Goal: Task Accomplishment & Management: Complete application form

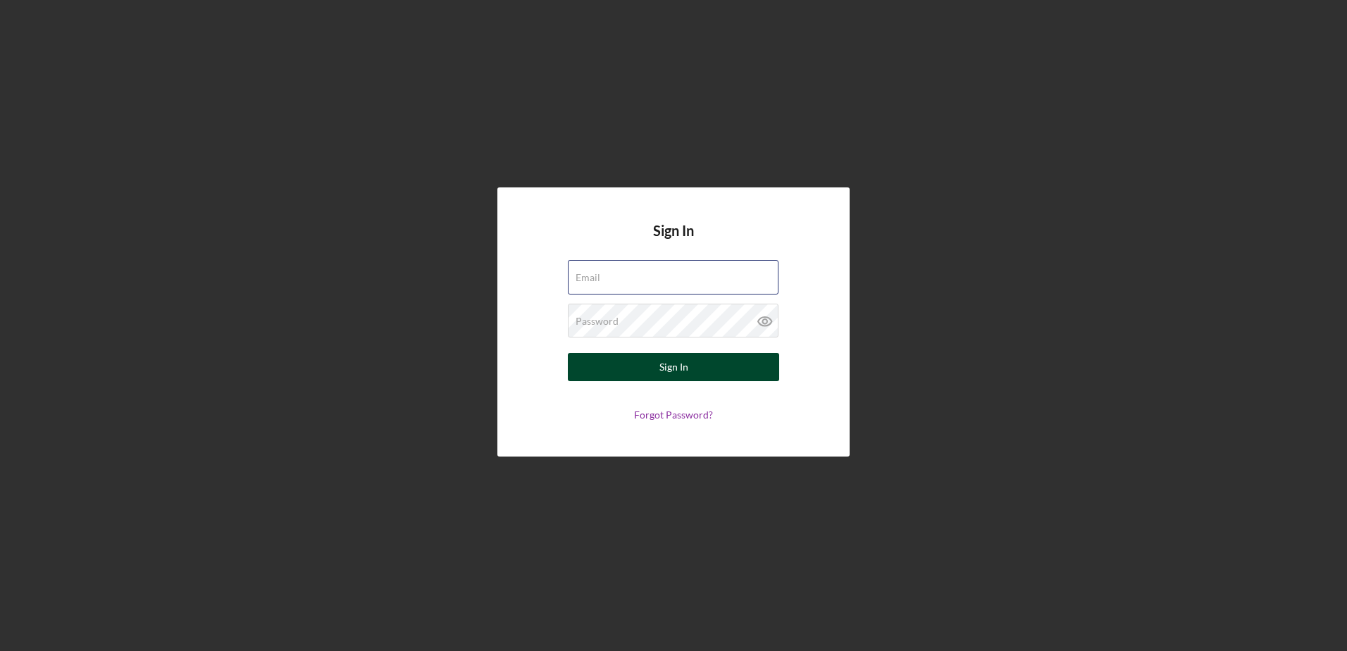
type input "[EMAIL_ADDRESS][DOMAIN_NAME]"
click at [690, 372] on button "Sign In" at bounding box center [673, 367] width 211 height 28
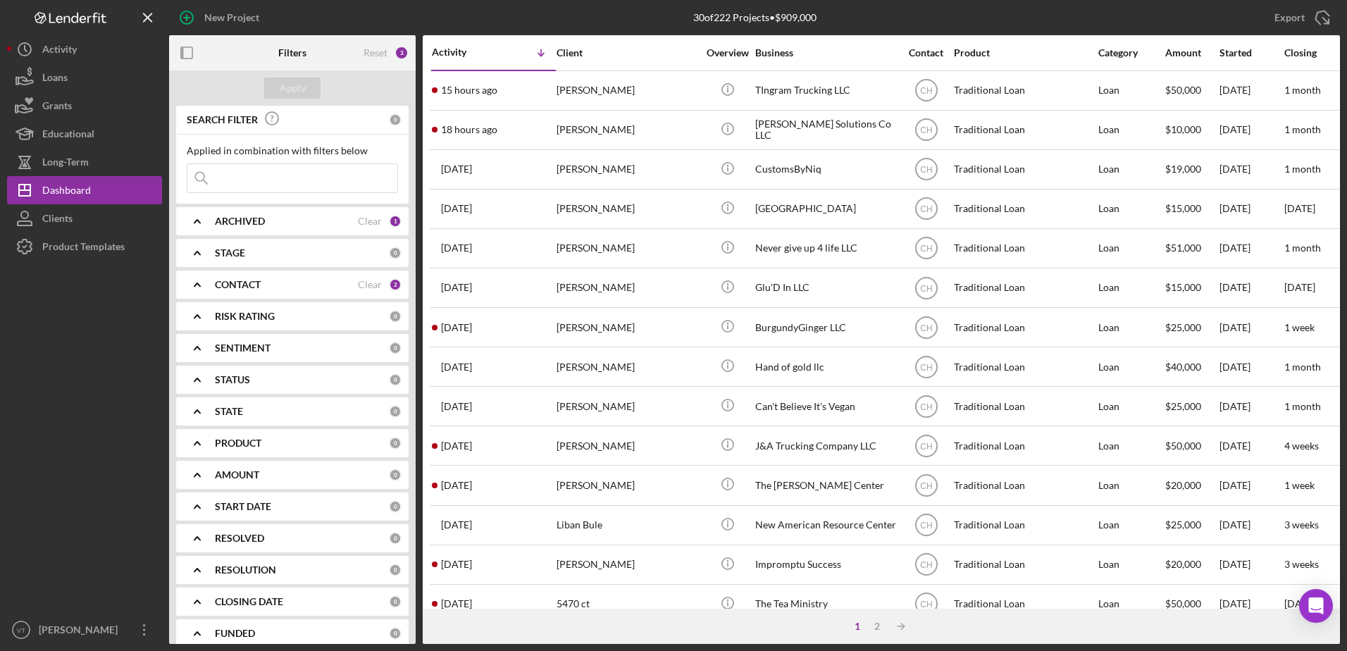
click at [352, 276] on div "CONTACT Clear 2" at bounding box center [308, 285] width 187 height 28
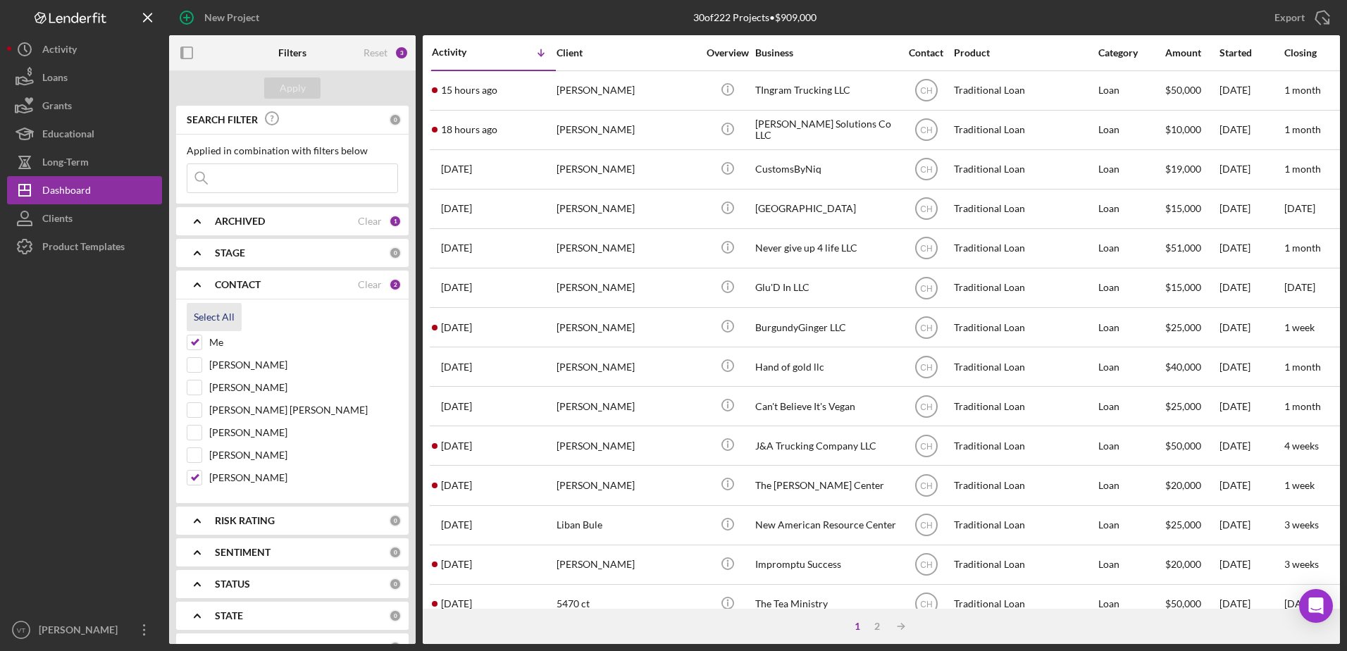
click at [206, 315] on div "Select All" at bounding box center [214, 317] width 41 height 28
checkbox input "true"
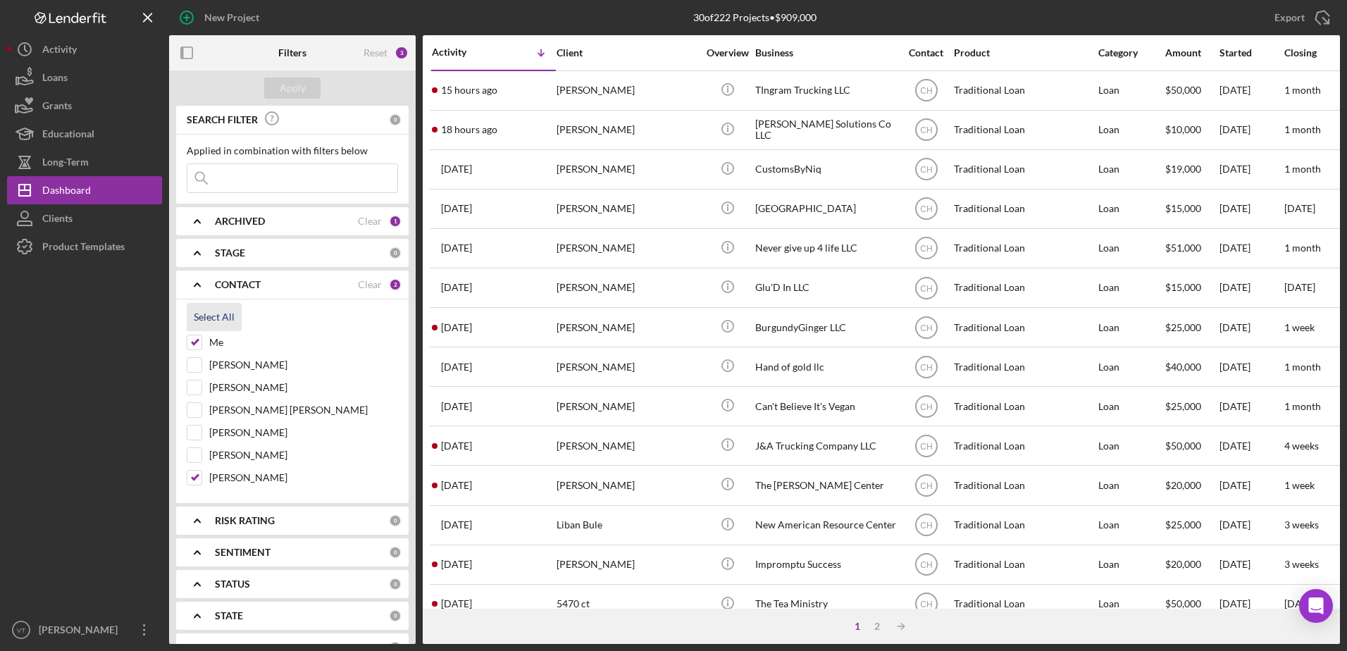
checkbox input "true"
click at [315, 87] on button "Apply" at bounding box center [292, 87] width 56 height 21
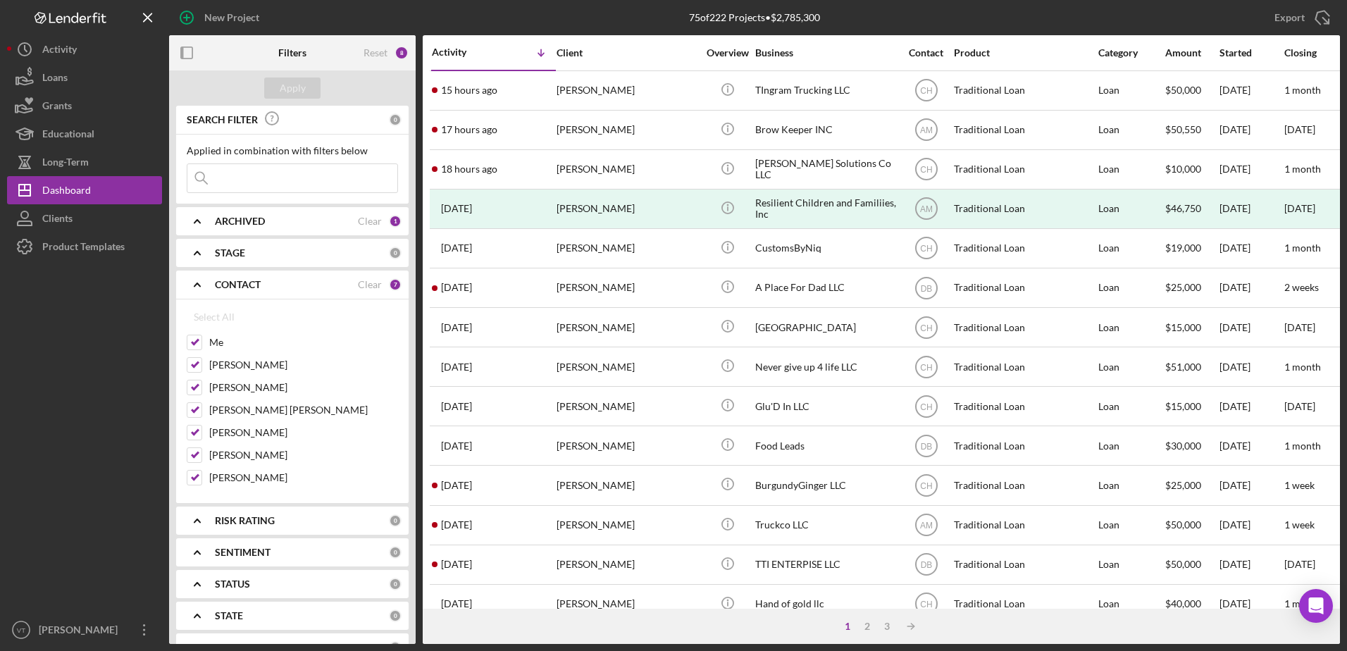
click at [285, 181] on input at bounding box center [292, 178] width 210 height 28
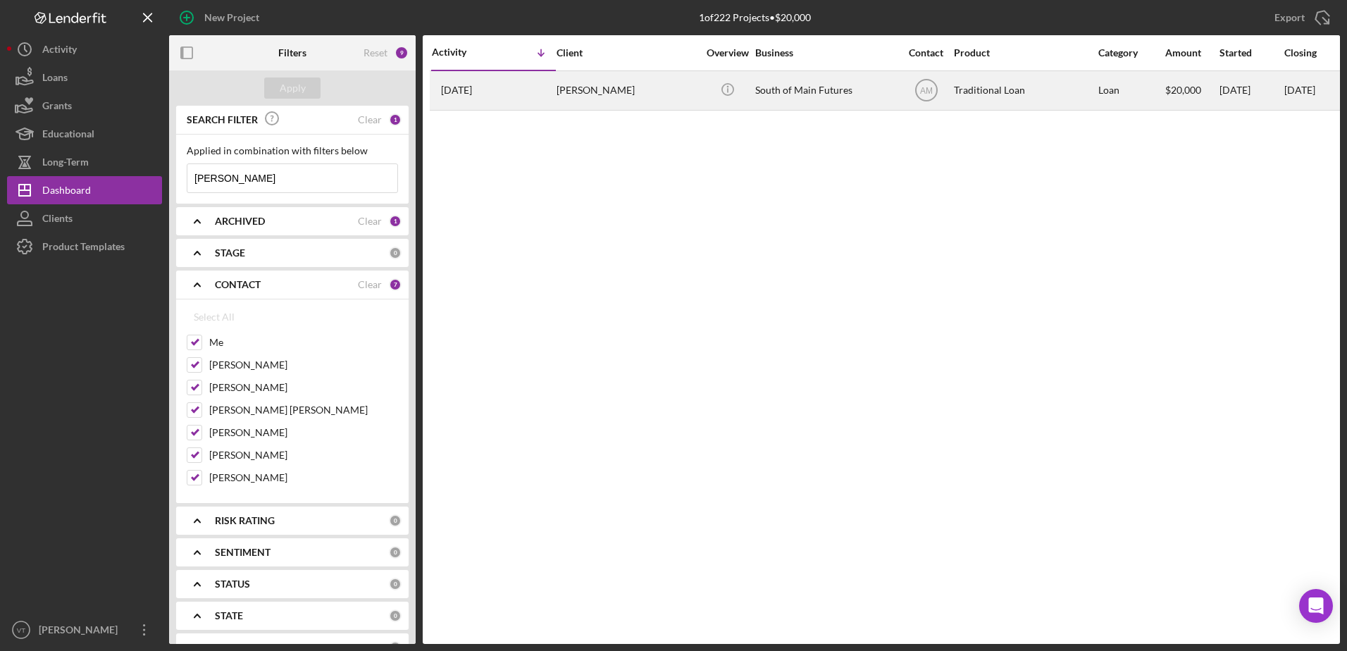
type input "[PERSON_NAME]"
click at [652, 91] on div "[PERSON_NAME]" at bounding box center [626, 90] width 141 height 37
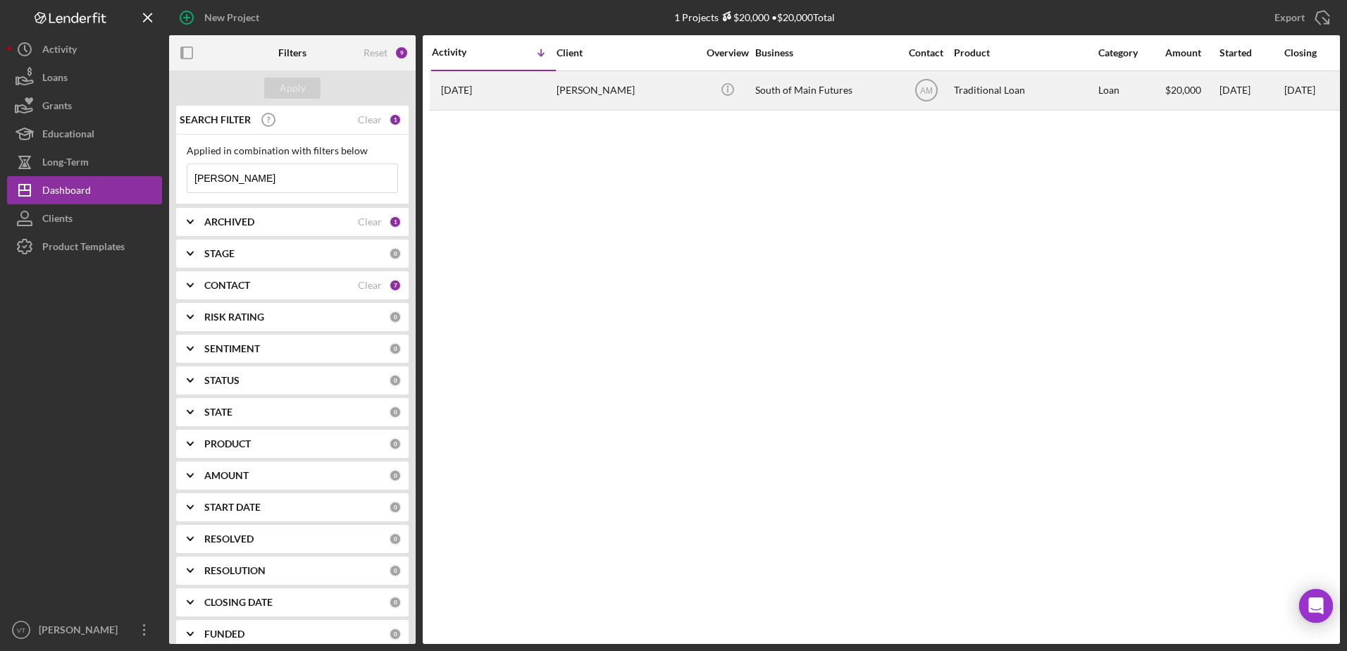
click at [777, 93] on div "South of Main Futures" at bounding box center [825, 90] width 141 height 37
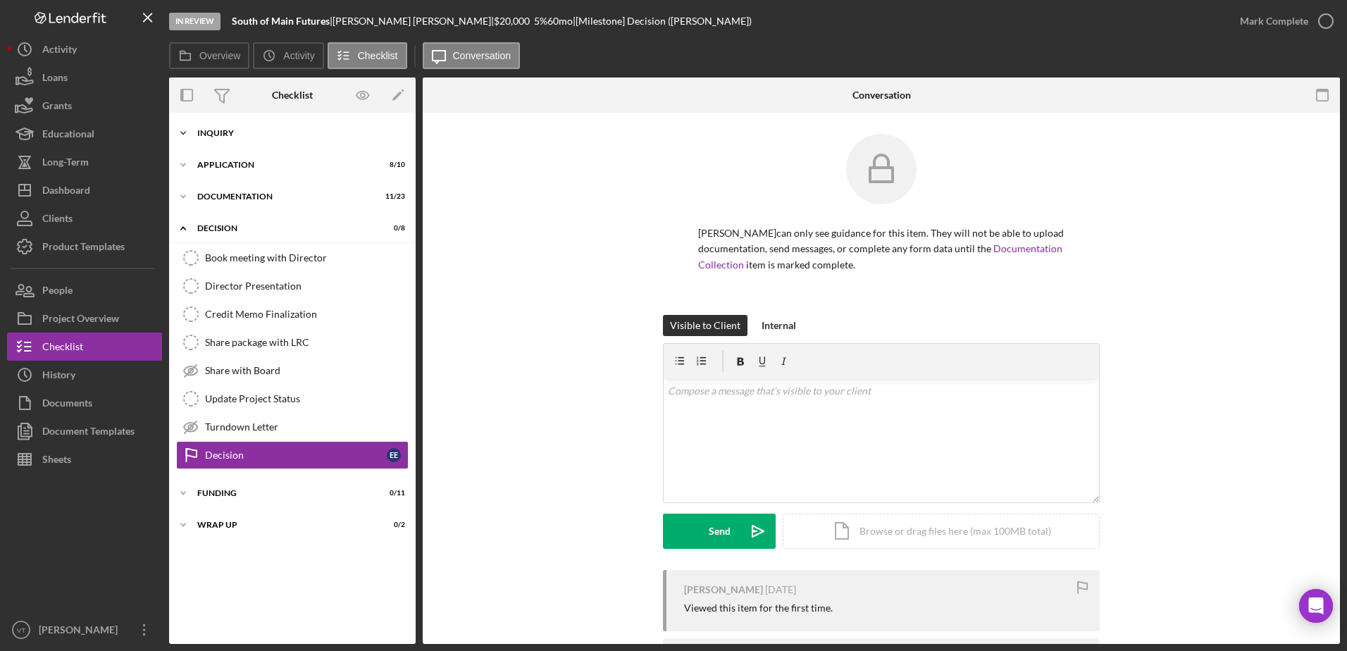
click at [332, 132] on div "Inquiry" at bounding box center [297, 133] width 201 height 8
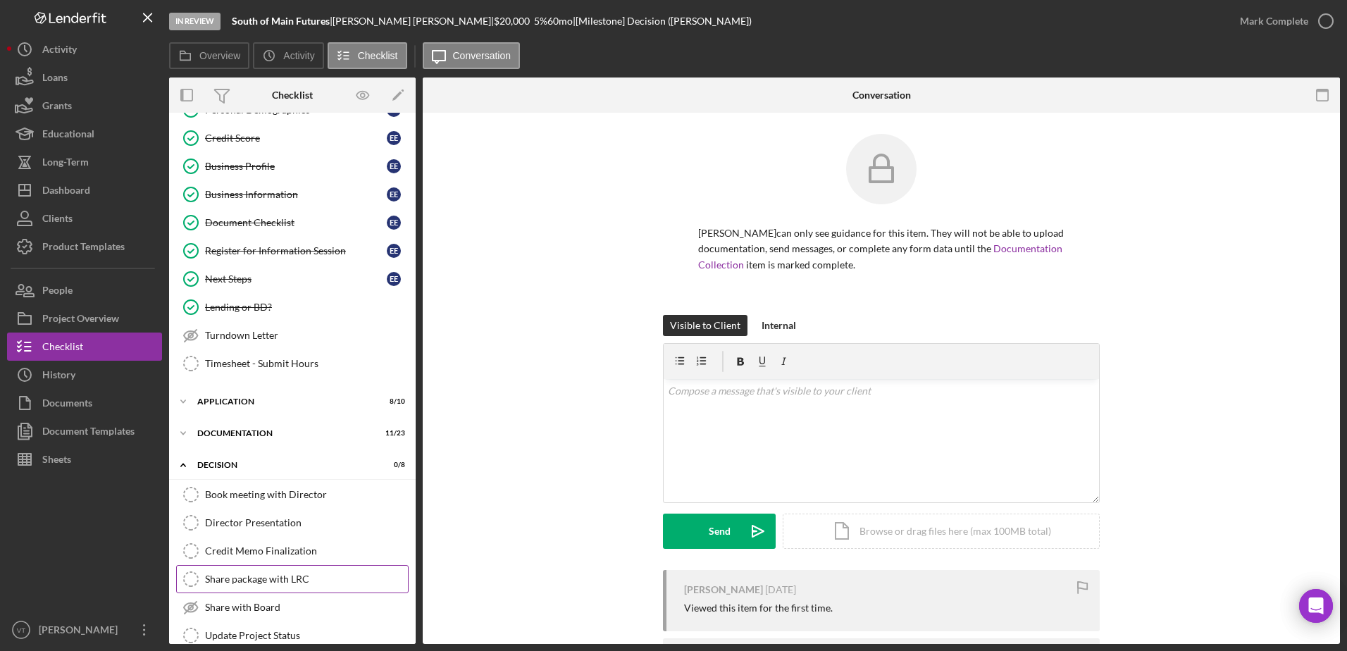
scroll to position [192, 0]
click at [342, 390] on div "Icon/Expander Application 8 / 10" at bounding box center [292, 403] width 247 height 28
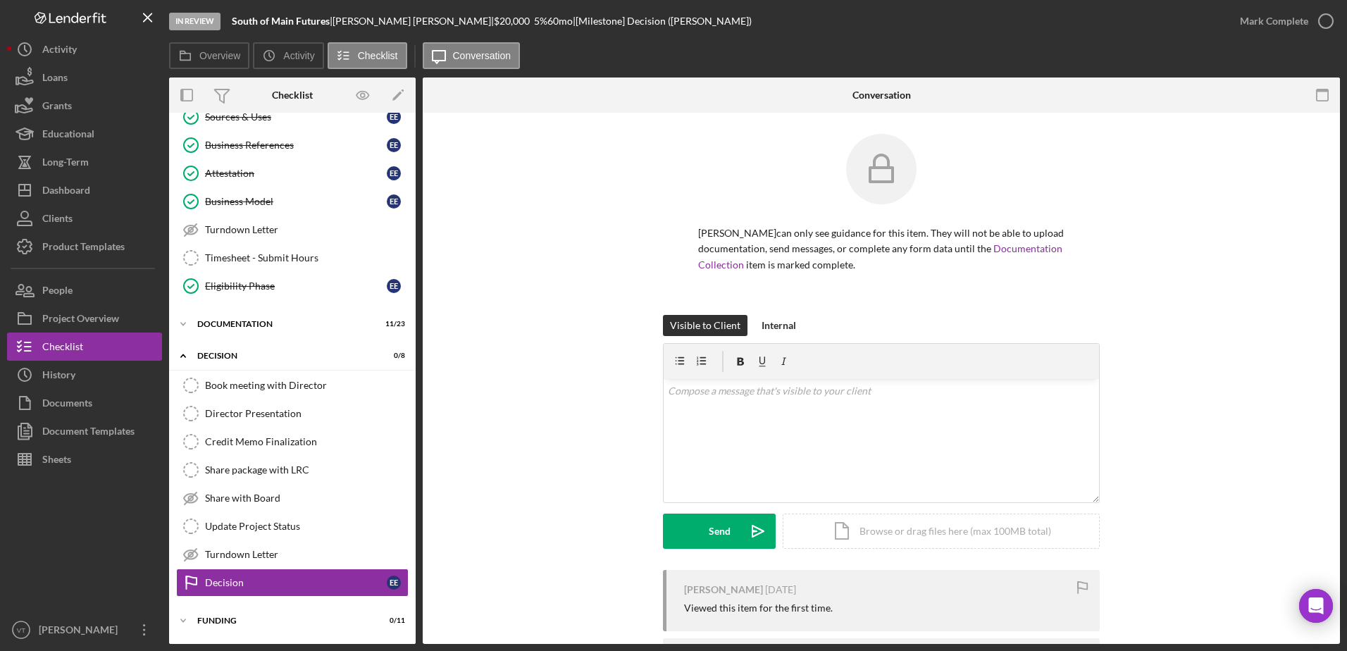
scroll to position [615, 0]
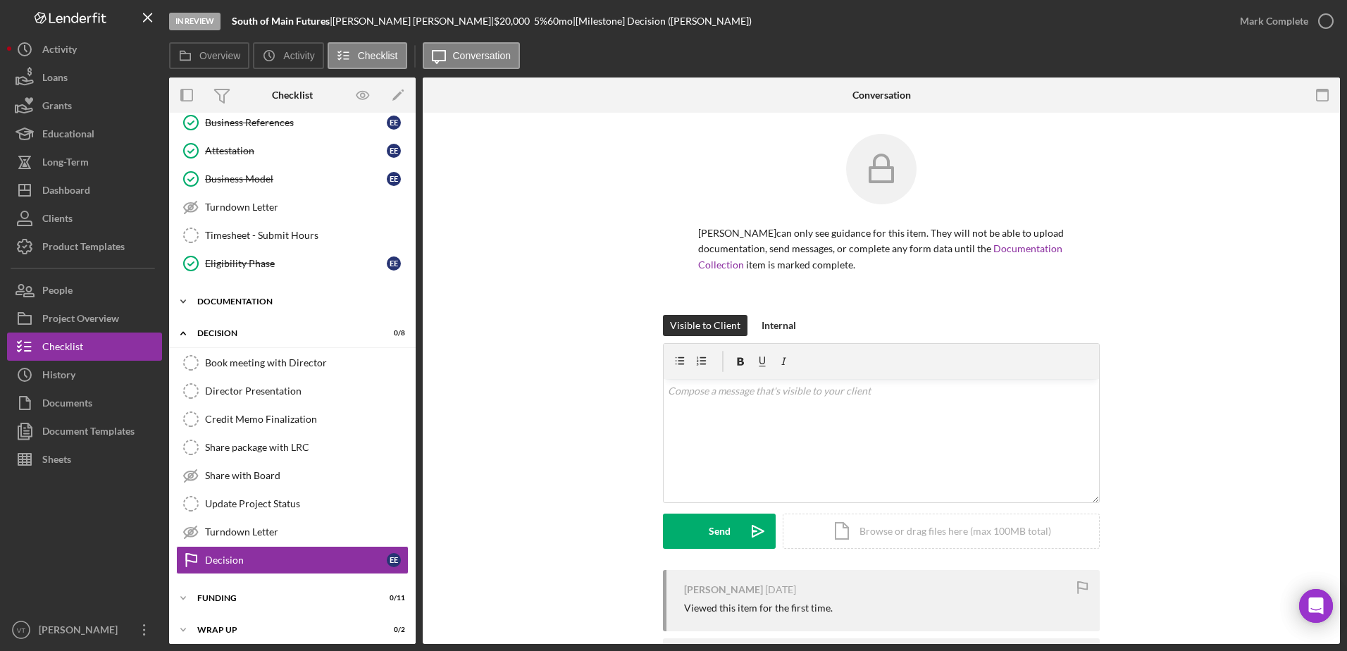
click at [245, 300] on div "Documentation" at bounding box center [297, 301] width 201 height 8
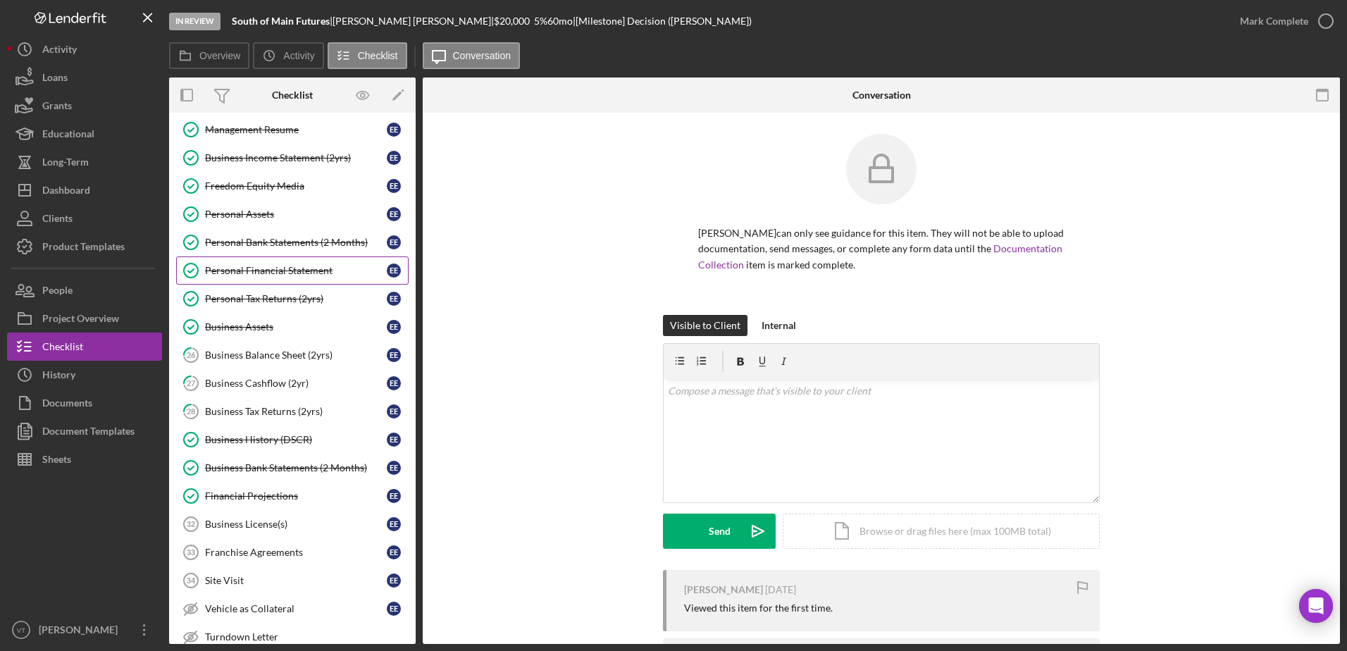
scroll to position [897, 0]
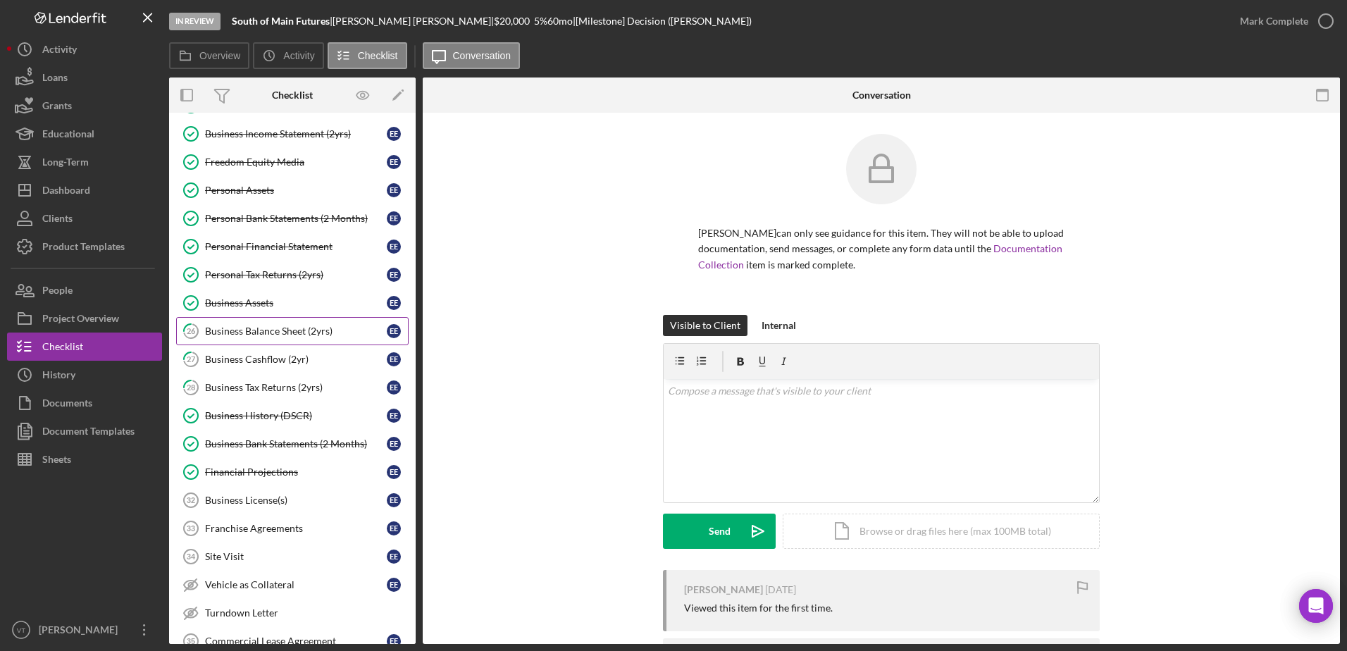
click at [308, 335] on div "Business Balance Sheet (2yrs)" at bounding box center [296, 330] width 182 height 11
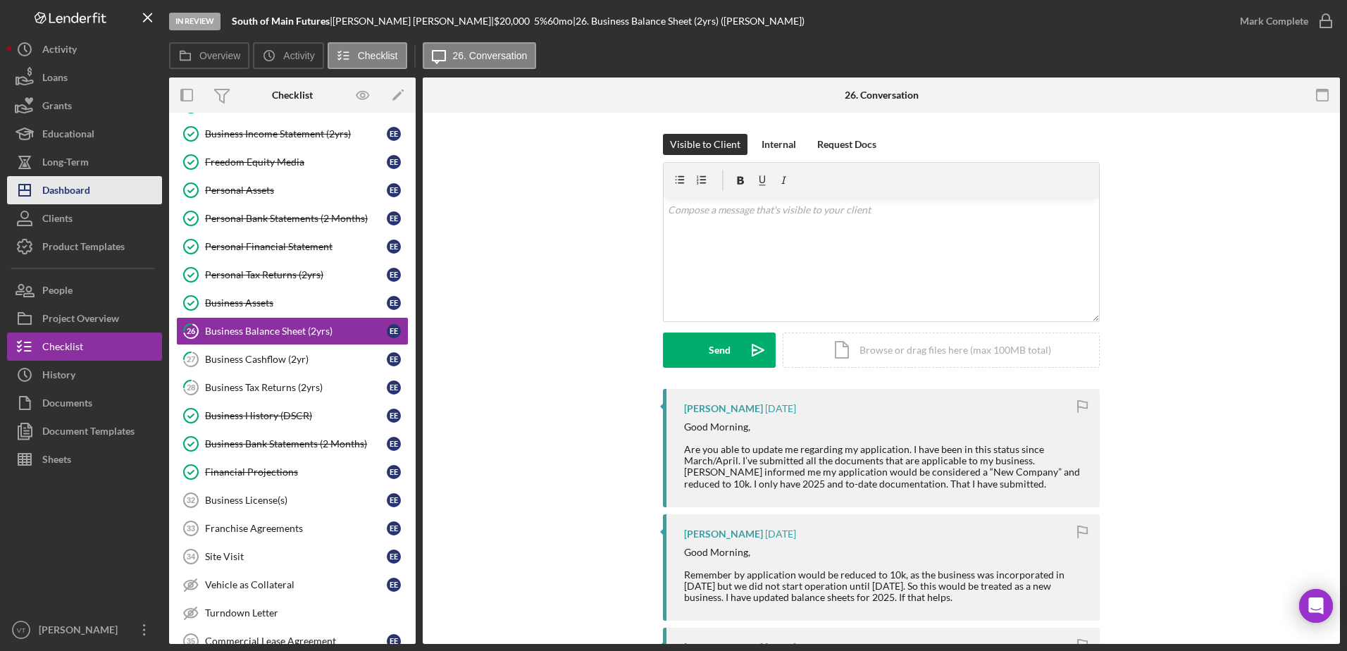
click at [99, 191] on button "Icon/Dashboard Dashboard" at bounding box center [84, 190] width 155 height 28
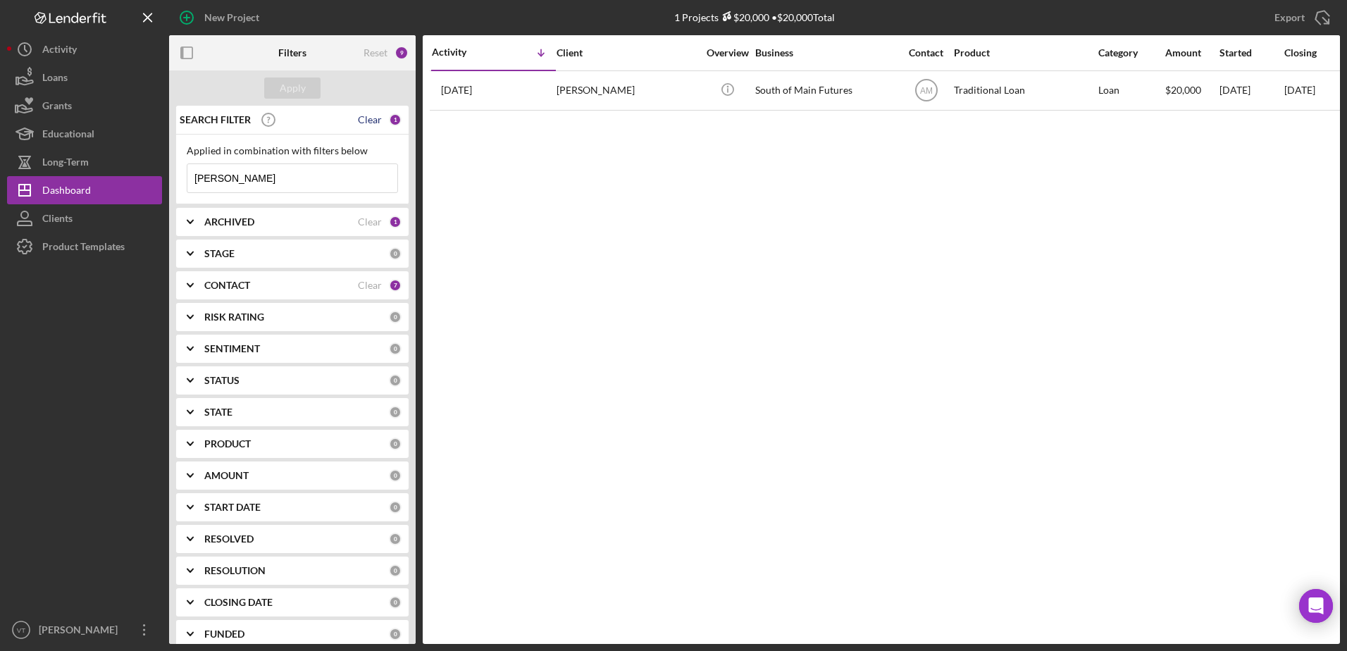
click at [359, 120] on div "Clear" at bounding box center [370, 119] width 24 height 11
click at [275, 278] on div "CONTACT Clear 7" at bounding box center [302, 285] width 197 height 28
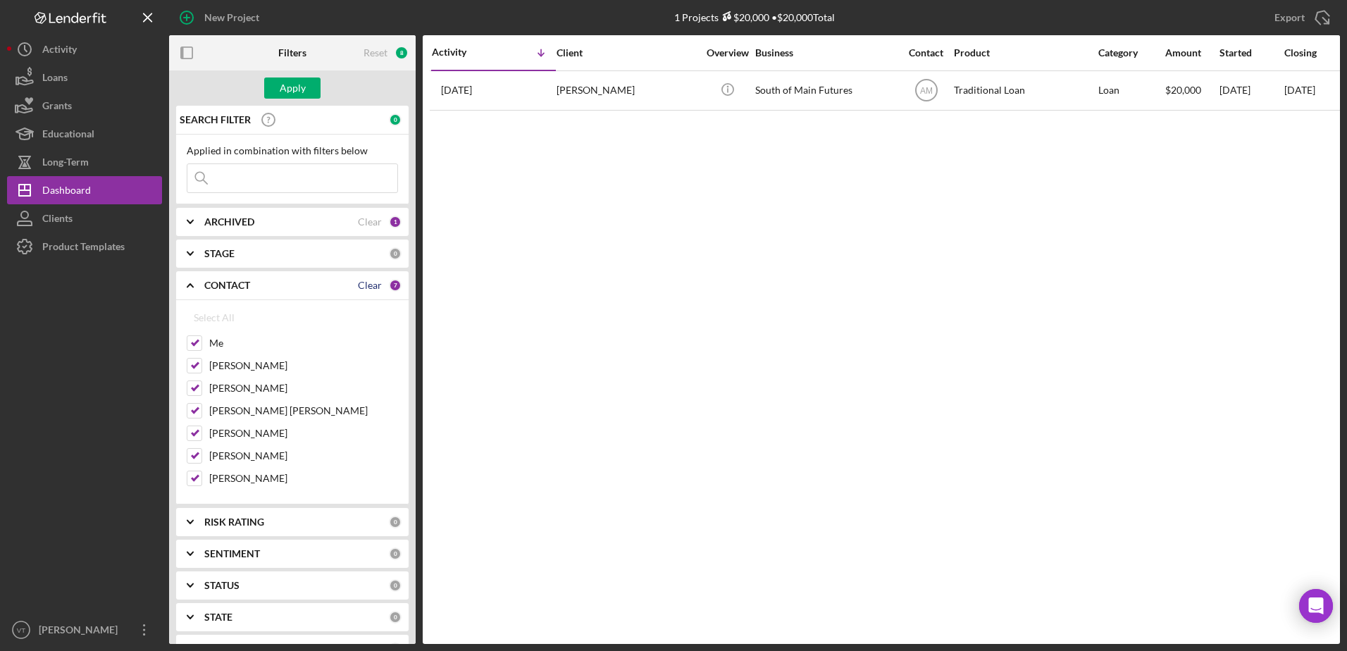
click at [367, 285] on div "Clear" at bounding box center [370, 285] width 24 height 11
checkbox input "false"
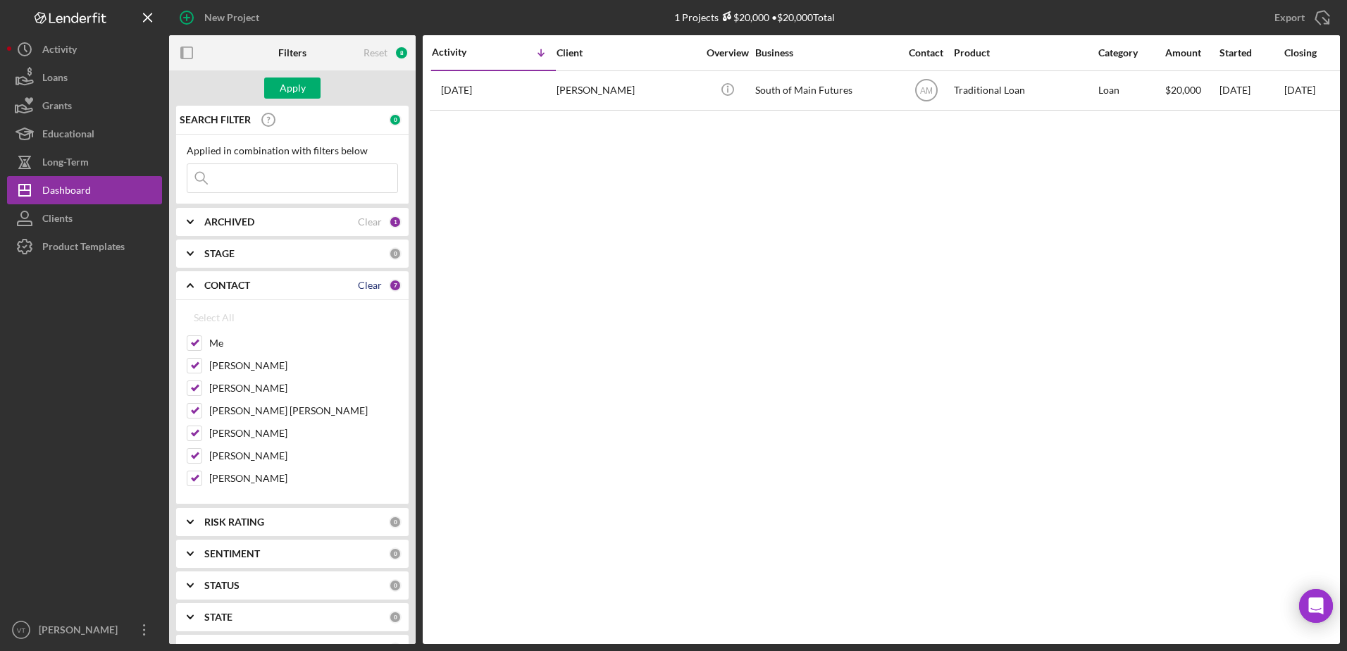
checkbox input "false"
click at [189, 345] on input "Me" at bounding box center [194, 343] width 14 height 14
checkbox input "true"
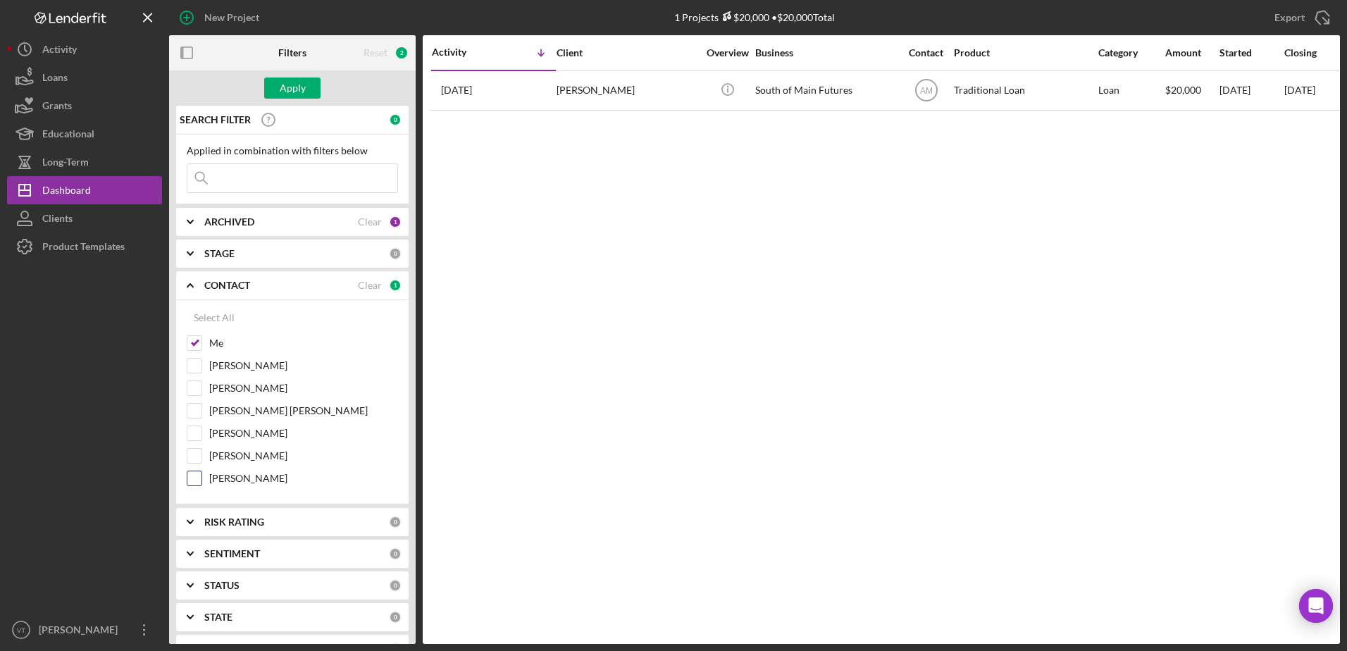
click at [197, 478] on input "[PERSON_NAME]" at bounding box center [194, 478] width 14 height 14
checkbox input "true"
click at [290, 87] on div "Apply" at bounding box center [293, 87] width 26 height 21
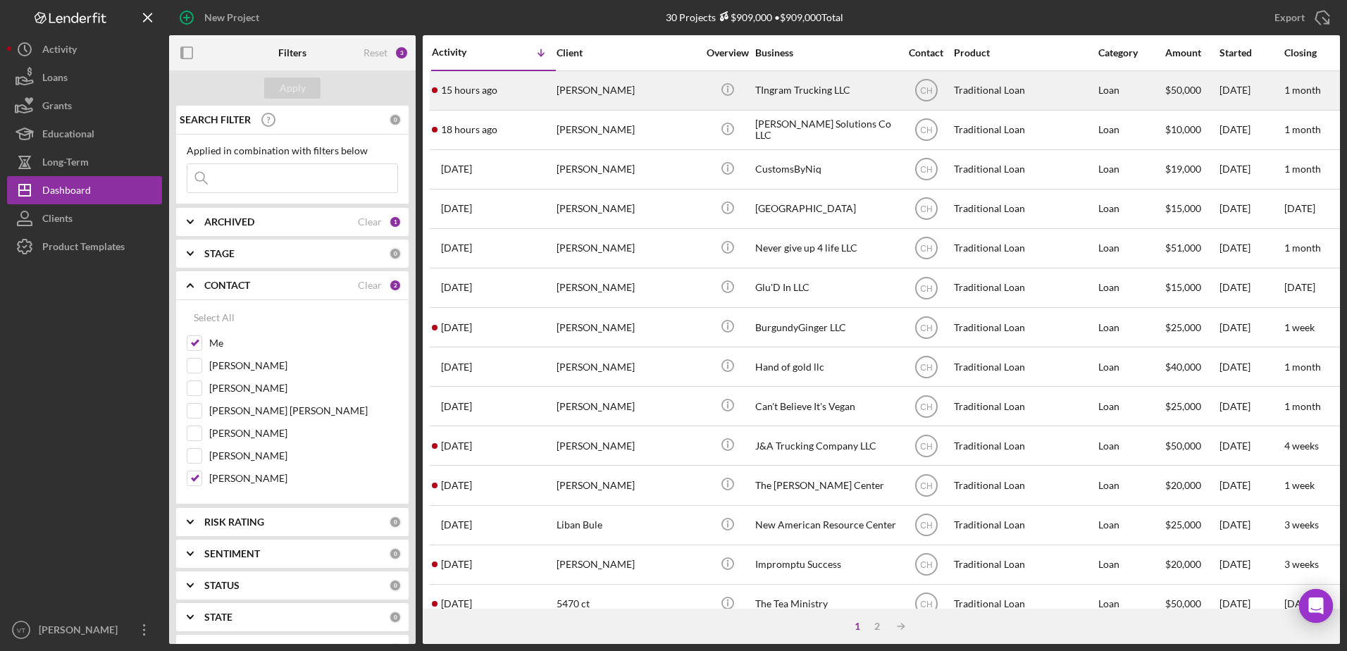
click at [578, 92] on div "[PERSON_NAME]" at bounding box center [626, 90] width 141 height 37
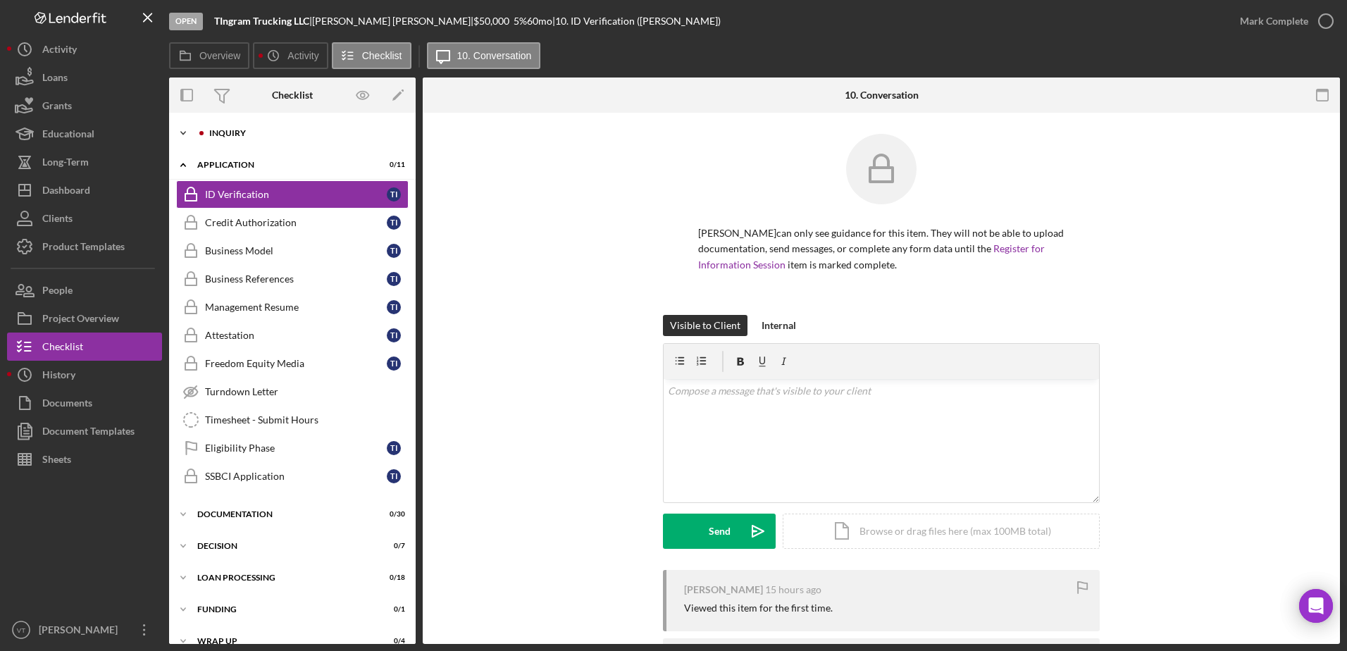
click at [237, 128] on div "Icon/Expander Inquiry 0 / 16" at bounding box center [292, 133] width 247 height 28
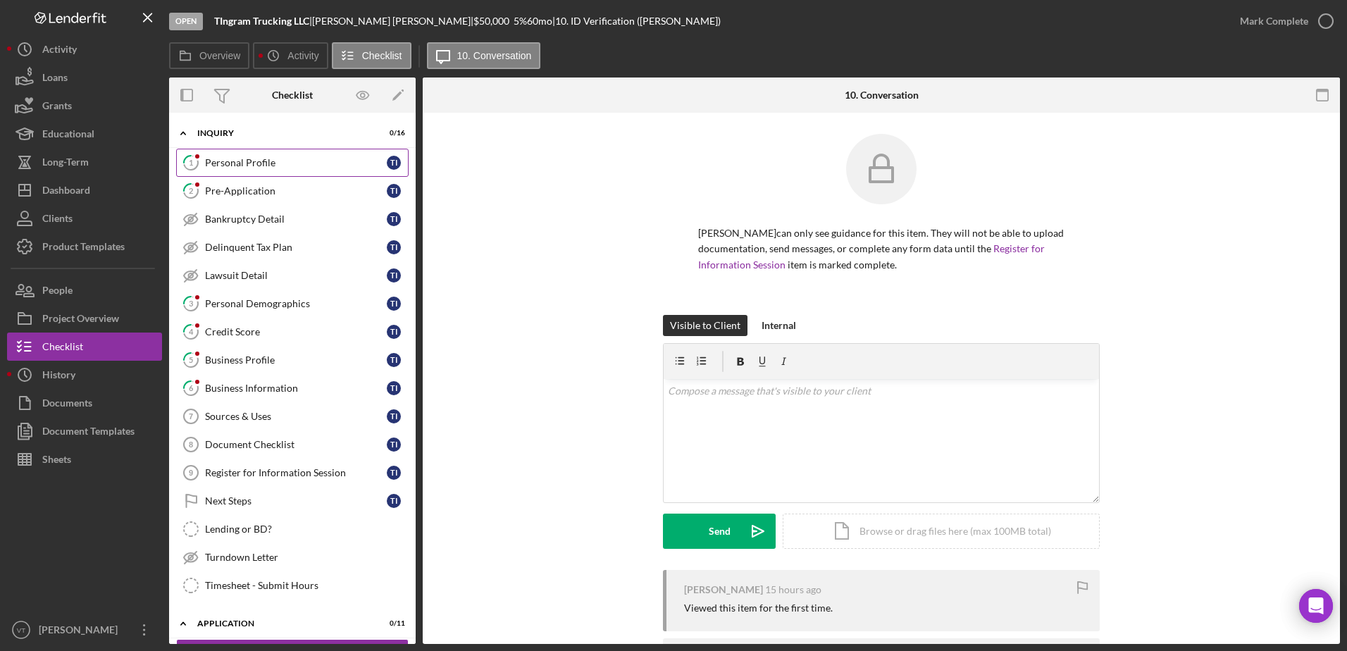
click at [299, 167] on div "Personal Profile" at bounding box center [296, 162] width 182 height 11
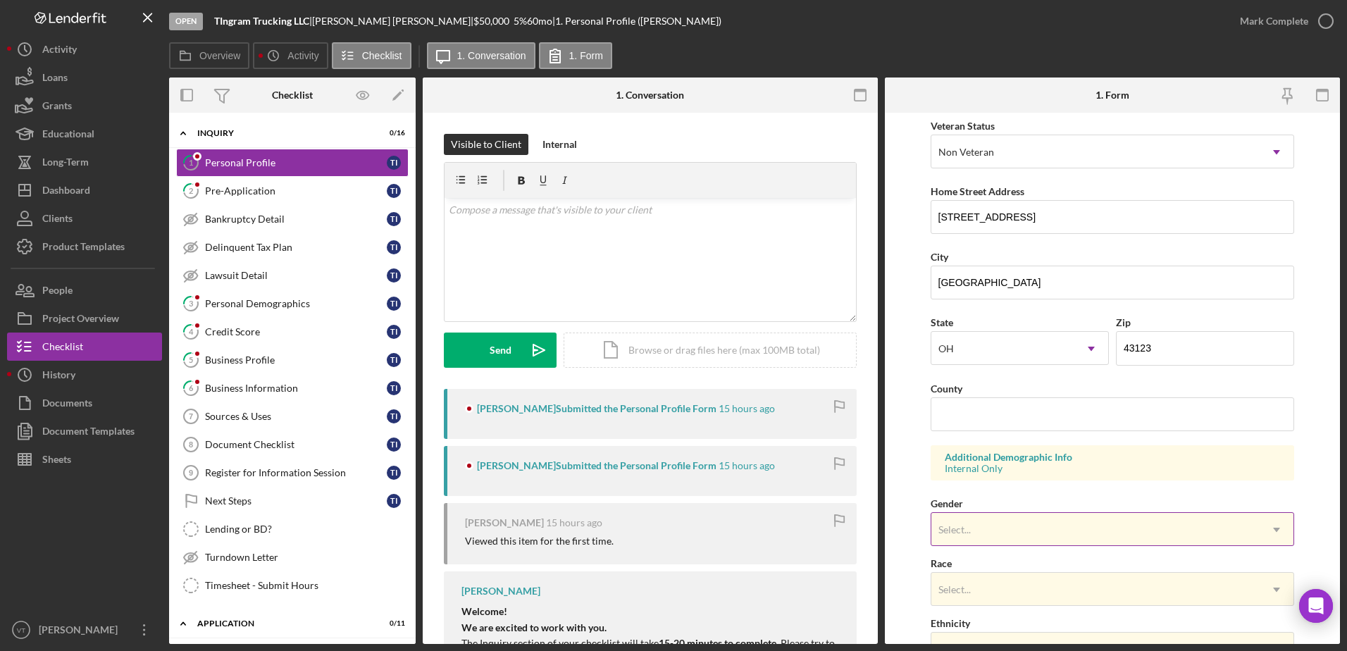
scroll to position [198, 0]
click at [213, 297] on link "3 Personal Demographics T I" at bounding box center [292, 304] width 232 height 28
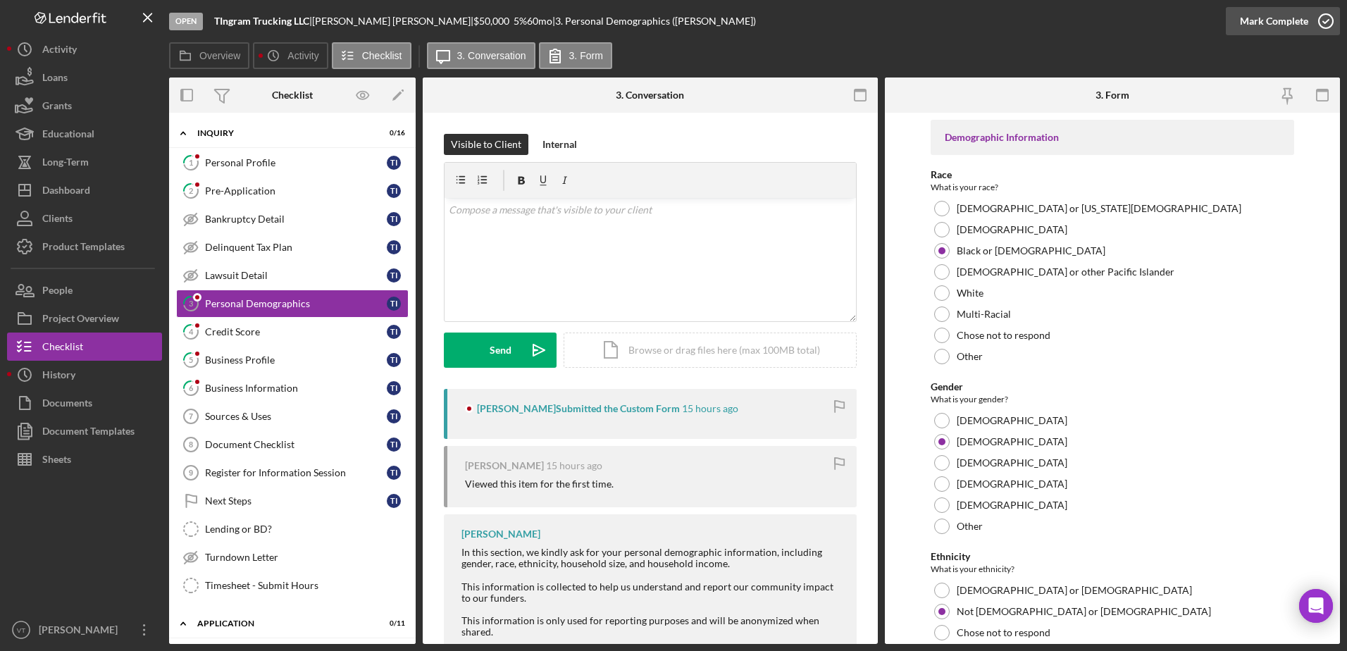
click at [1322, 27] on circle "button" at bounding box center [1326, 21] width 14 height 14
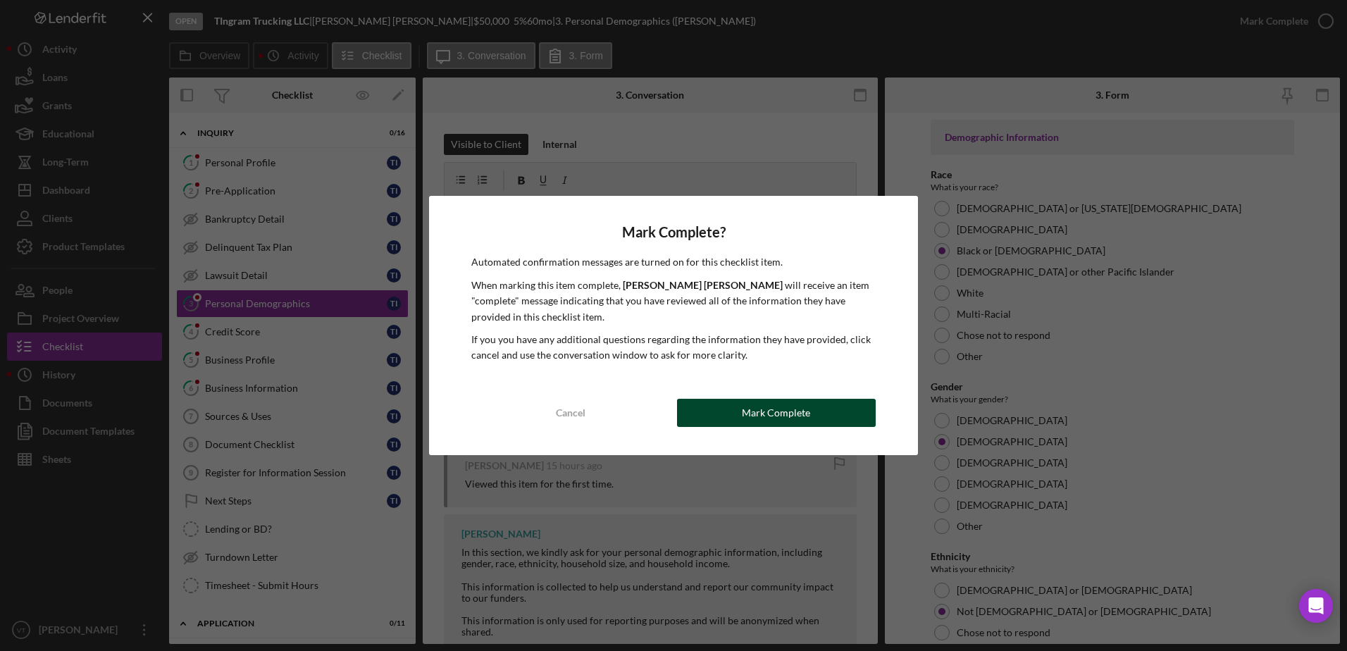
click at [842, 409] on button "Mark Complete" at bounding box center [776, 413] width 199 height 28
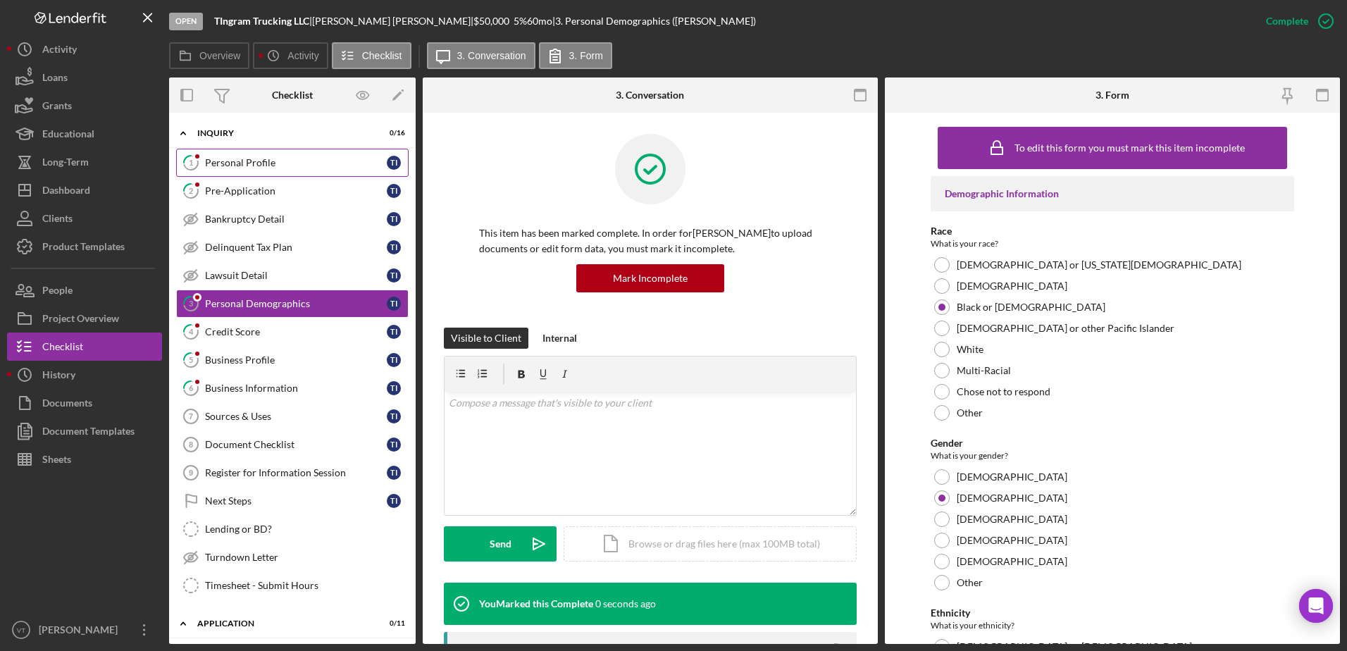
click at [231, 161] on div "Personal Profile" at bounding box center [296, 162] width 182 height 11
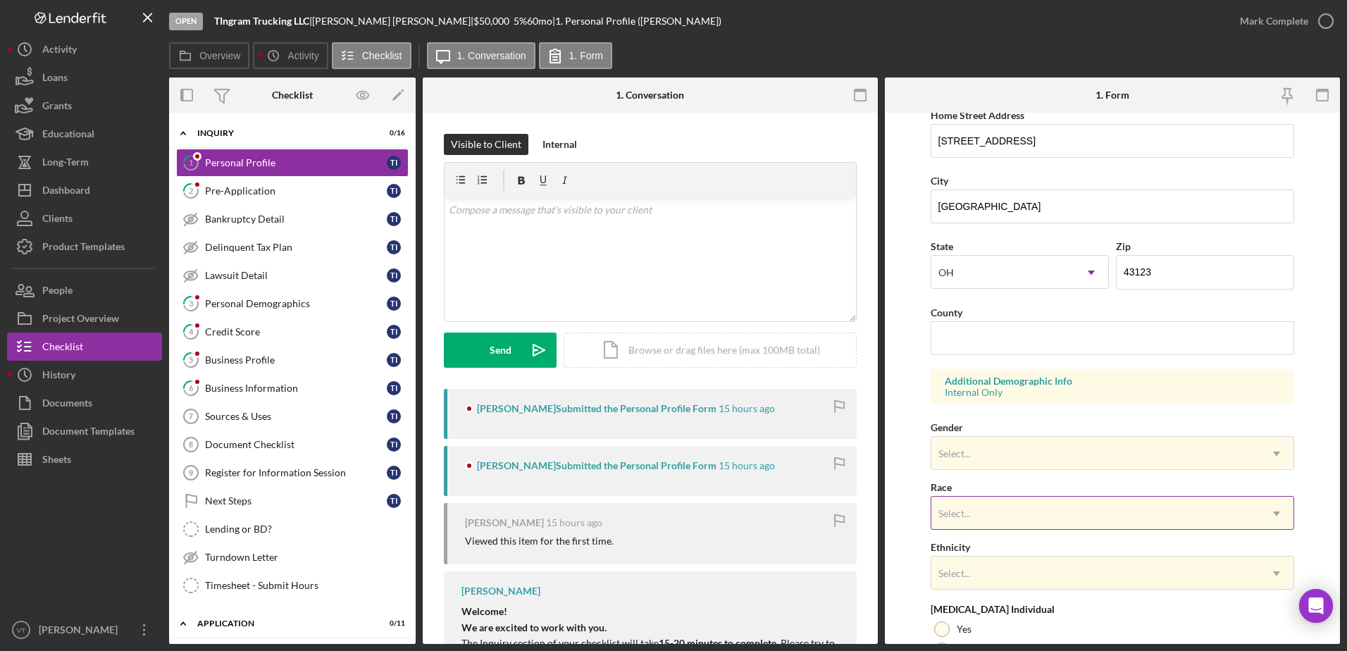
scroll to position [409, 0]
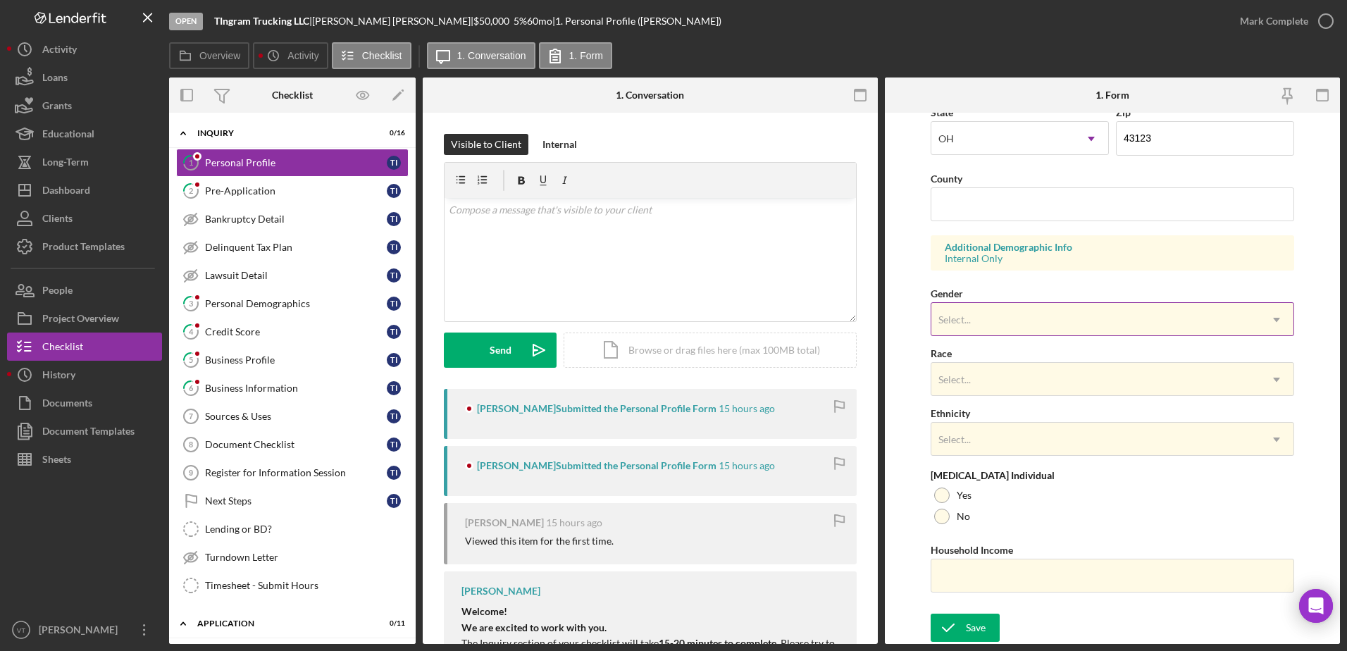
click at [968, 308] on div "Select..." at bounding box center [1095, 320] width 329 height 32
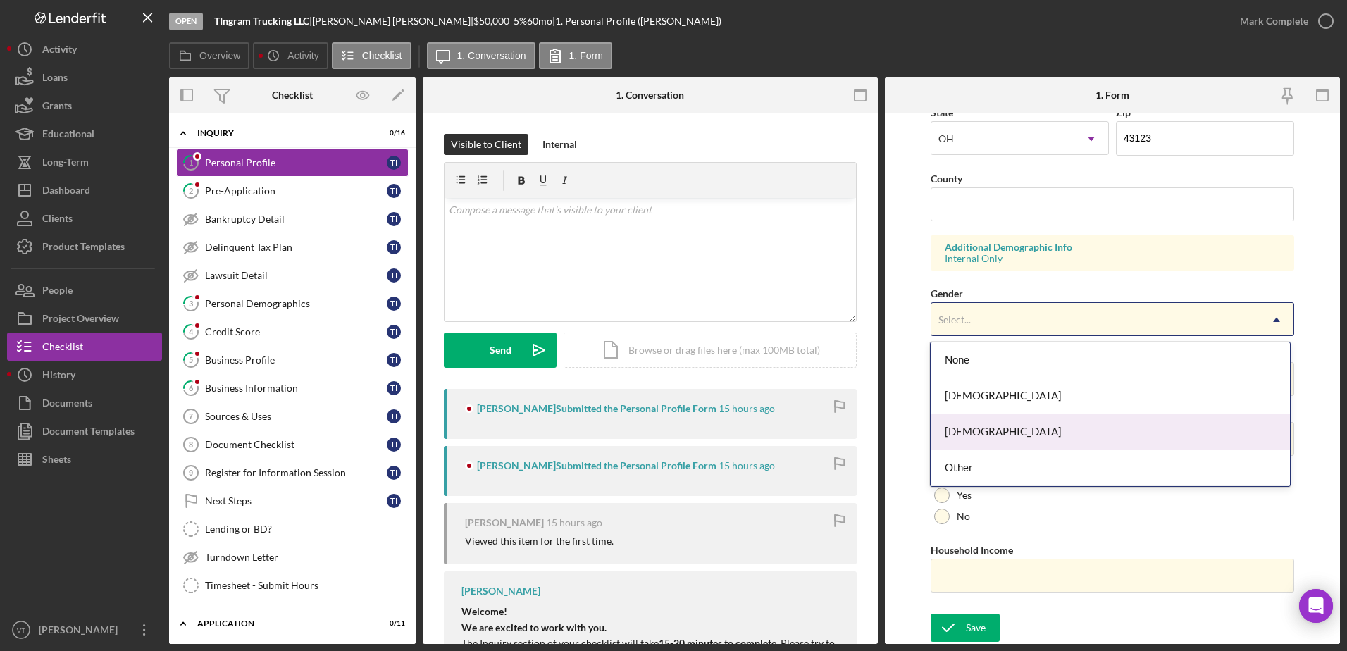
click at [1011, 421] on div "[DEMOGRAPHIC_DATA]" at bounding box center [1110, 432] width 359 height 36
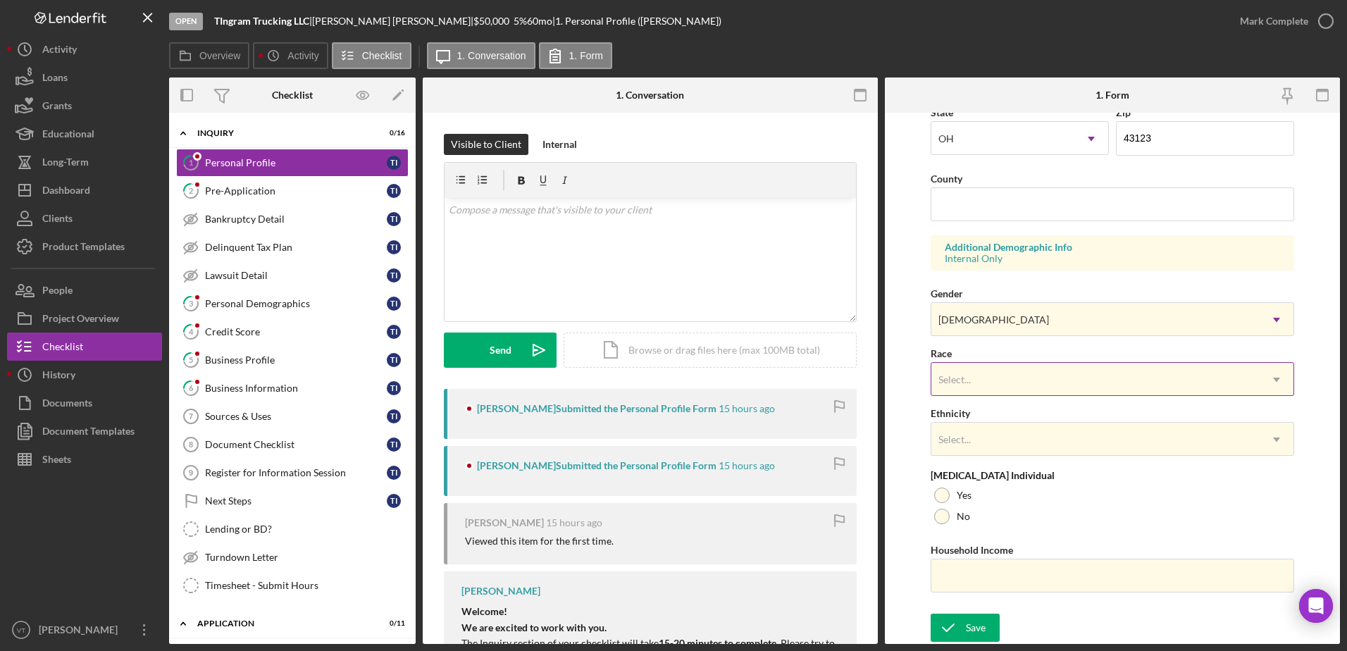
click at [1007, 380] on div "Select..." at bounding box center [1095, 379] width 329 height 32
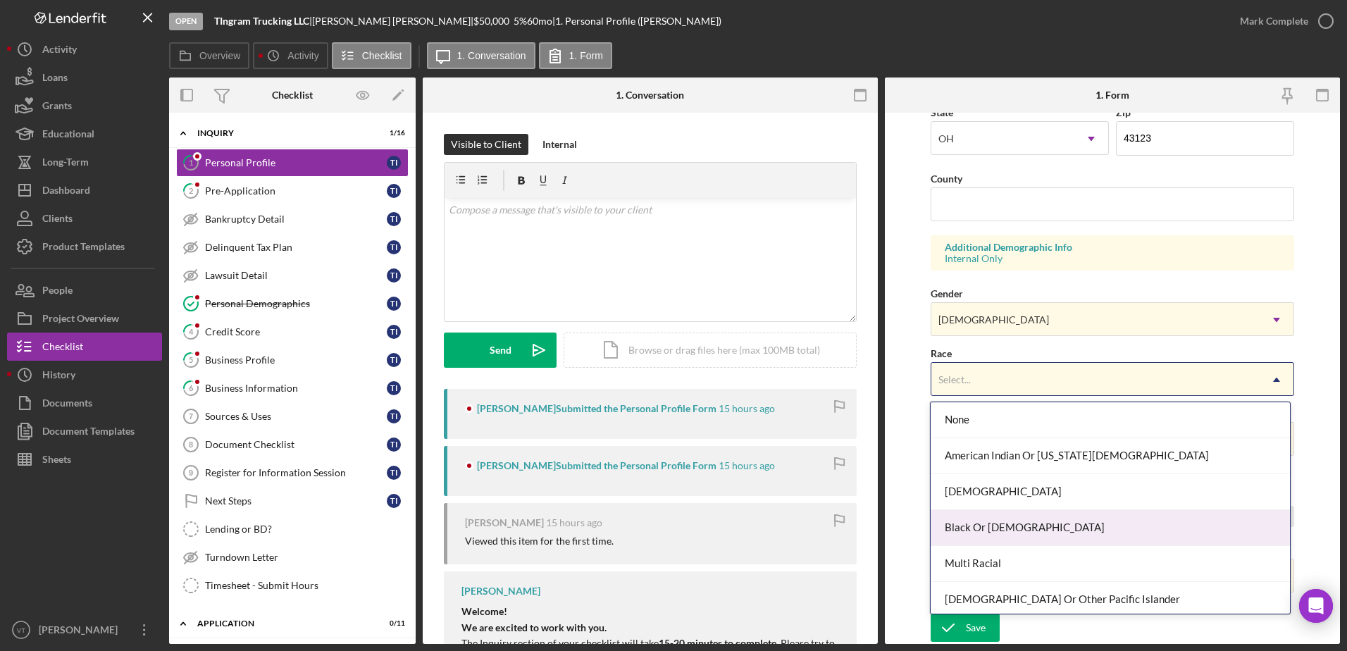
click at [985, 523] on div "Black Or [DEMOGRAPHIC_DATA]" at bounding box center [1110, 528] width 359 height 36
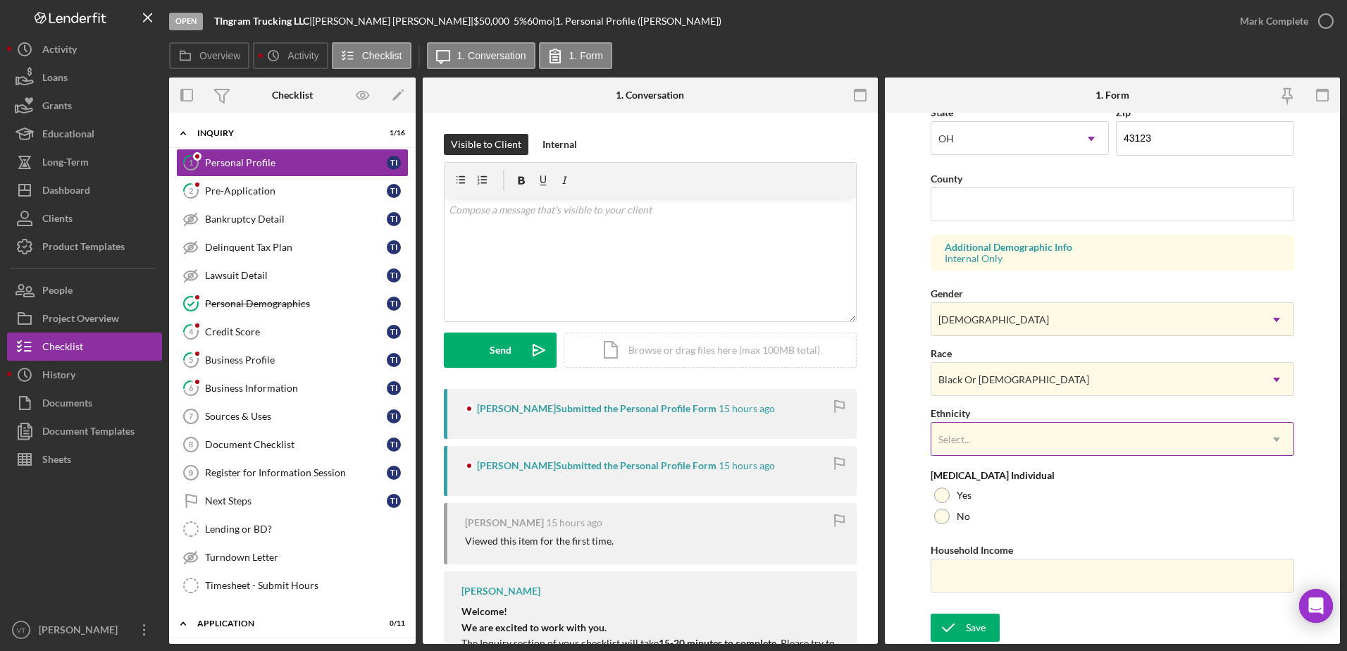
click at [964, 444] on div "Select..." at bounding box center [1095, 439] width 329 height 32
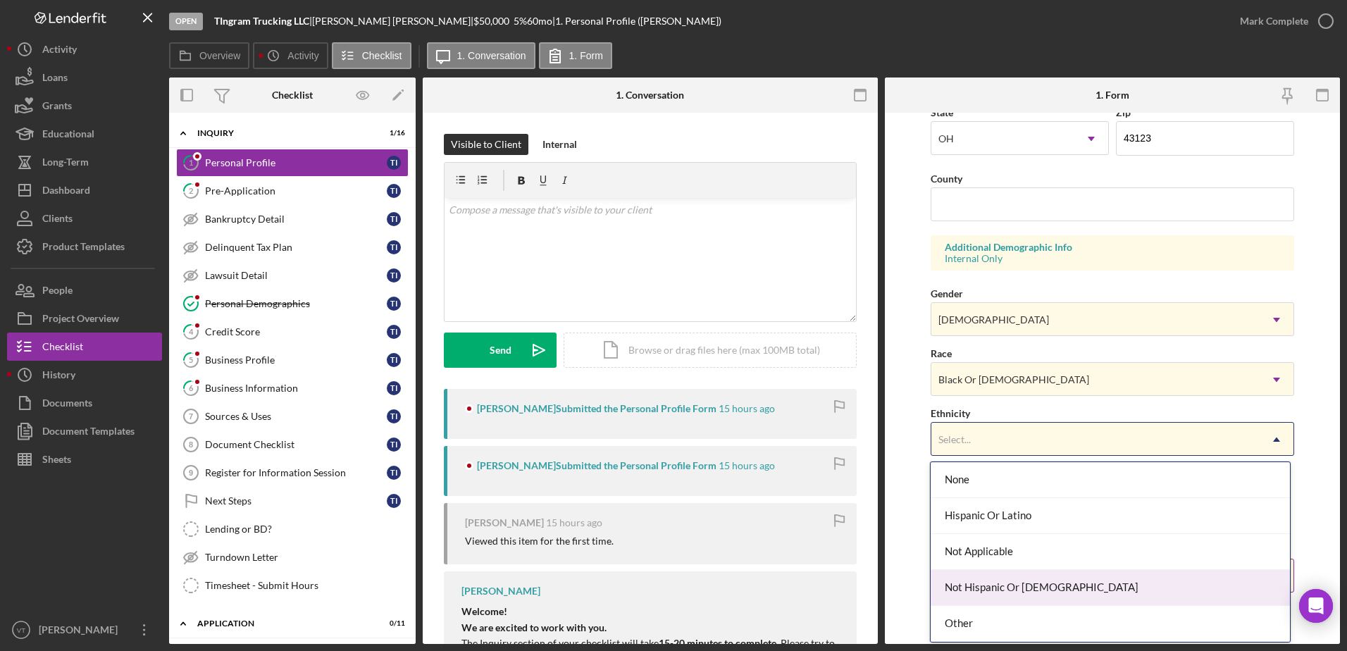
drag, startPoint x: 978, startPoint y: 580, endPoint x: 989, endPoint y: 571, distance: 14.0
click at [981, 580] on div "Not Hispanic Or [DEMOGRAPHIC_DATA]" at bounding box center [1110, 588] width 359 height 36
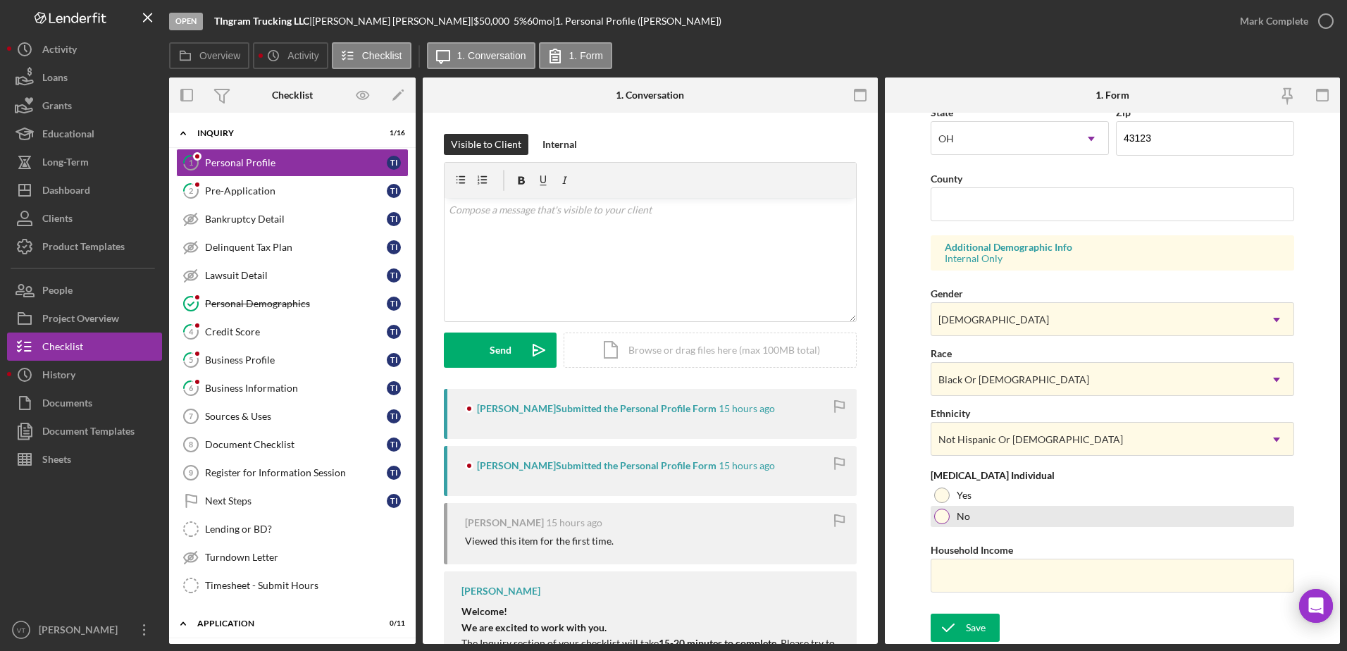
click at [964, 511] on label "No" at bounding box center [963, 516] width 13 height 11
click at [960, 569] on input "Household Income" at bounding box center [1113, 576] width 364 height 34
type input "$65,000"
click at [997, 634] on button "Save" at bounding box center [965, 628] width 69 height 28
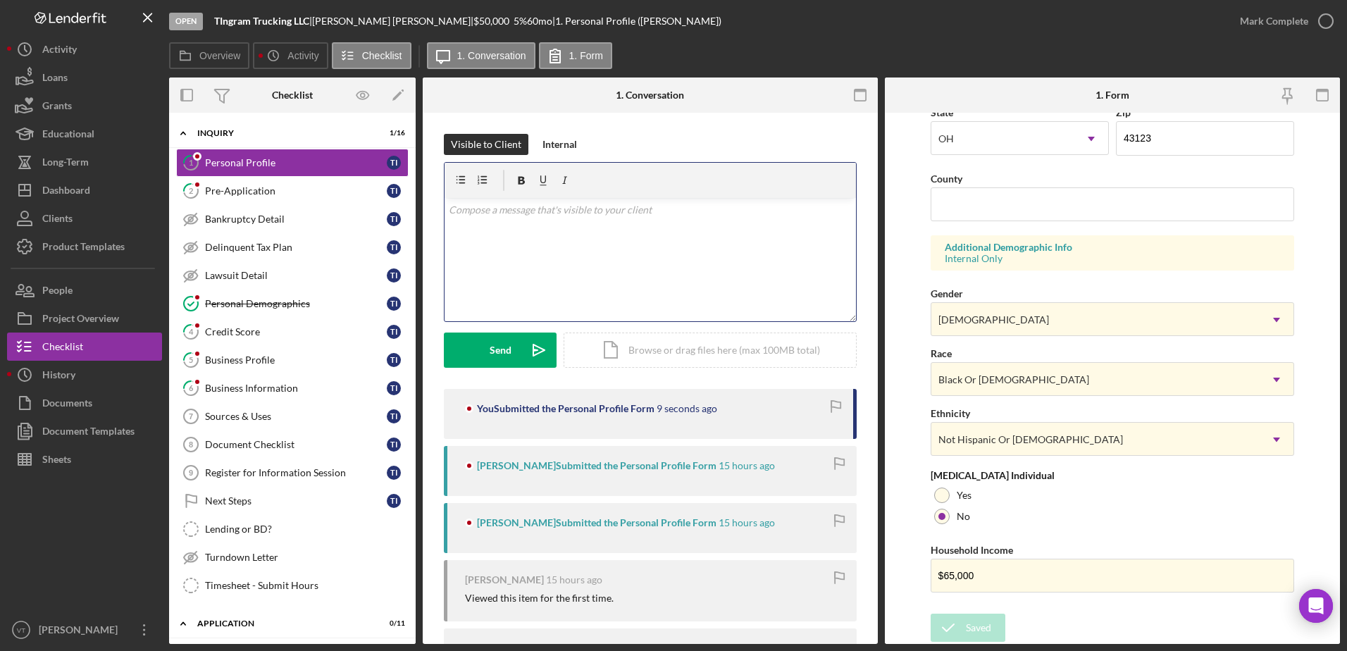
click at [673, 249] on div "v Color teal Color pink Remove color Add row above Add row below Add column bef…" at bounding box center [649, 259] width 411 height 123
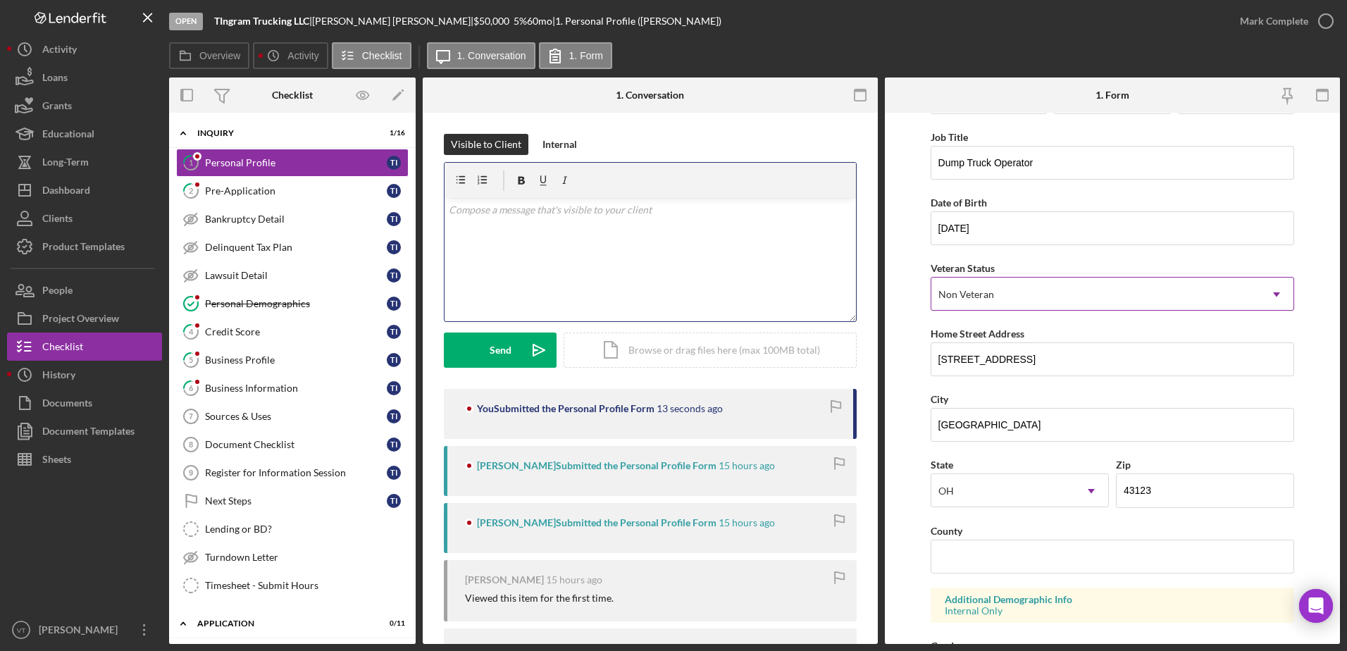
scroll to position [0, 0]
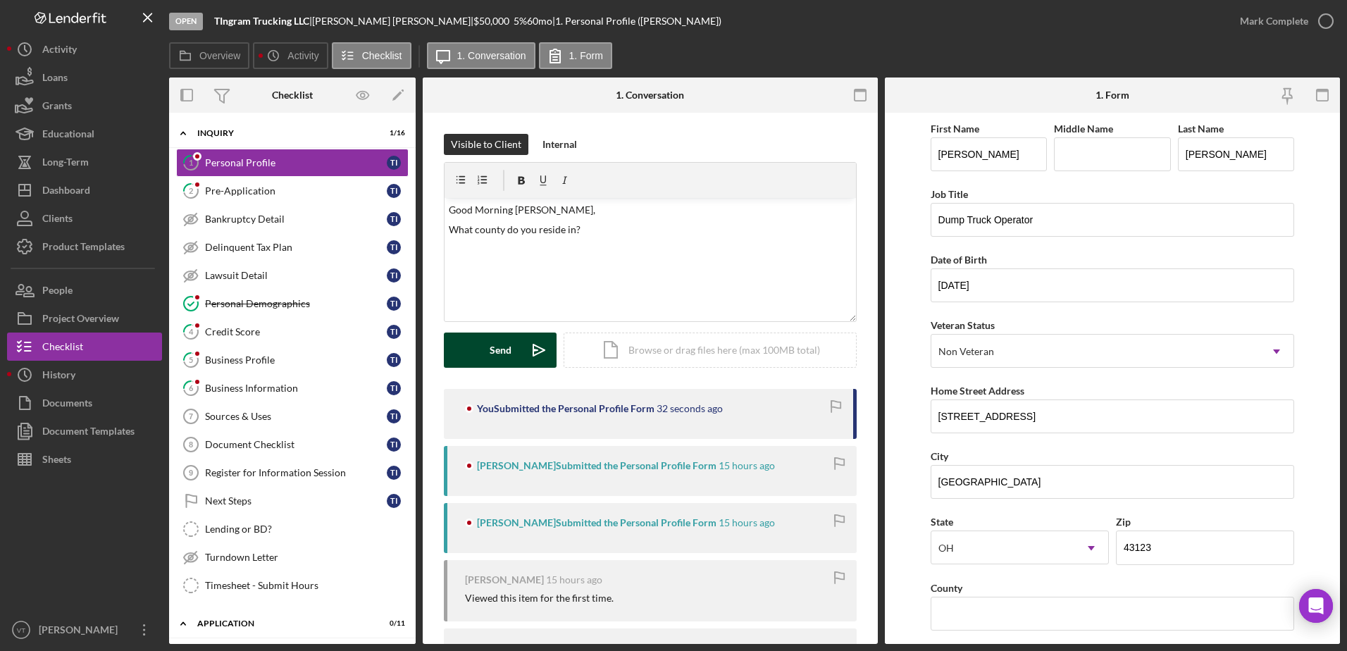
drag, startPoint x: 491, startPoint y: 348, endPoint x: 485, endPoint y: 343, distance: 7.5
click at [491, 349] on div "Send" at bounding box center [501, 349] width 22 height 35
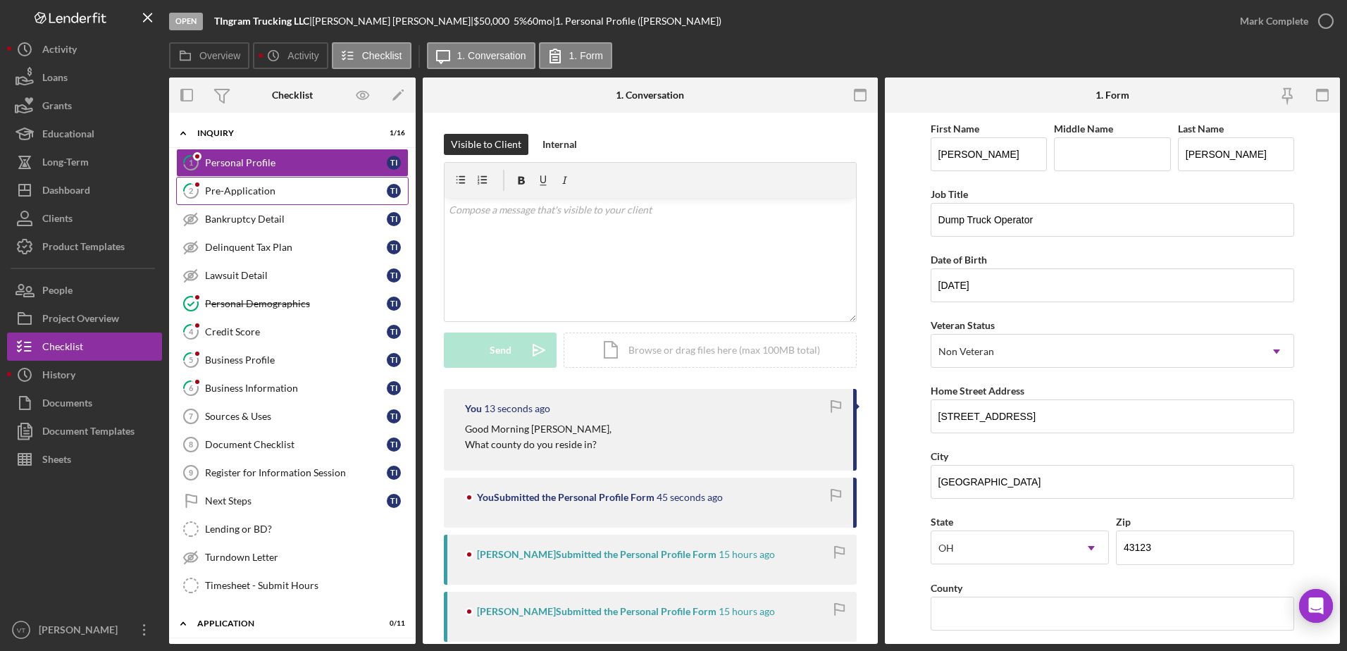
click at [287, 194] on div "Pre-Application" at bounding box center [296, 190] width 182 height 11
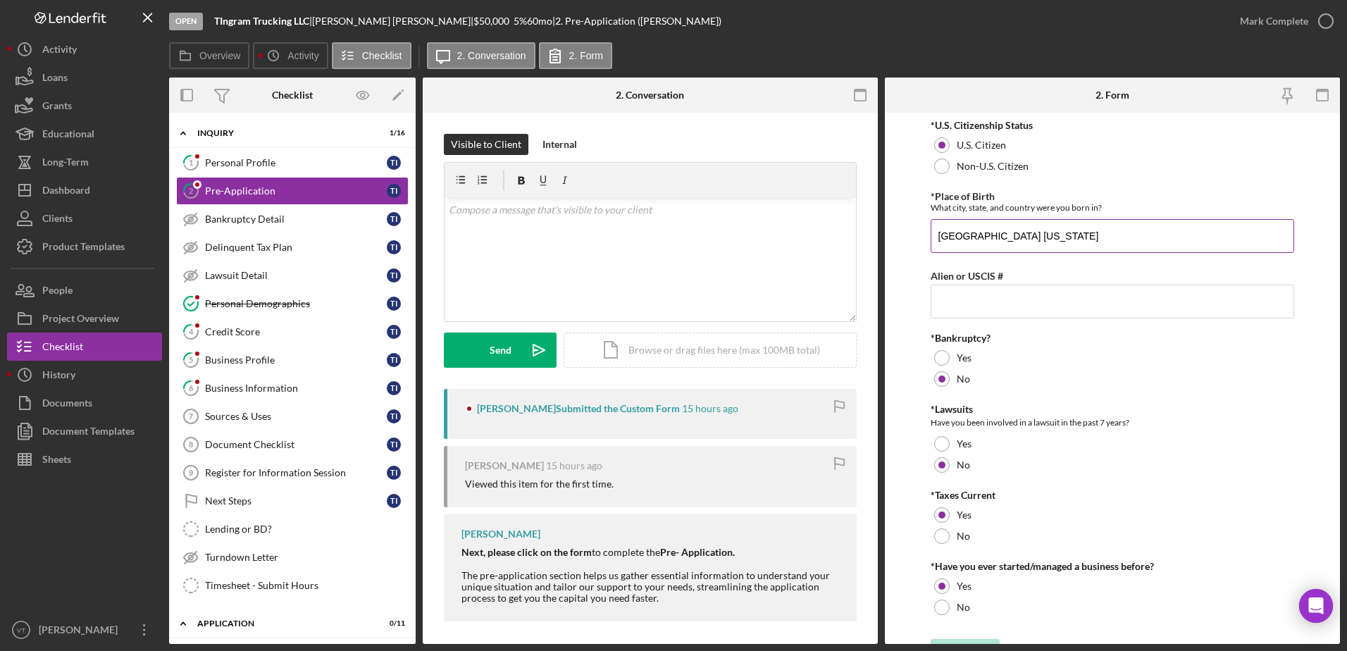
click at [1029, 237] on input "[GEOGRAPHIC_DATA] [US_STATE]" at bounding box center [1113, 236] width 364 height 34
click at [991, 236] on input "[GEOGRAPHIC_DATA] [US_STATE]" at bounding box center [1113, 236] width 364 height 34
click at [1026, 233] on input "[GEOGRAPHIC_DATA], [US_STATE]" at bounding box center [1113, 236] width 364 height 34
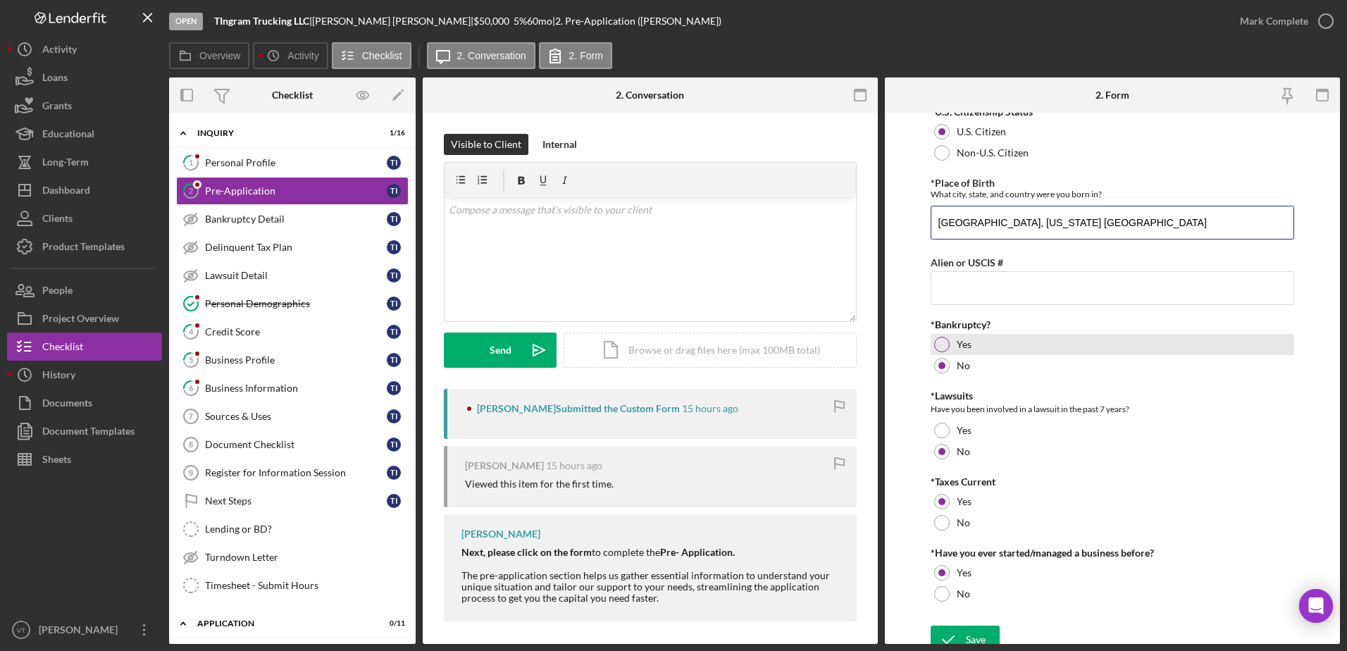
scroll to position [25, 0]
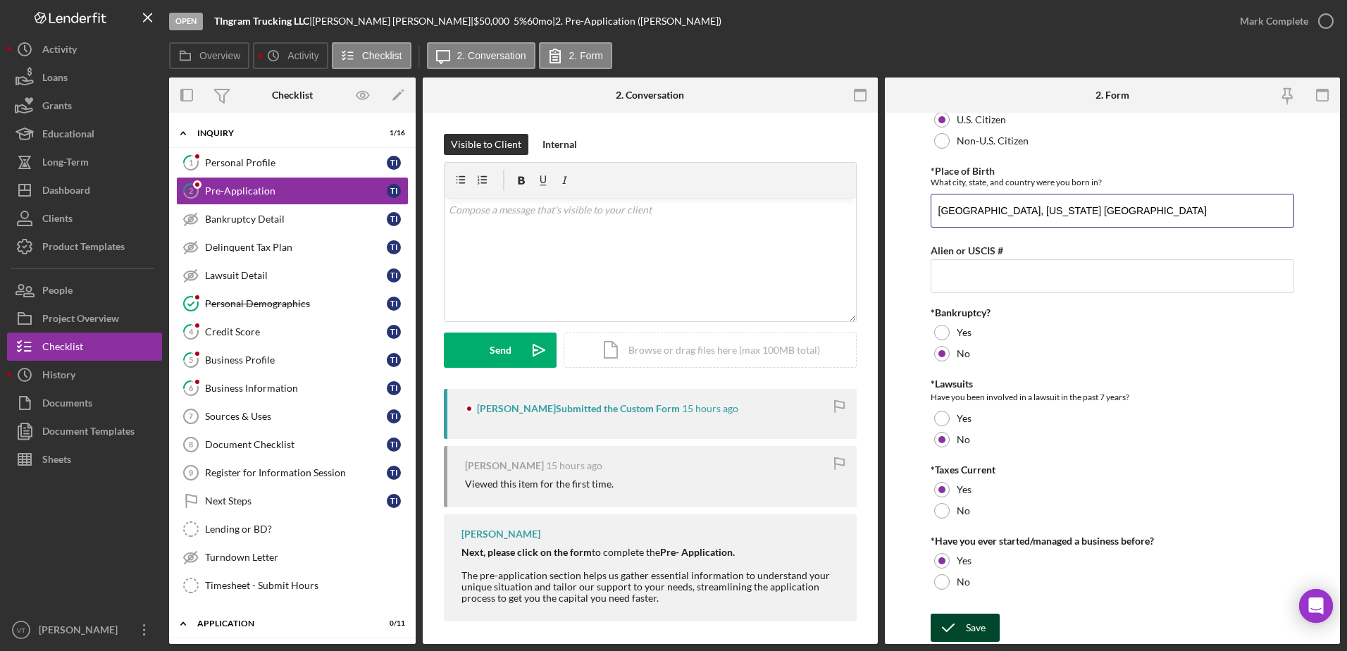
type input "[GEOGRAPHIC_DATA], [US_STATE] [GEOGRAPHIC_DATA]"
click at [962, 630] on icon "submit" at bounding box center [948, 627] width 35 height 35
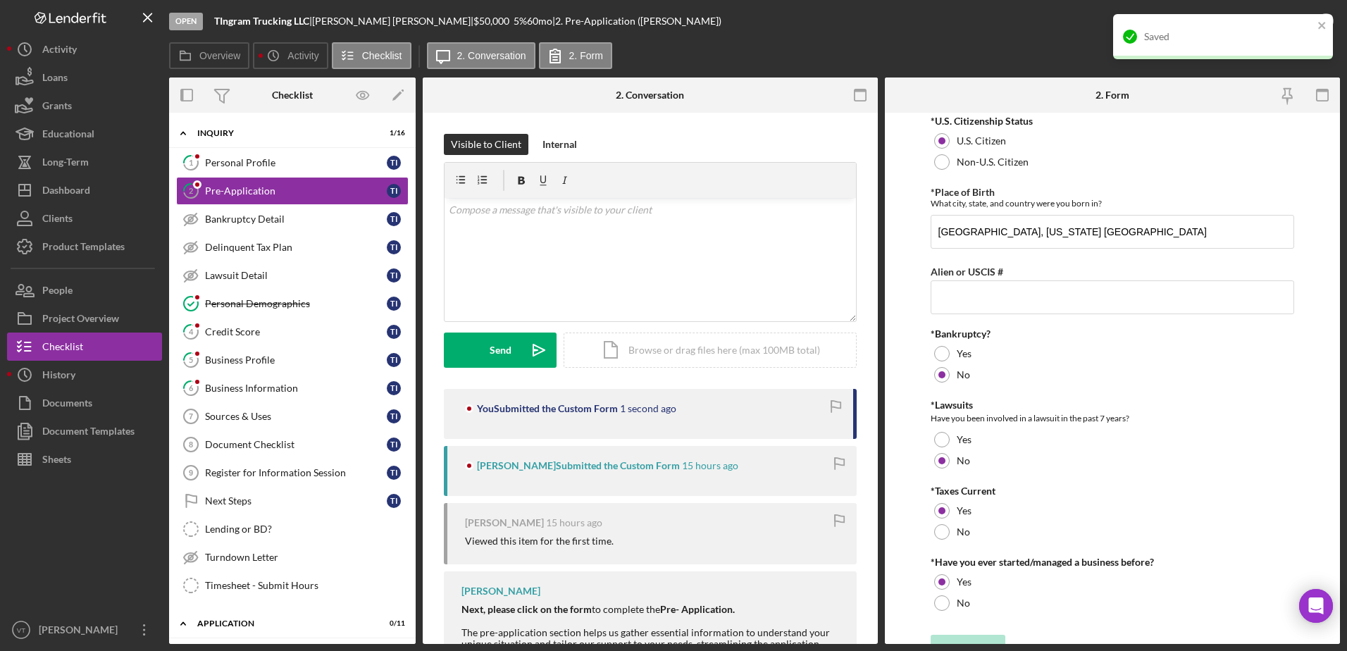
scroll to position [0, 0]
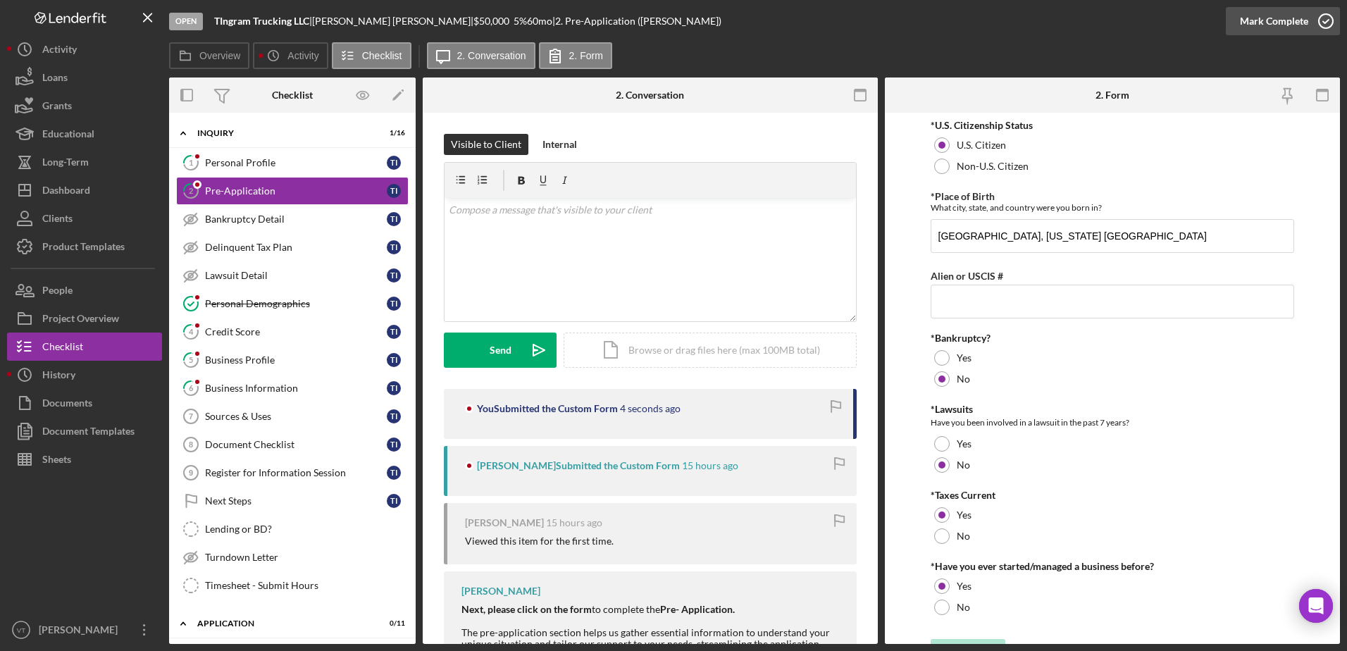
click at [1330, 27] on icon "button" at bounding box center [1325, 21] width 35 height 35
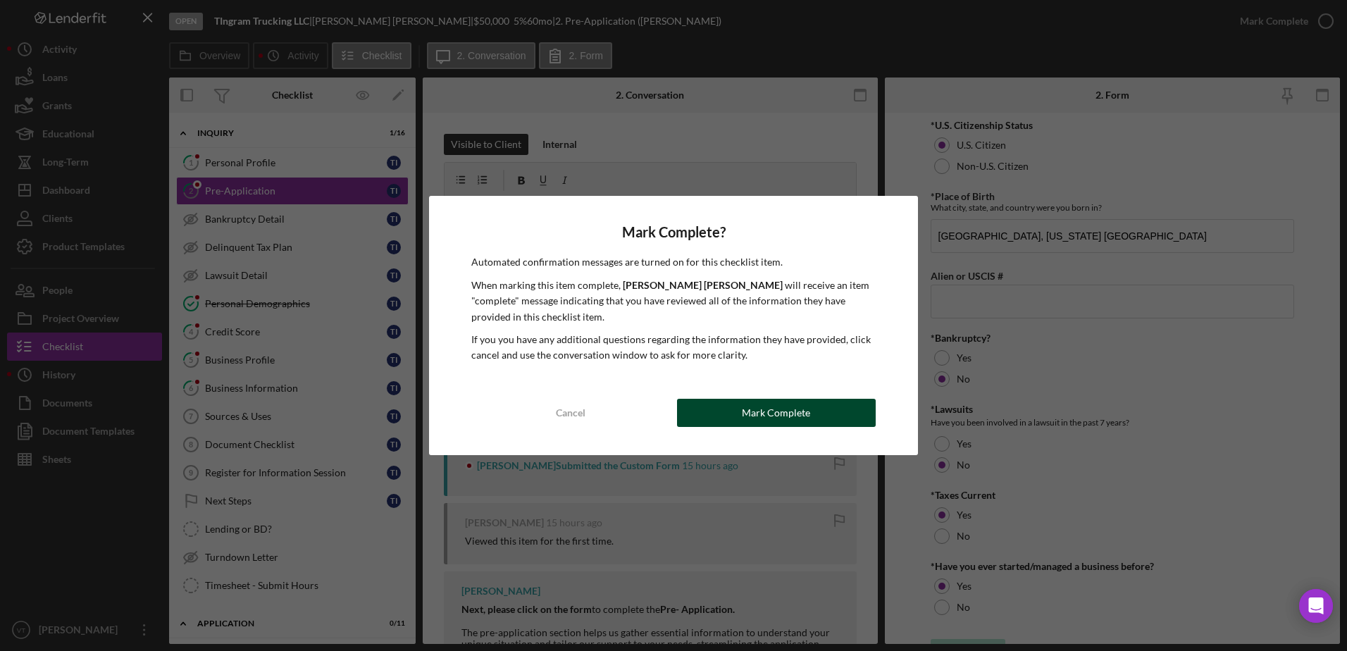
click at [807, 410] on div "Mark Complete" at bounding box center [776, 413] width 68 height 28
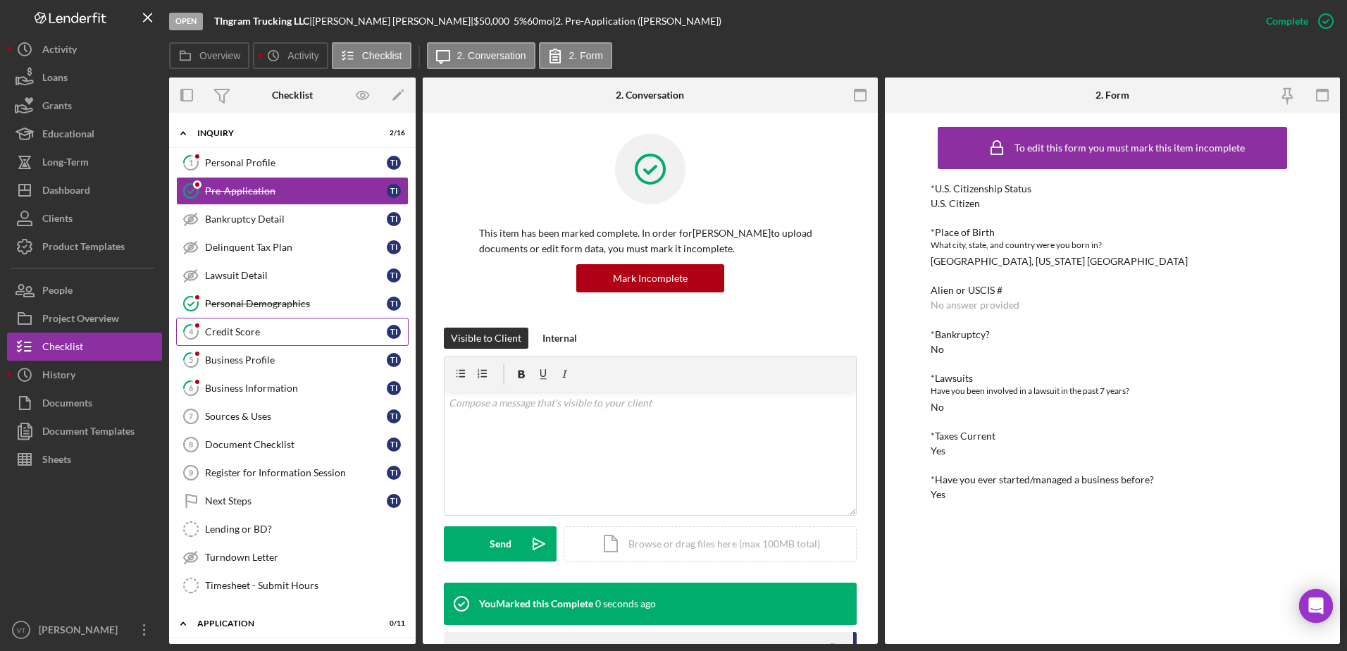
drag, startPoint x: 272, startPoint y: 334, endPoint x: 284, endPoint y: 332, distance: 12.2
click at [272, 334] on div "Credit Score" at bounding box center [296, 331] width 182 height 11
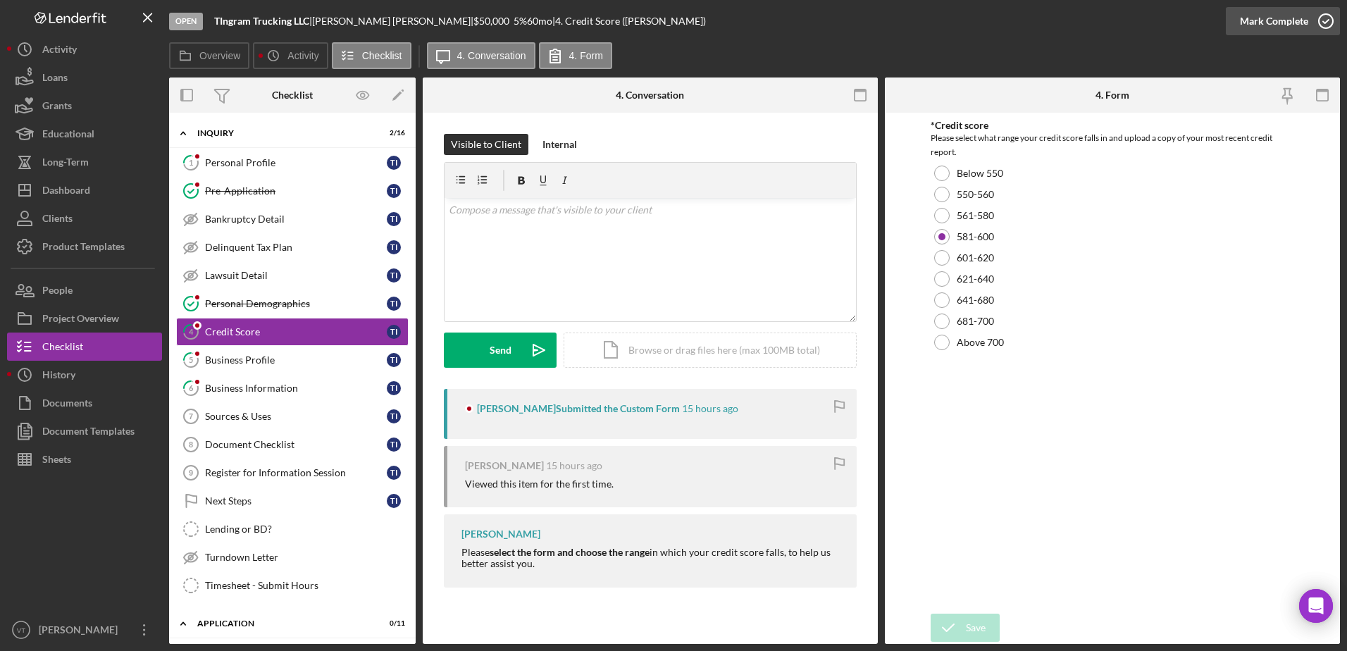
click at [1324, 24] on icon "button" at bounding box center [1325, 21] width 35 height 35
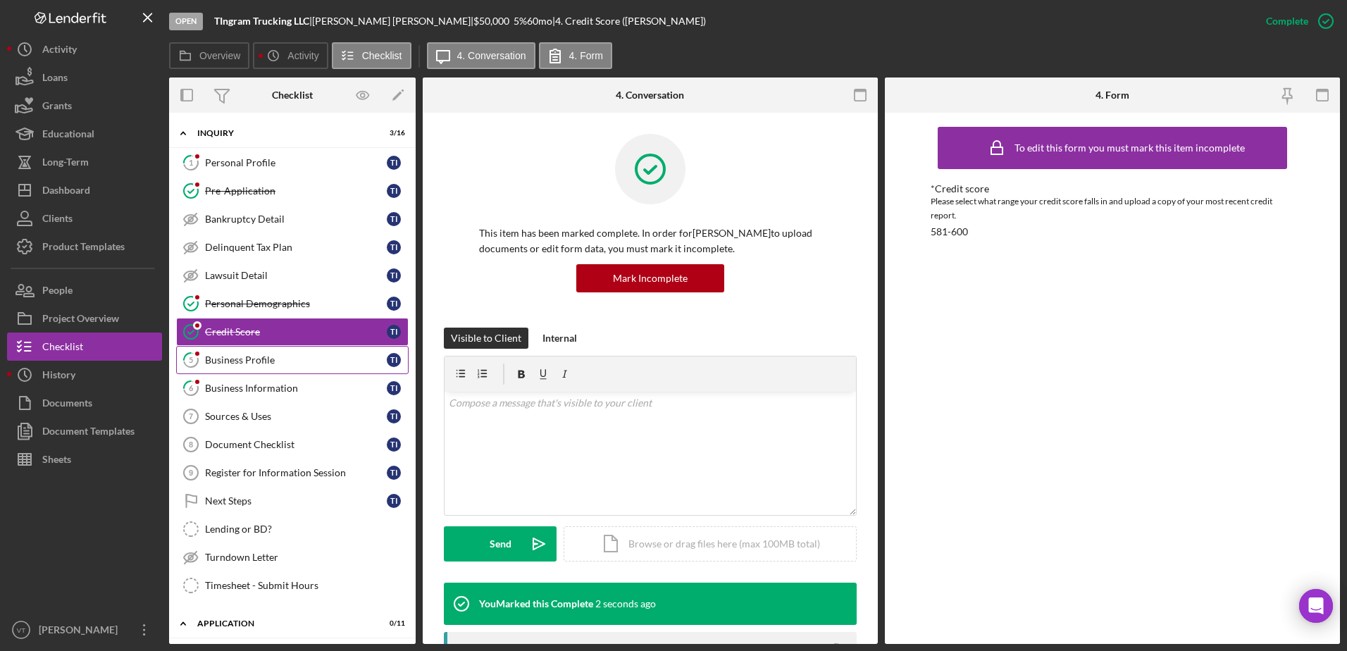
click at [216, 359] on div "Business Profile" at bounding box center [296, 359] width 182 height 11
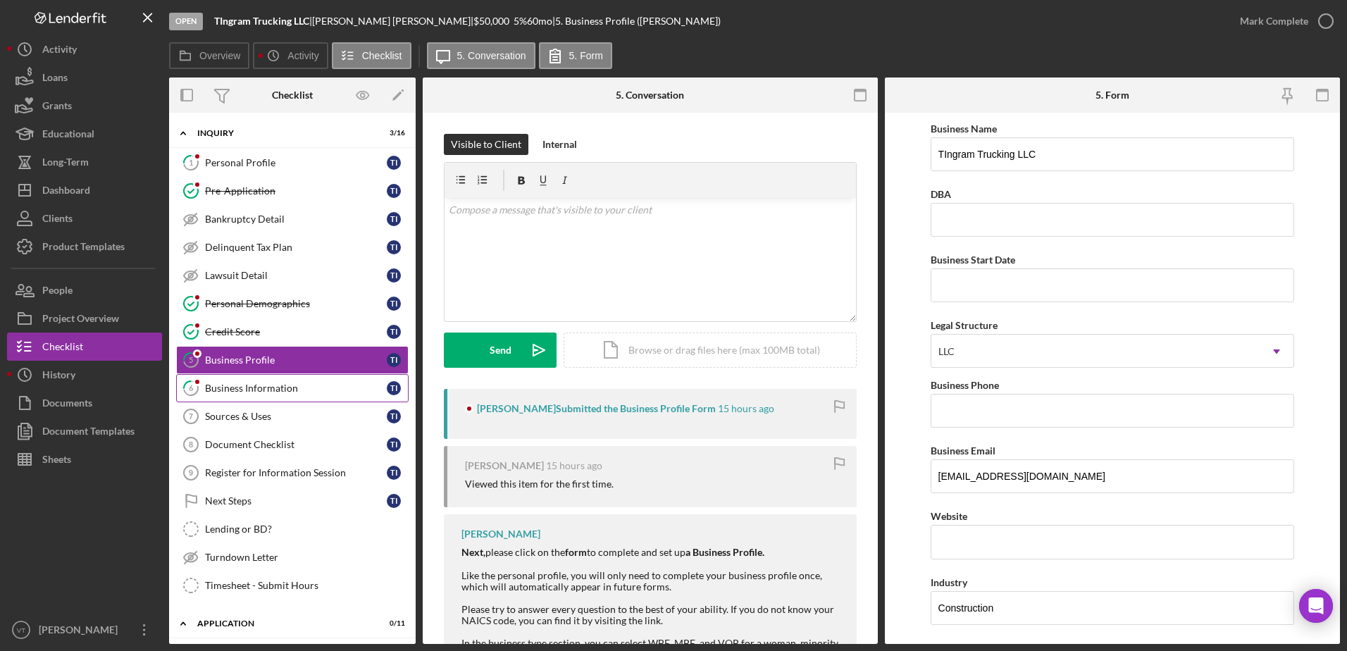
click at [264, 397] on link "6 Business Information T I" at bounding box center [292, 388] width 232 height 28
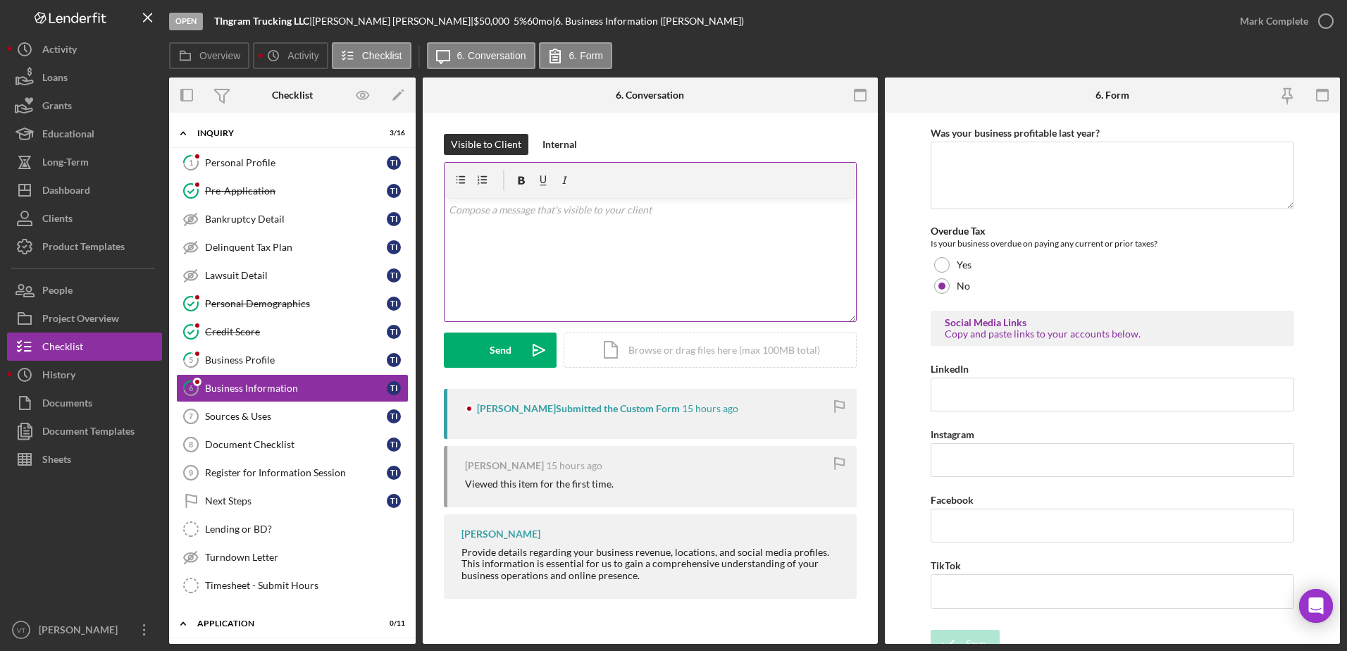
scroll to position [493, 0]
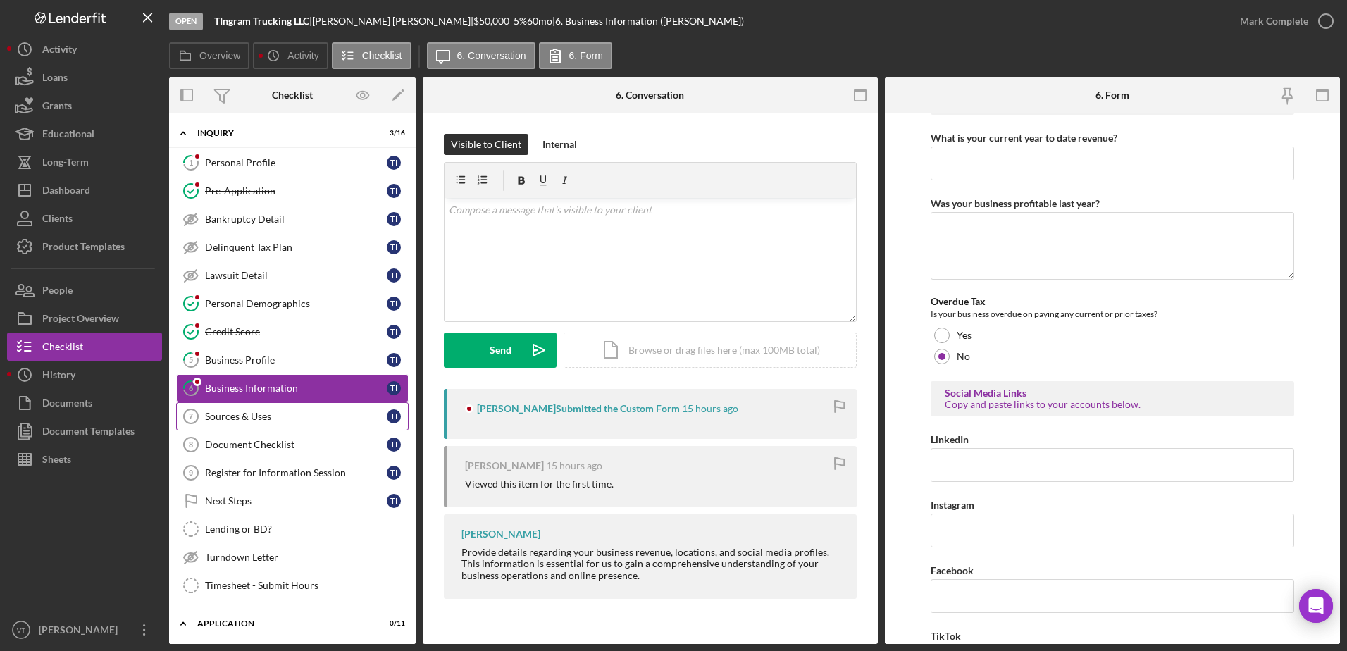
drag, startPoint x: 300, startPoint y: 416, endPoint x: 314, endPoint y: 411, distance: 14.9
click at [300, 416] on div "Sources & Uses" at bounding box center [296, 416] width 182 height 11
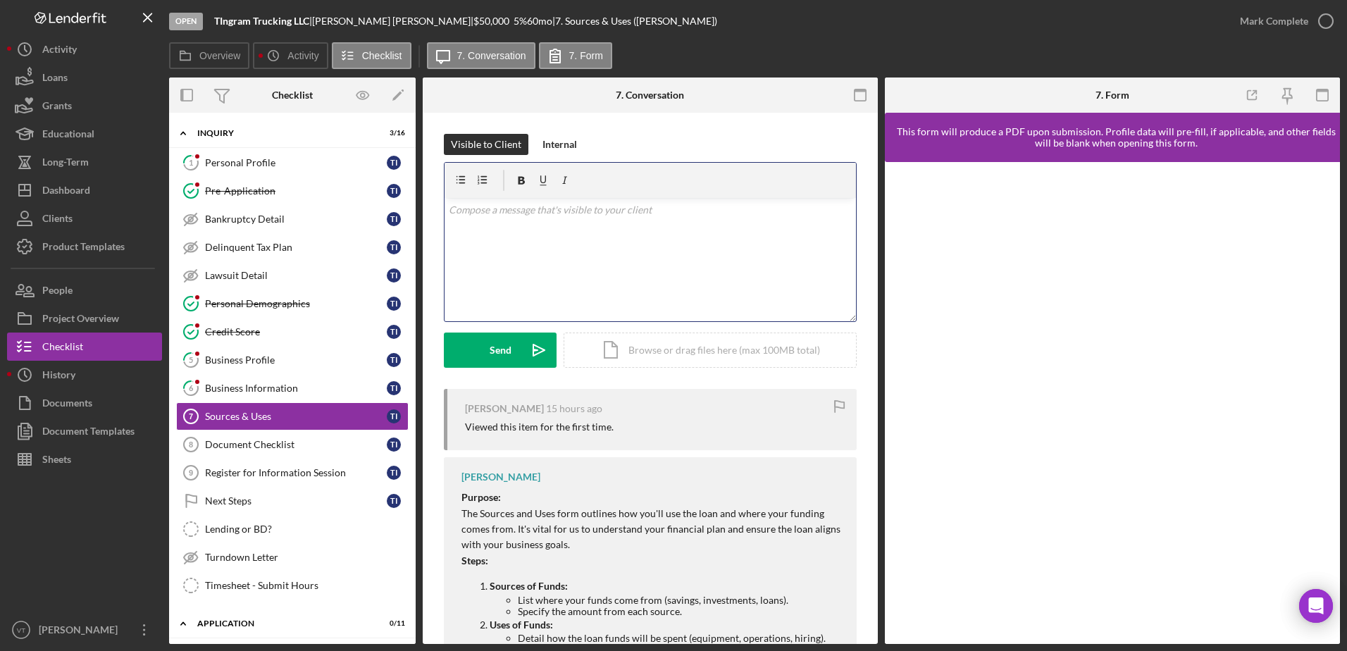
click at [561, 232] on div "v Color teal Color pink Remove color Add row above Add row below Add column bef…" at bounding box center [649, 259] width 411 height 123
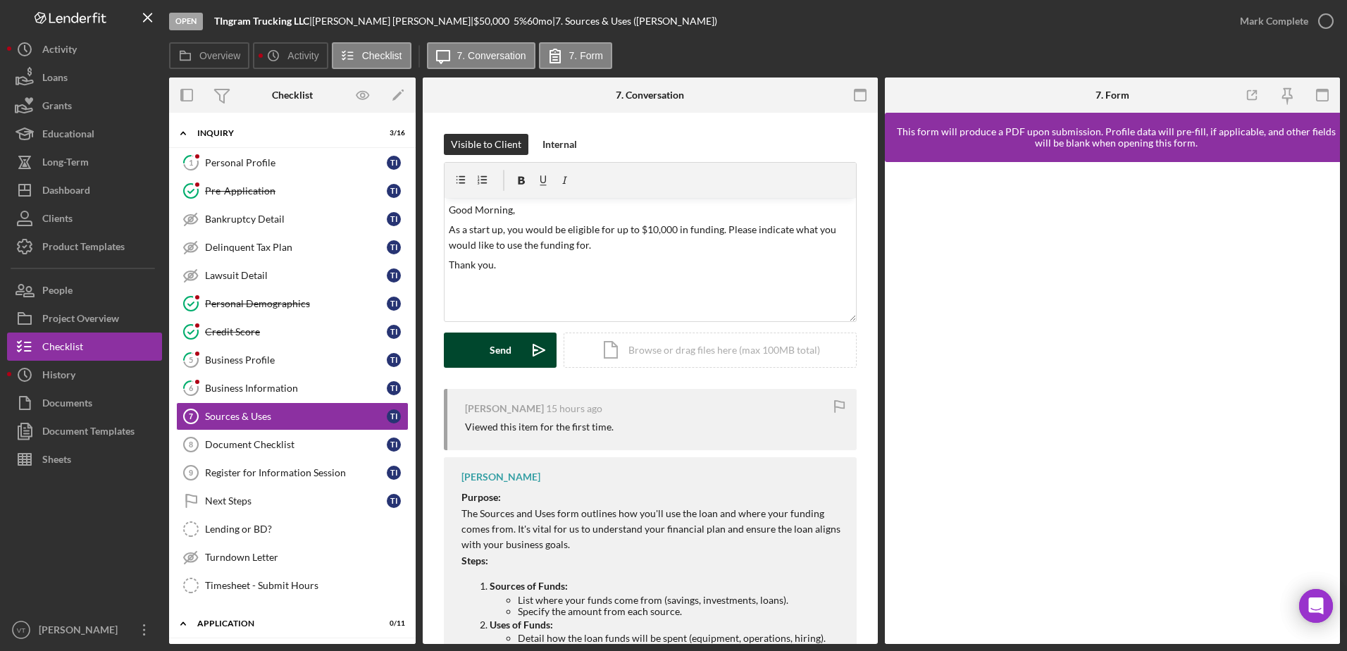
click at [503, 347] on div "Send" at bounding box center [501, 349] width 22 height 35
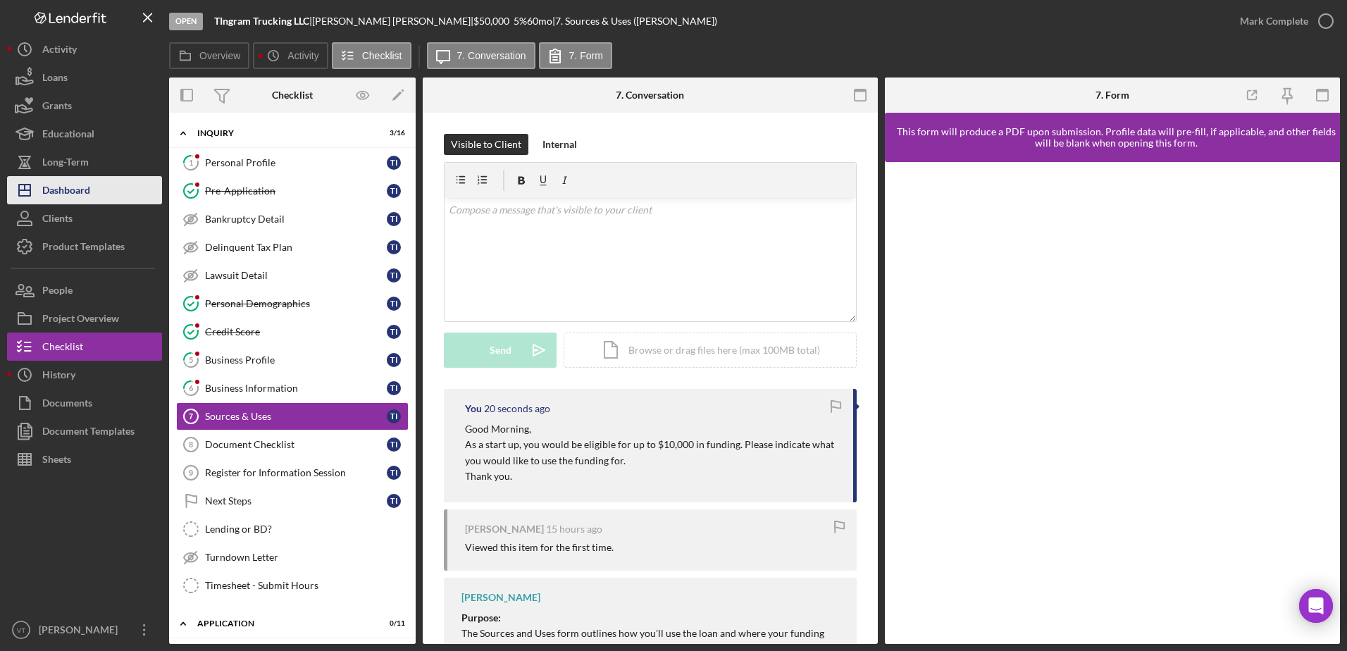
click at [101, 188] on button "Icon/Dashboard Dashboard" at bounding box center [84, 190] width 155 height 28
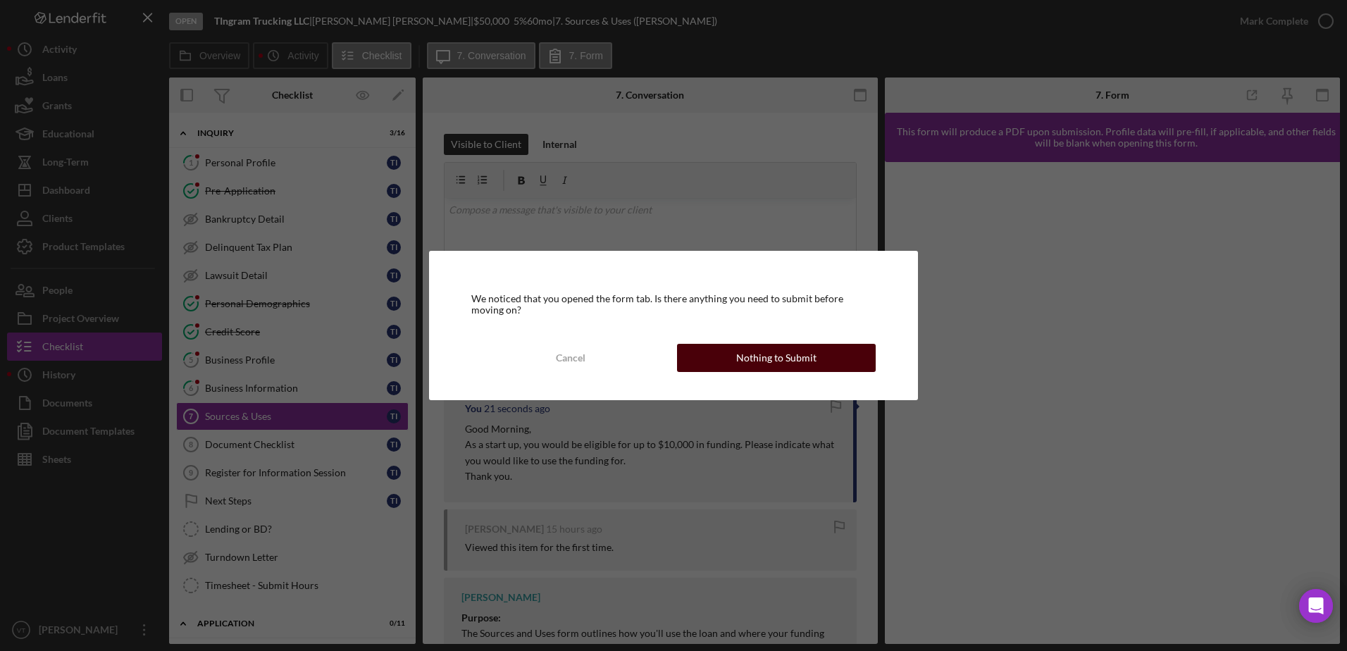
click at [723, 357] on button "Nothing to Submit" at bounding box center [776, 358] width 199 height 28
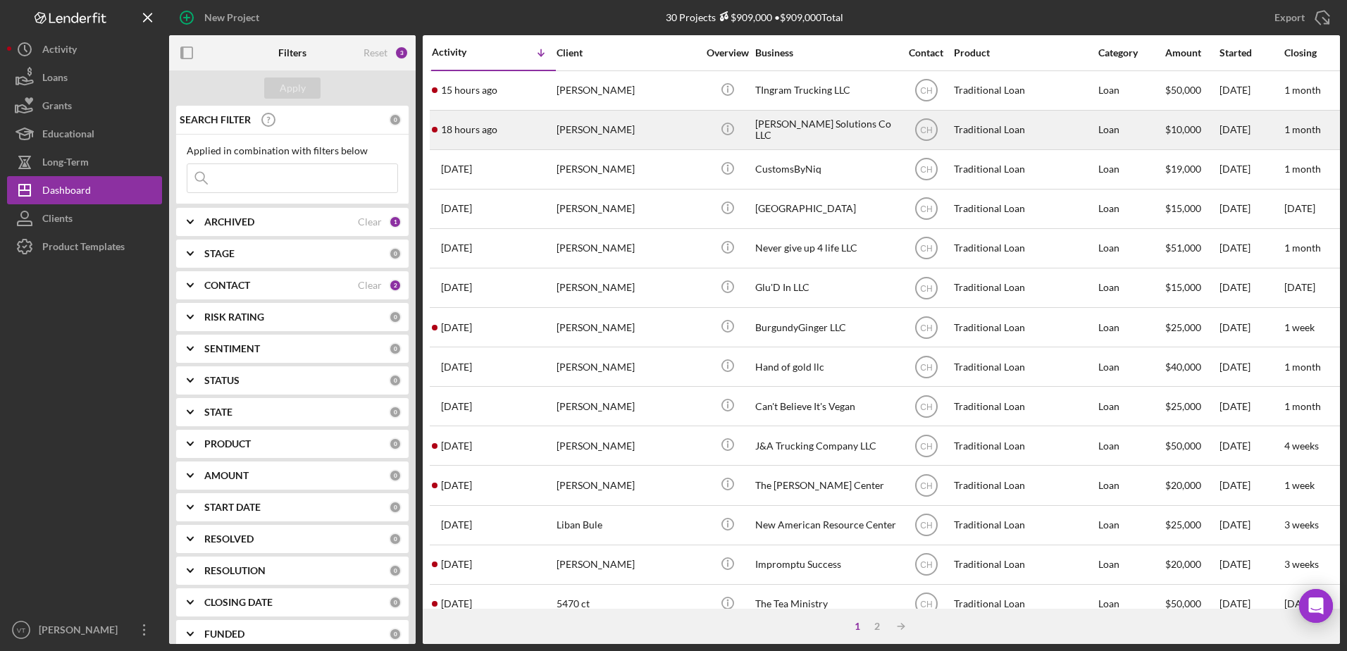
click at [601, 124] on div "[PERSON_NAME]" at bounding box center [626, 129] width 141 height 37
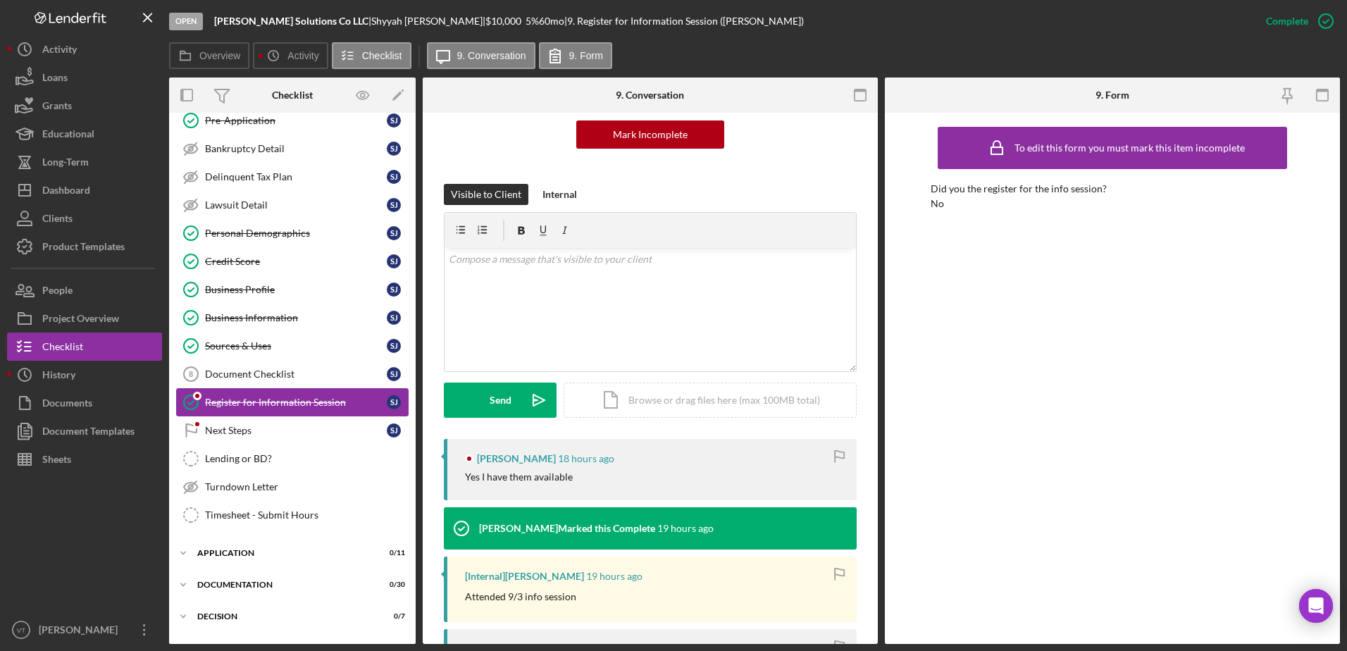
scroll to position [141, 0]
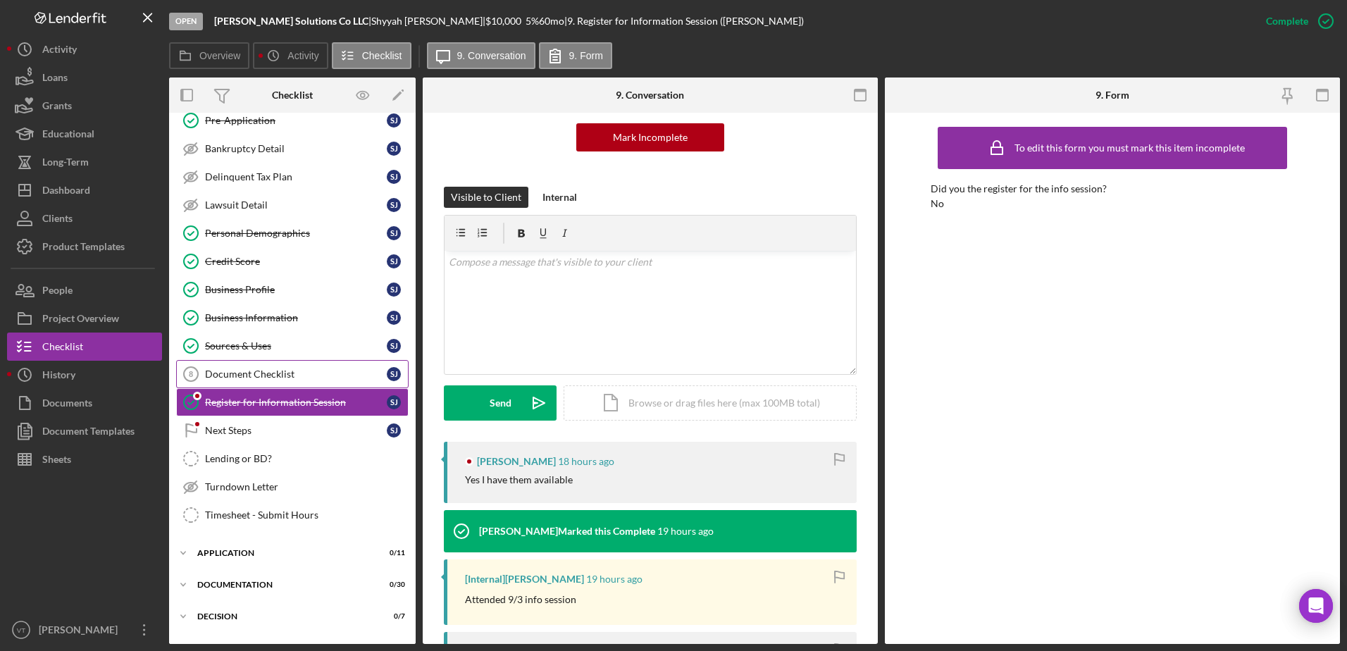
click at [285, 368] on div "Document Checklist" at bounding box center [296, 373] width 182 height 11
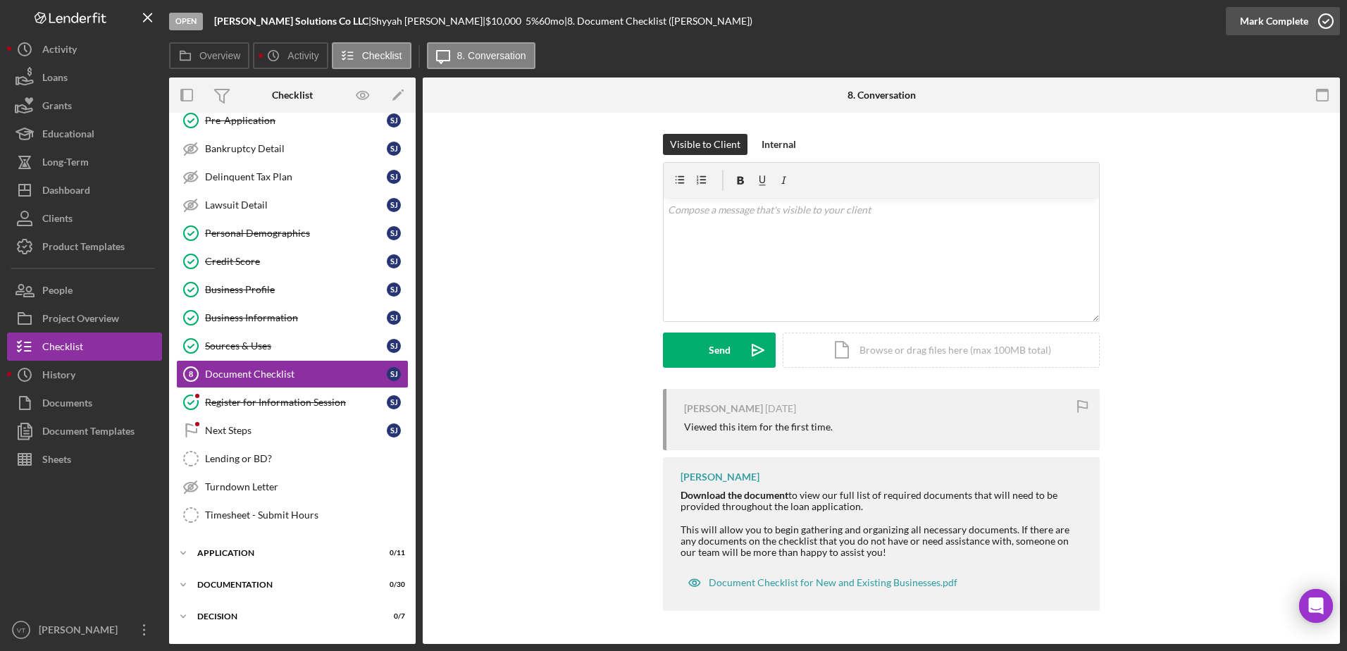
click at [1326, 18] on icon "button" at bounding box center [1325, 21] width 35 height 35
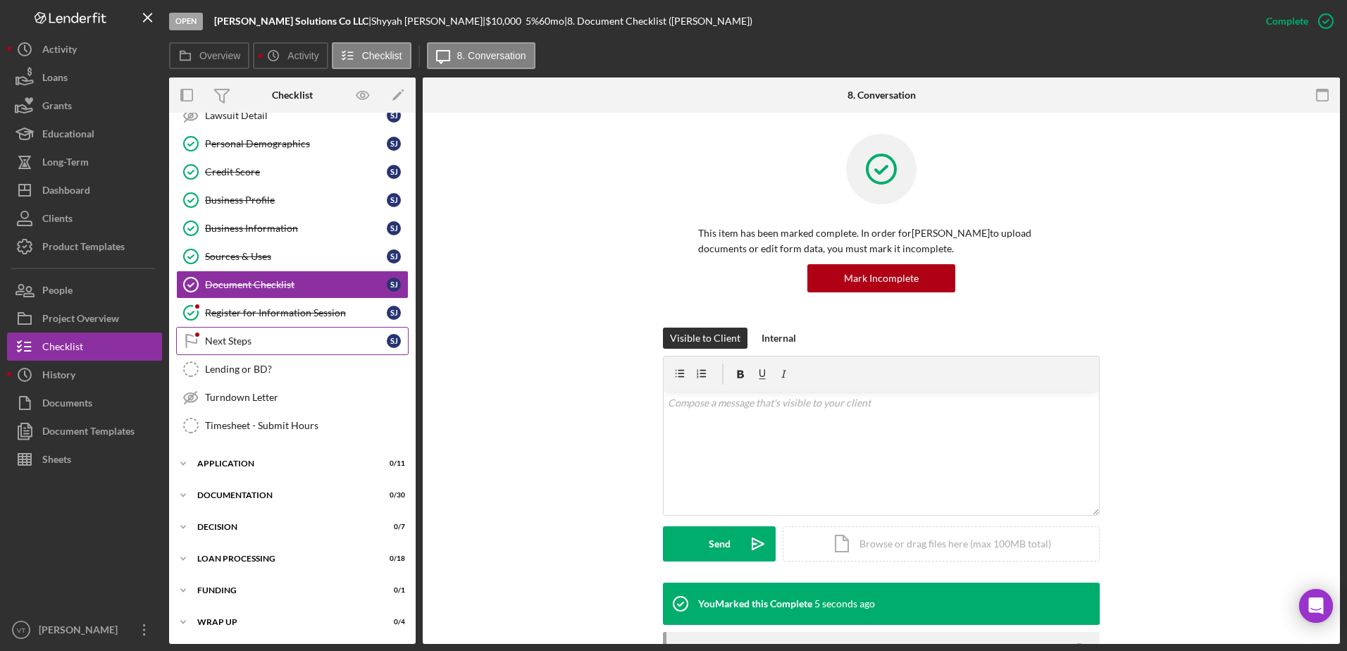
click at [285, 342] on div "Next Steps" at bounding box center [296, 340] width 182 height 11
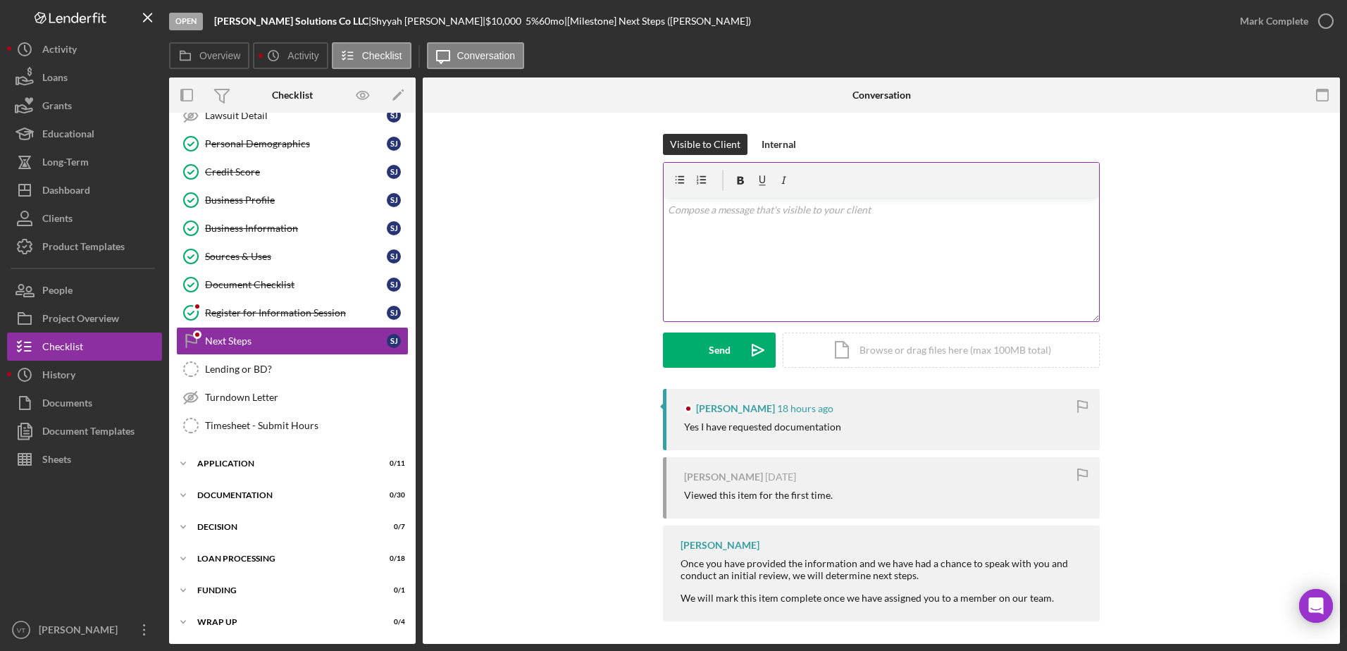
click at [842, 216] on p at bounding box center [882, 209] width 428 height 15
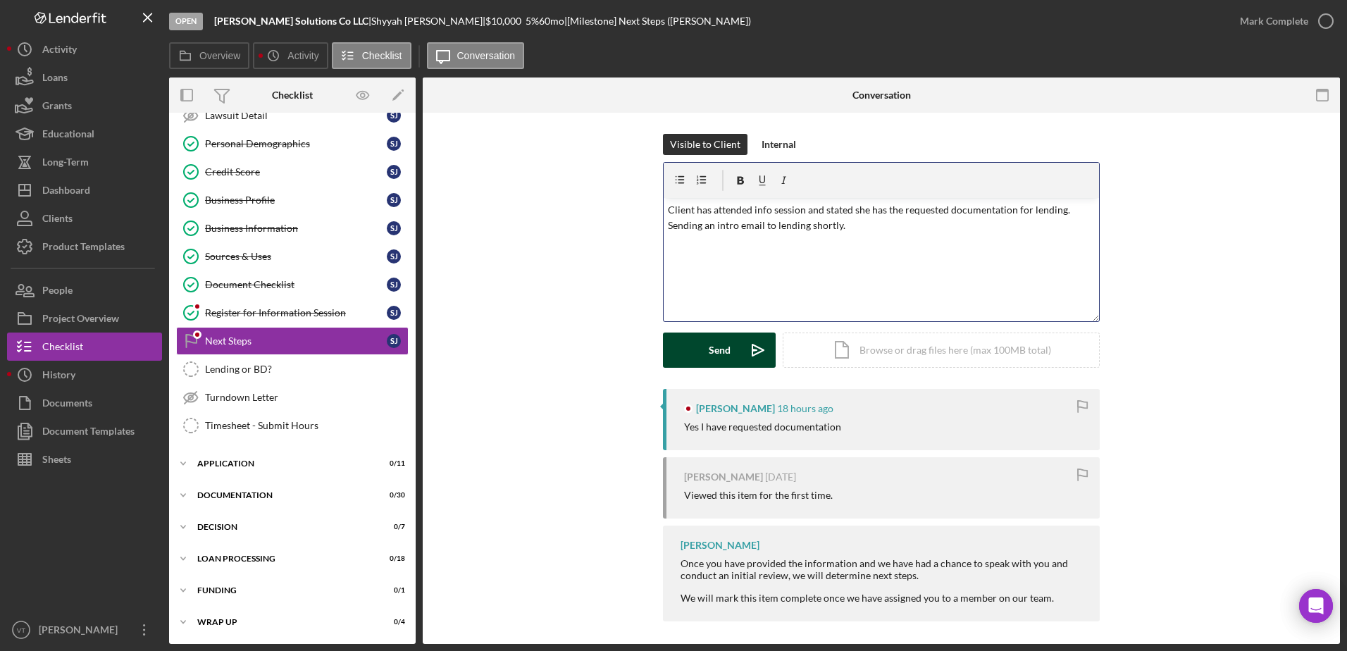
click at [720, 356] on div "Send" at bounding box center [720, 349] width 22 height 35
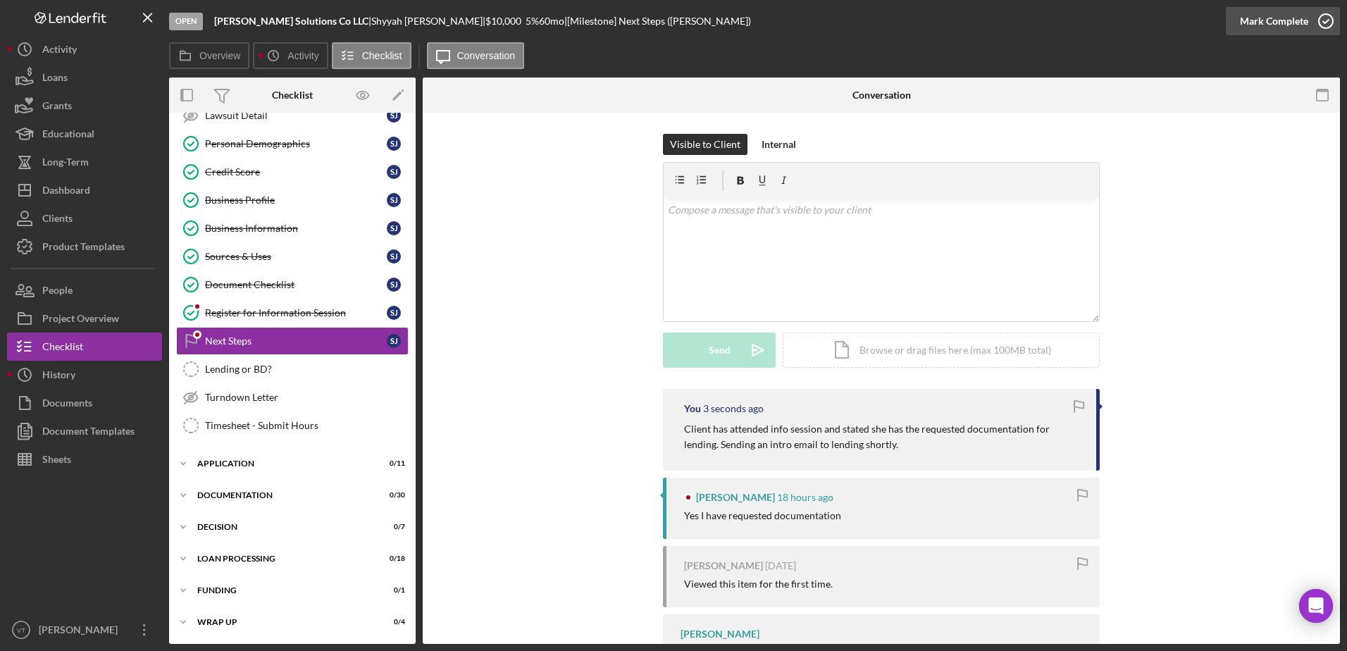
click at [1321, 17] on icon "button" at bounding box center [1325, 21] width 35 height 35
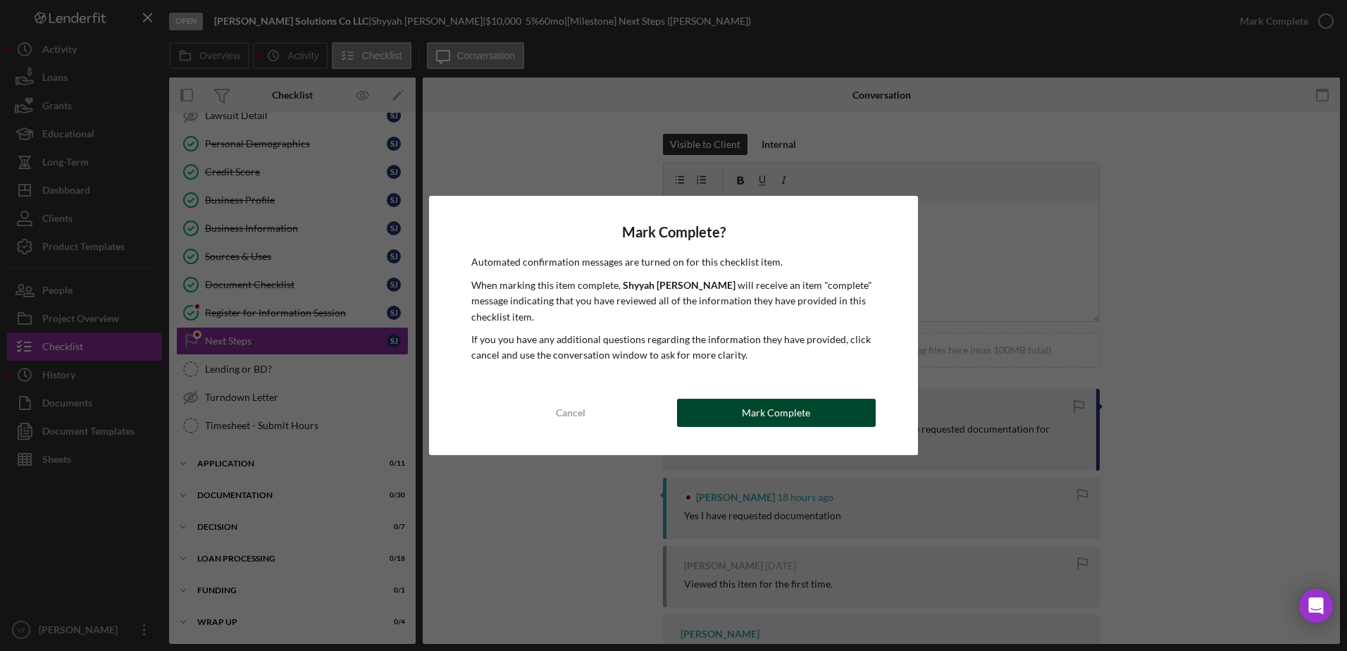
click at [800, 412] on div "Mark Complete" at bounding box center [776, 413] width 68 height 28
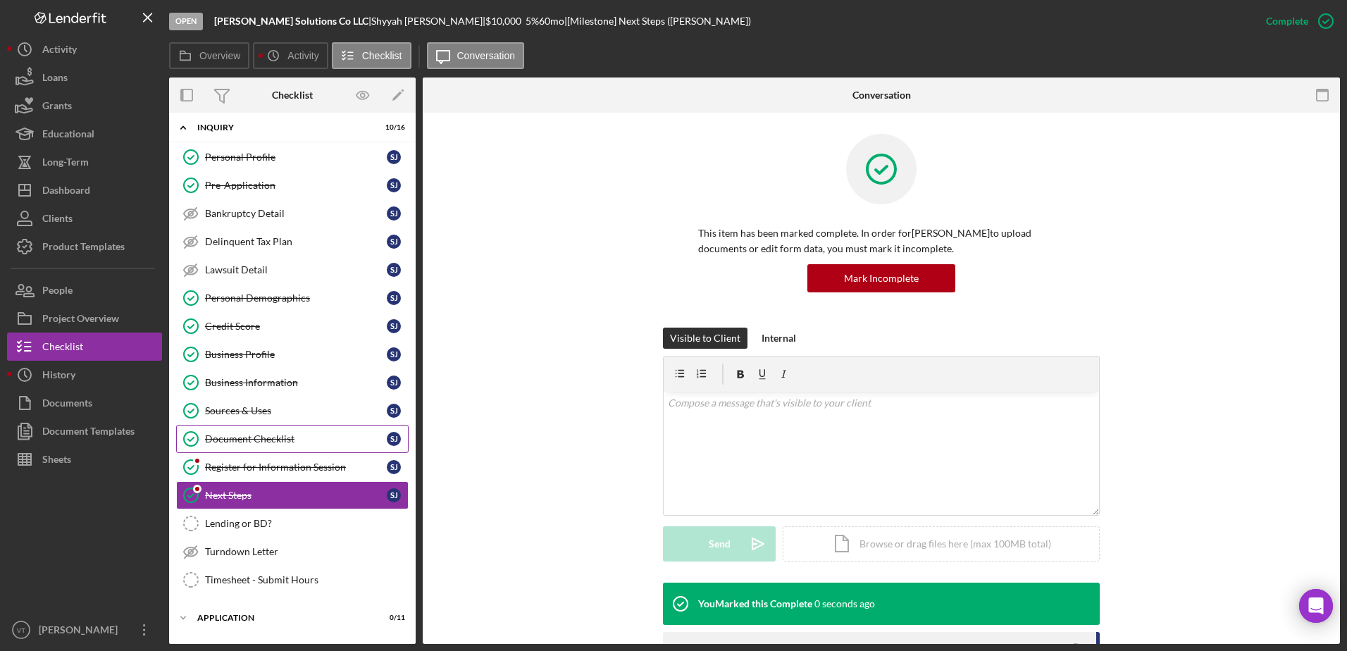
scroll to position [0, 0]
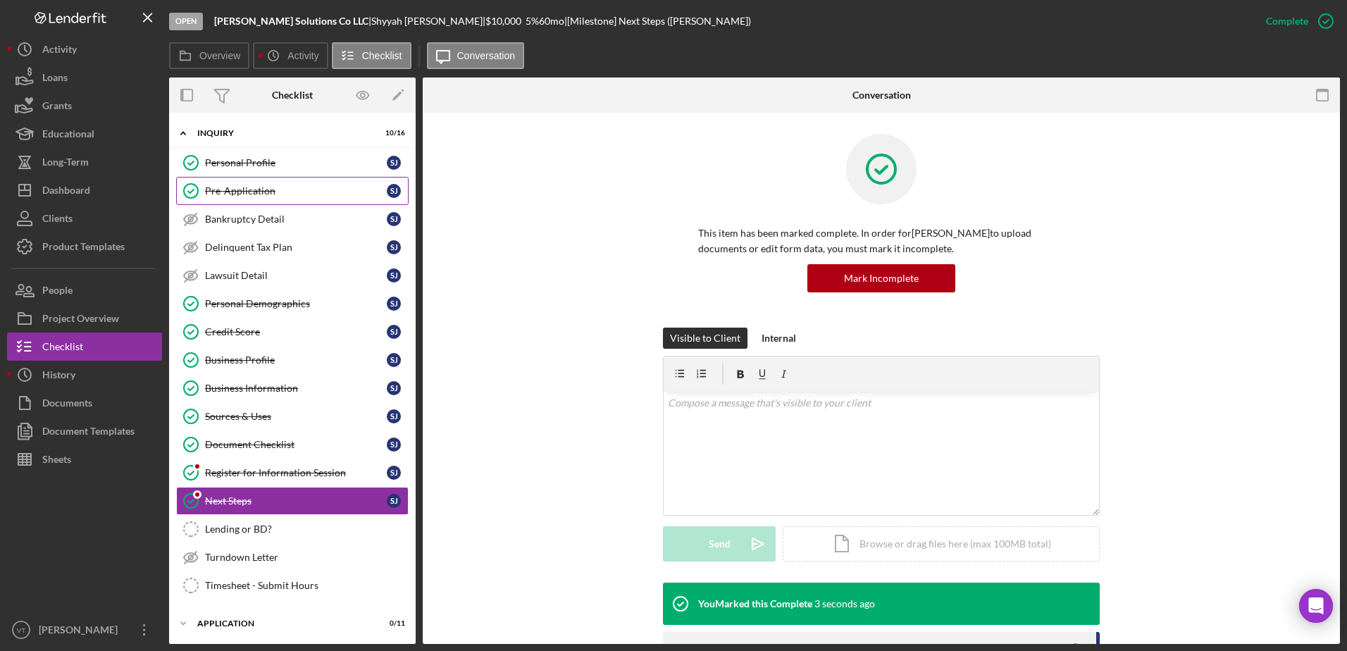
click at [311, 196] on div "Pre-Application" at bounding box center [296, 190] width 182 height 11
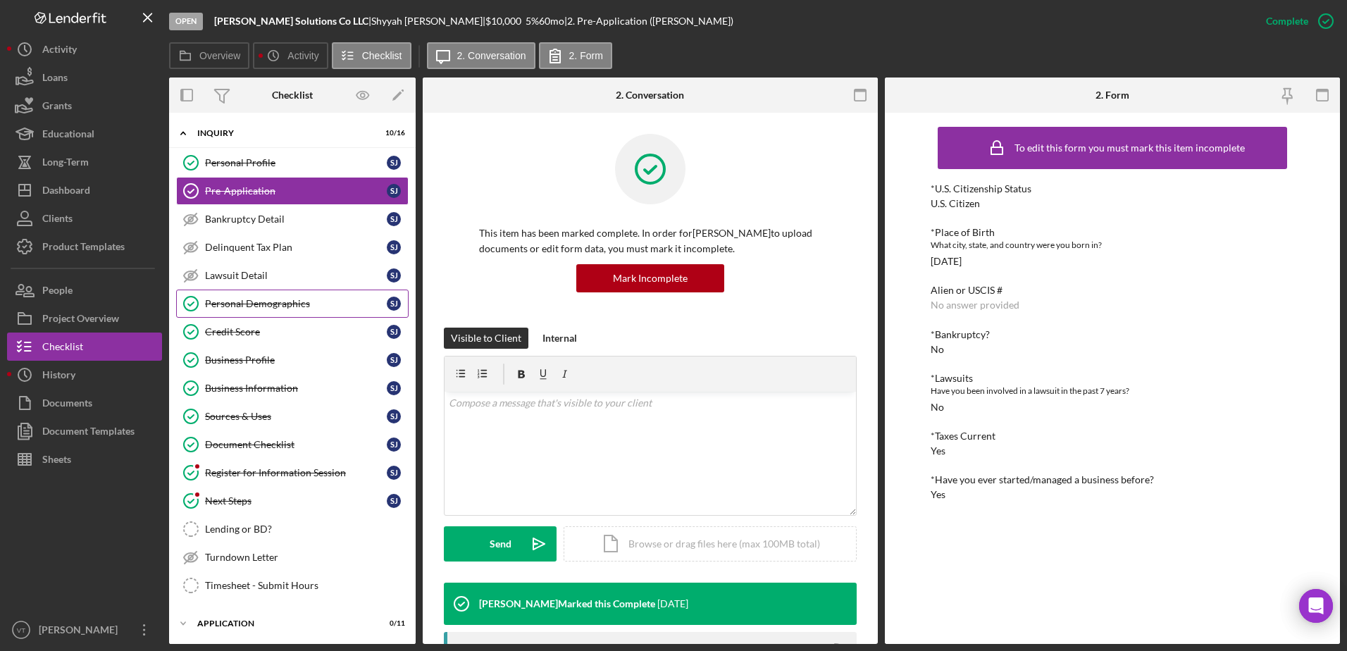
click at [270, 311] on link "Personal Demographics Personal Demographics [PERSON_NAME]" at bounding box center [292, 304] width 232 height 28
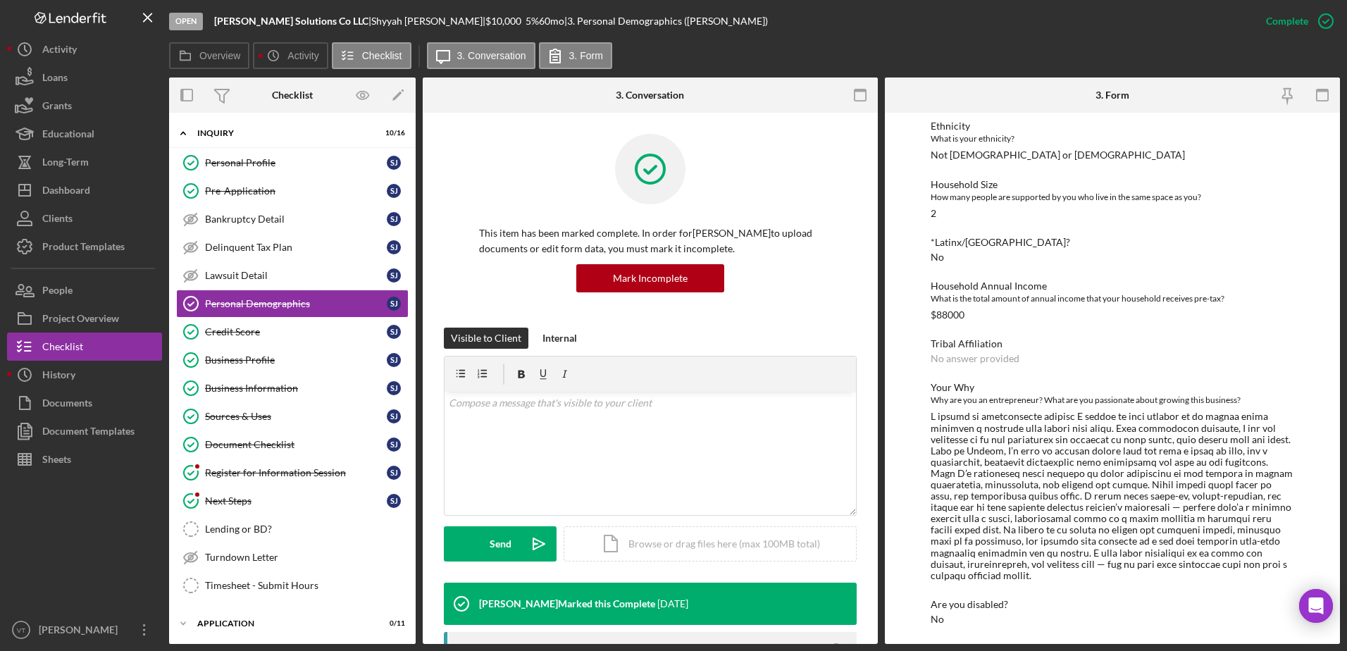
scroll to position [233, 0]
click at [283, 326] on div "Credit Score" at bounding box center [296, 331] width 182 height 11
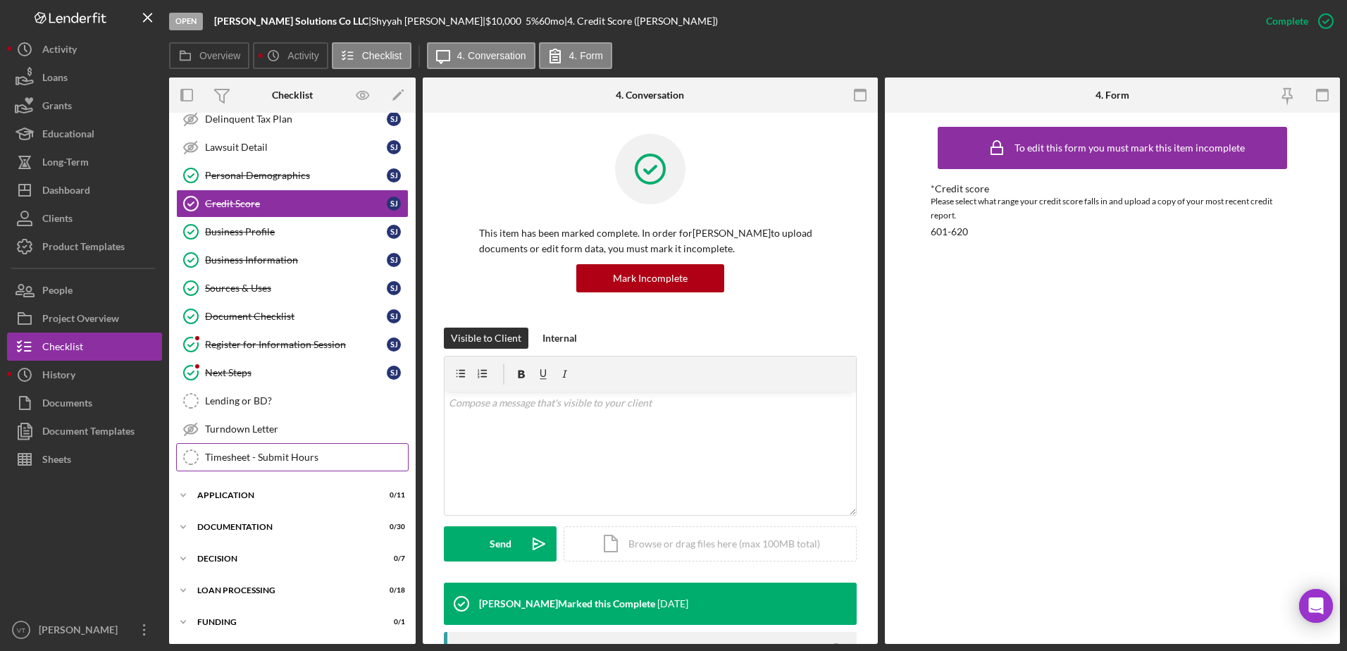
scroll to position [141, 0]
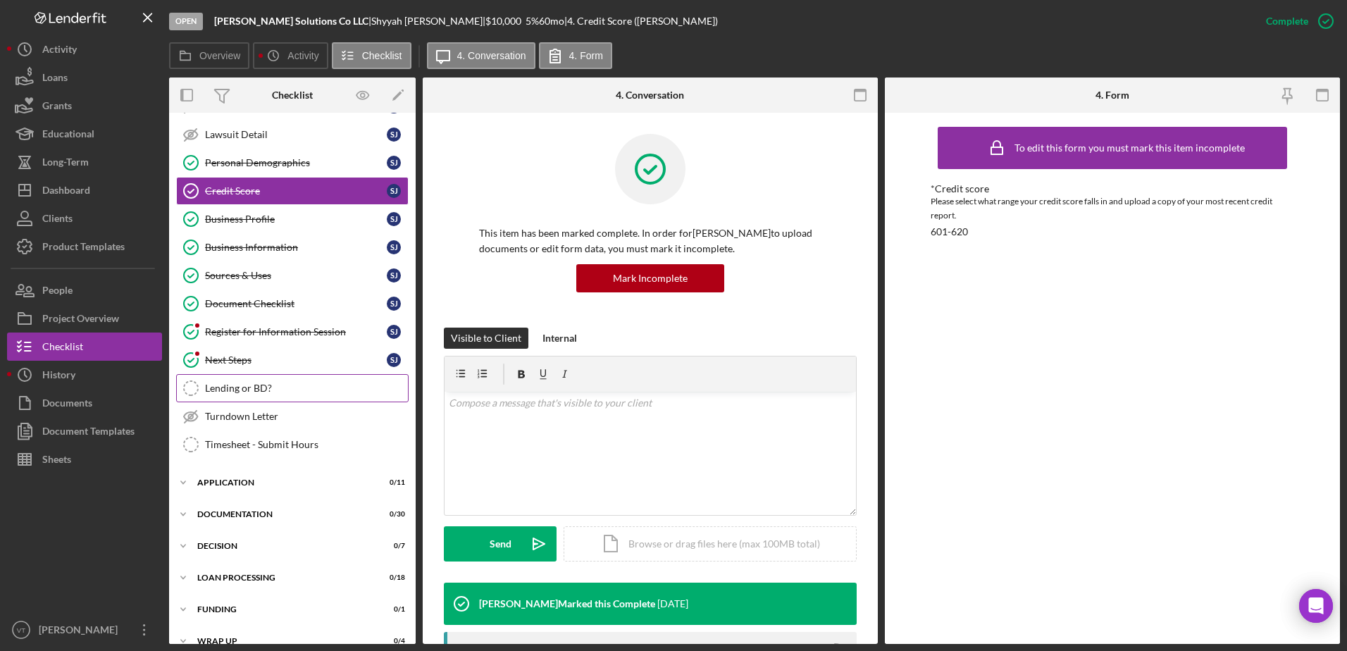
click at [249, 385] on div "Lending or BD?" at bounding box center [306, 388] width 203 height 11
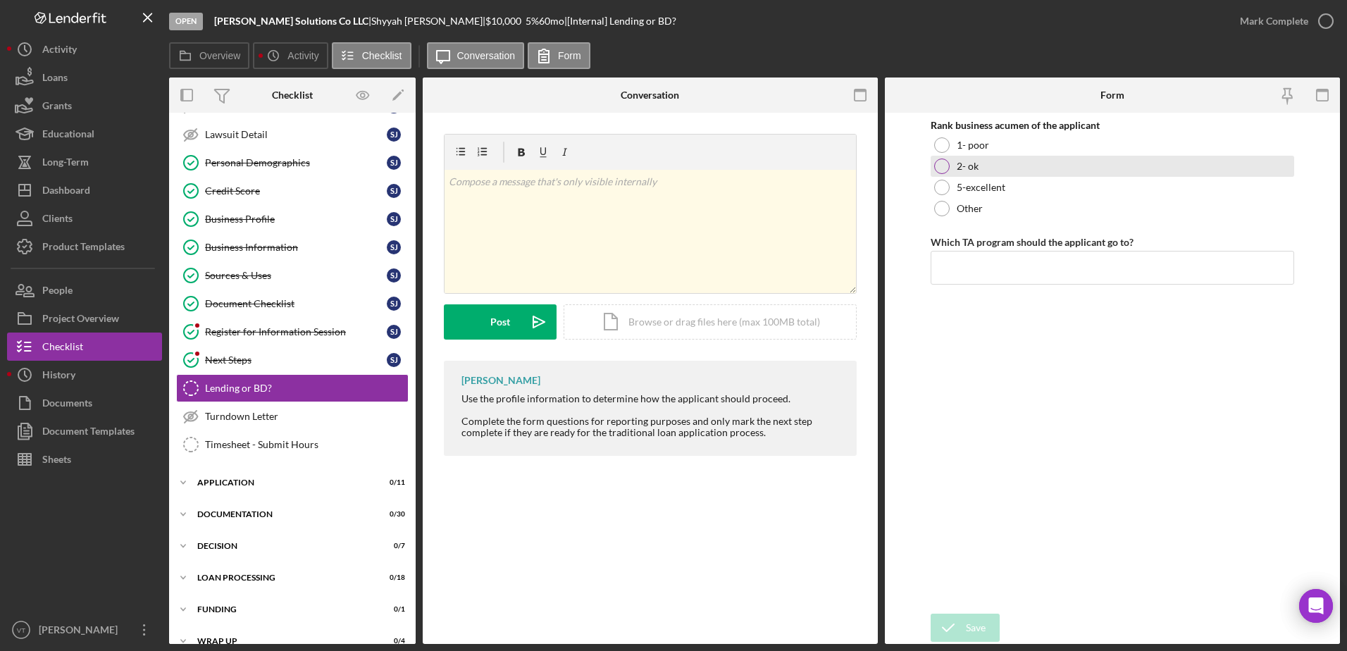
click at [963, 169] on label "2- ok" at bounding box center [968, 166] width 22 height 11
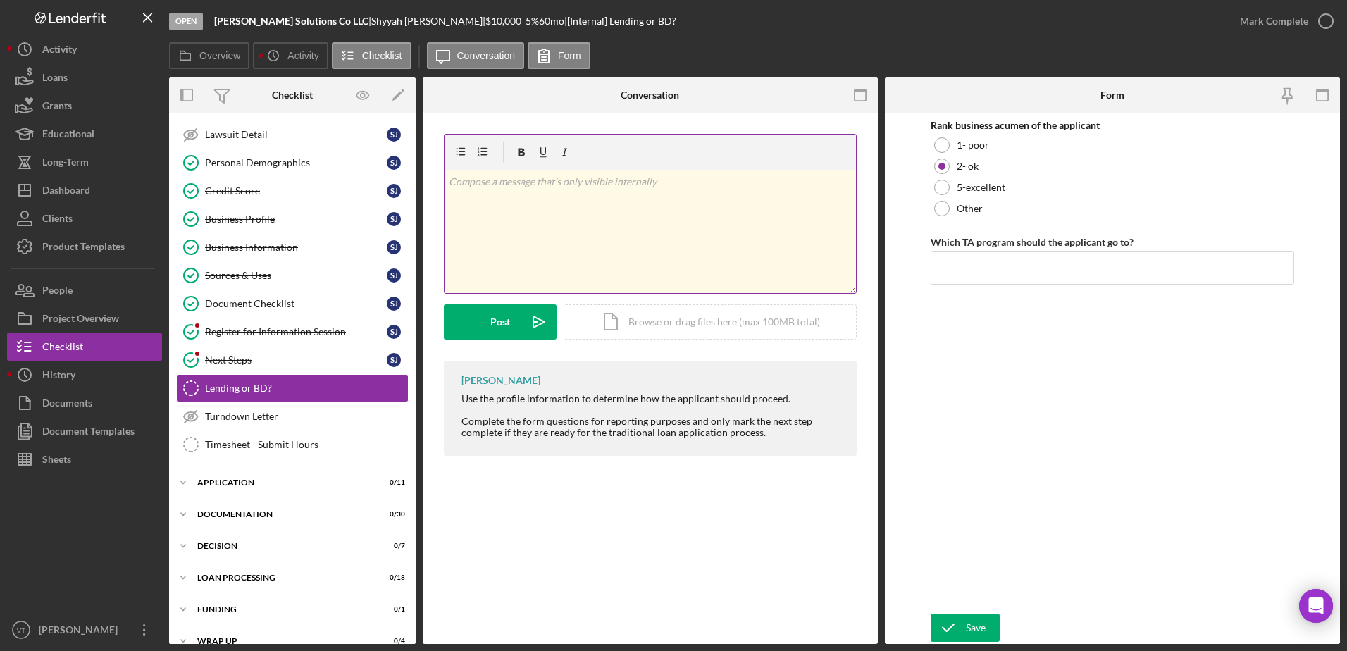
click at [636, 206] on div "v Color teal Color pink Remove color Add row above Add row below Add column bef…" at bounding box center [649, 231] width 411 height 123
click at [229, 213] on div "Business Profile" at bounding box center [296, 218] width 182 height 11
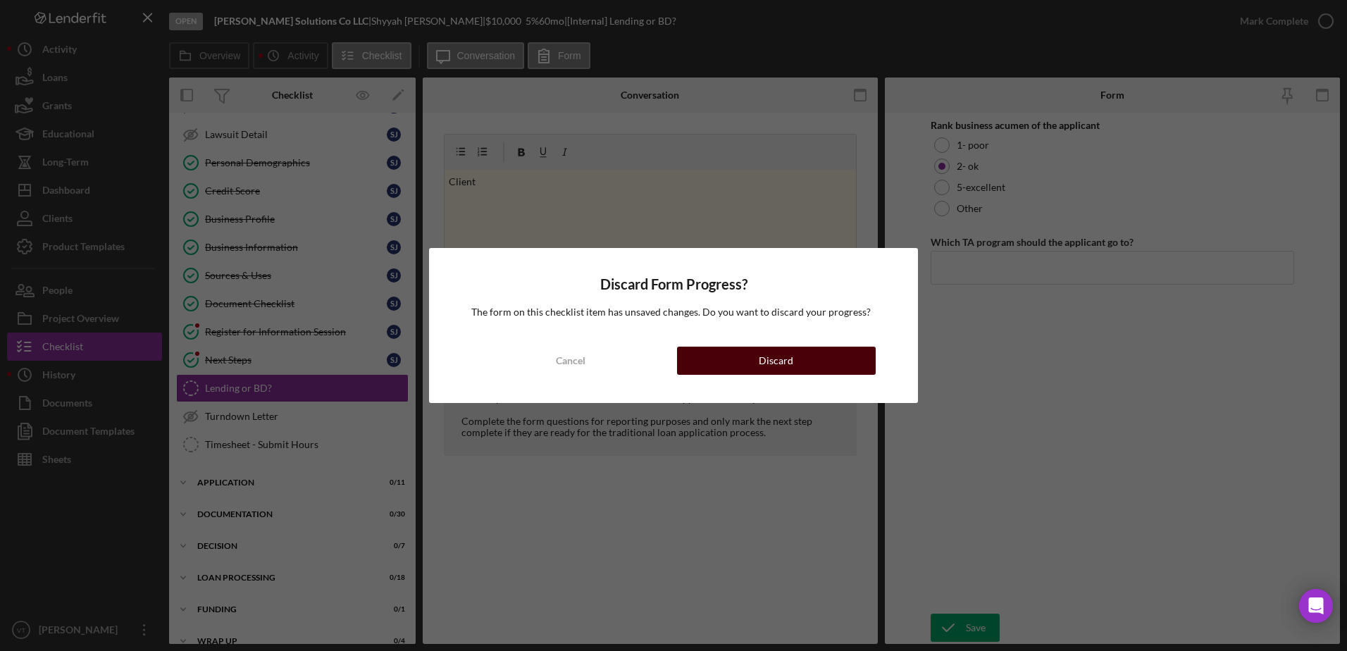
click at [746, 360] on button "Discard" at bounding box center [776, 361] width 199 height 28
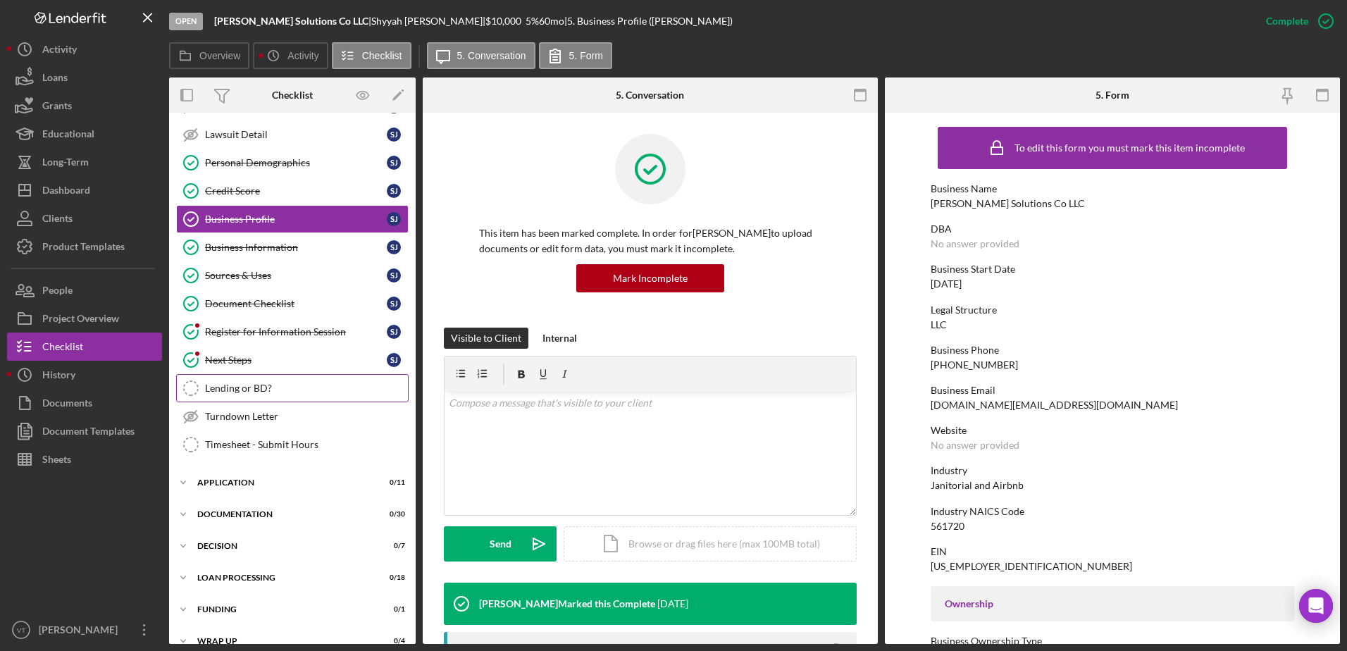
click at [293, 381] on link "Lending or BD? Lending or BD?" at bounding box center [292, 388] width 232 height 28
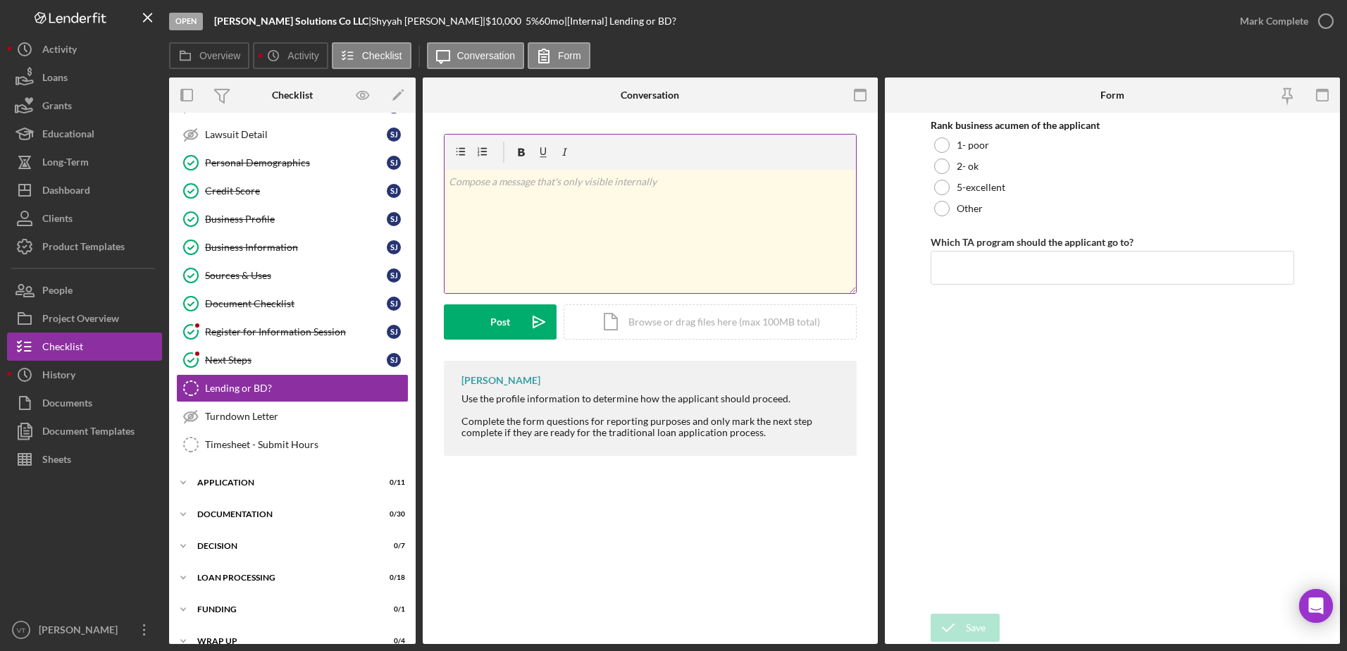
click at [758, 182] on p at bounding box center [651, 181] width 404 height 15
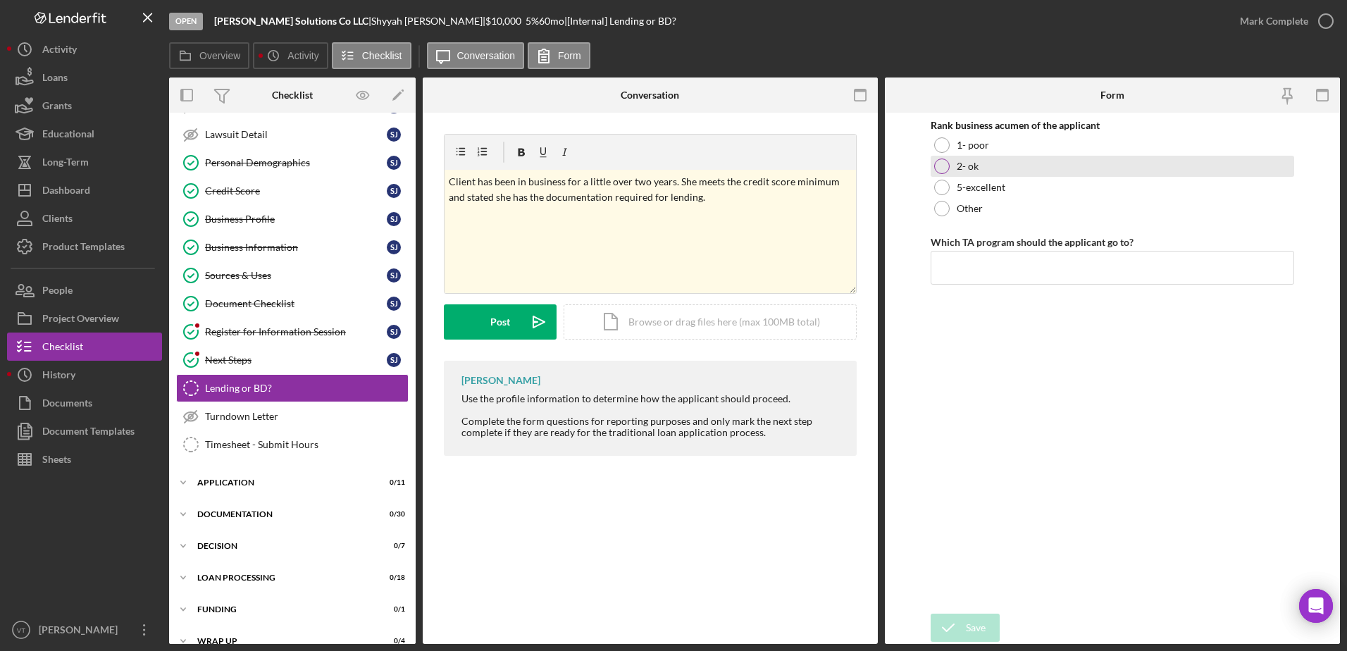
click at [965, 161] on label "2- ok" at bounding box center [968, 166] width 22 height 11
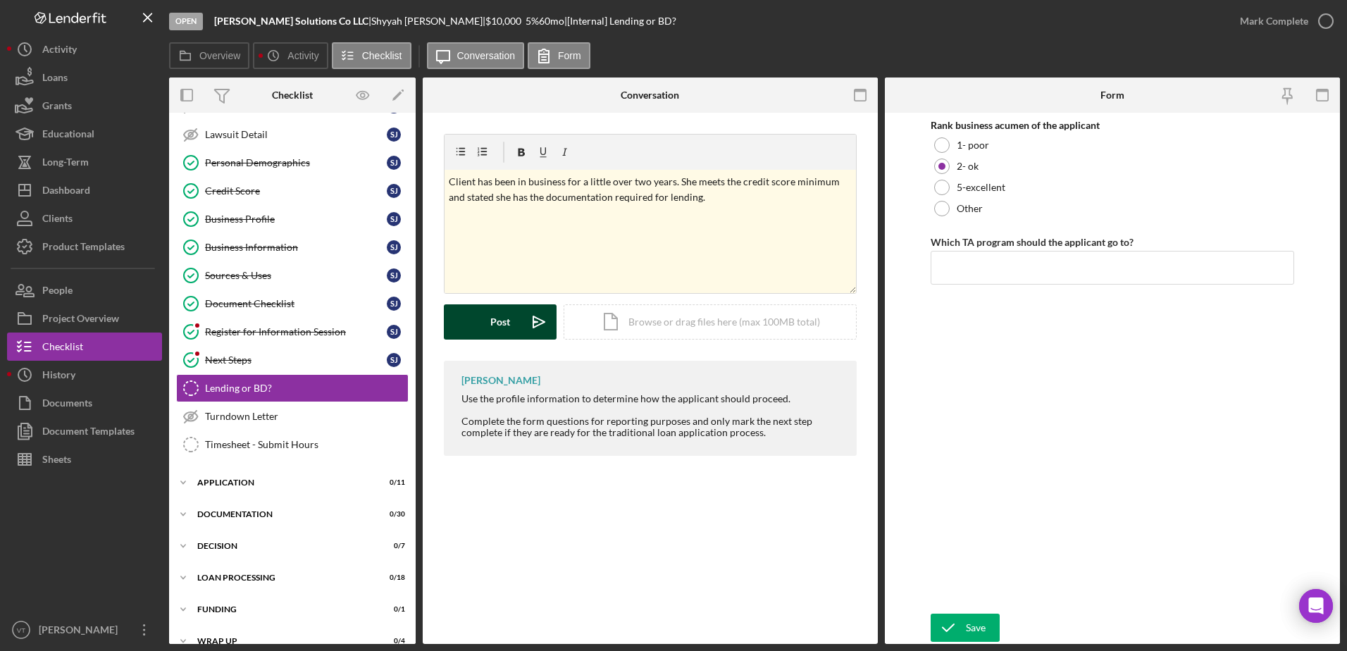
click at [501, 330] on div "Post" at bounding box center [500, 321] width 20 height 35
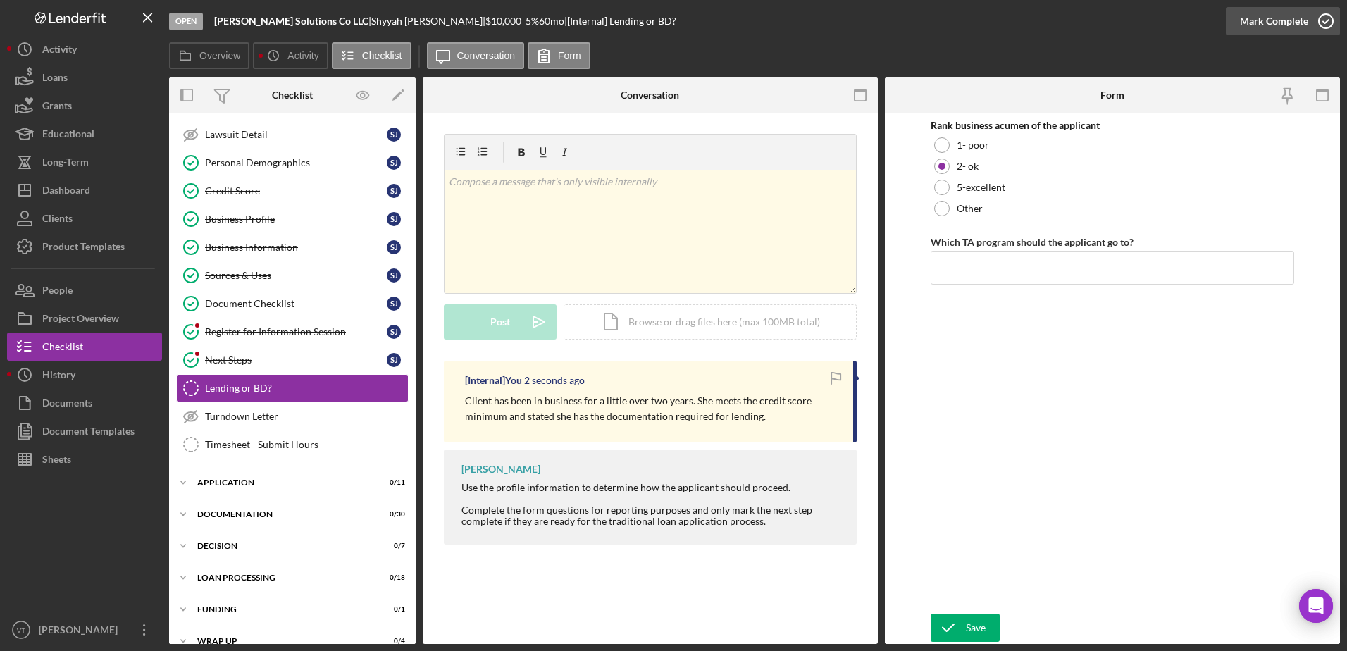
click at [1328, 19] on icon "button" at bounding box center [1325, 21] width 35 height 35
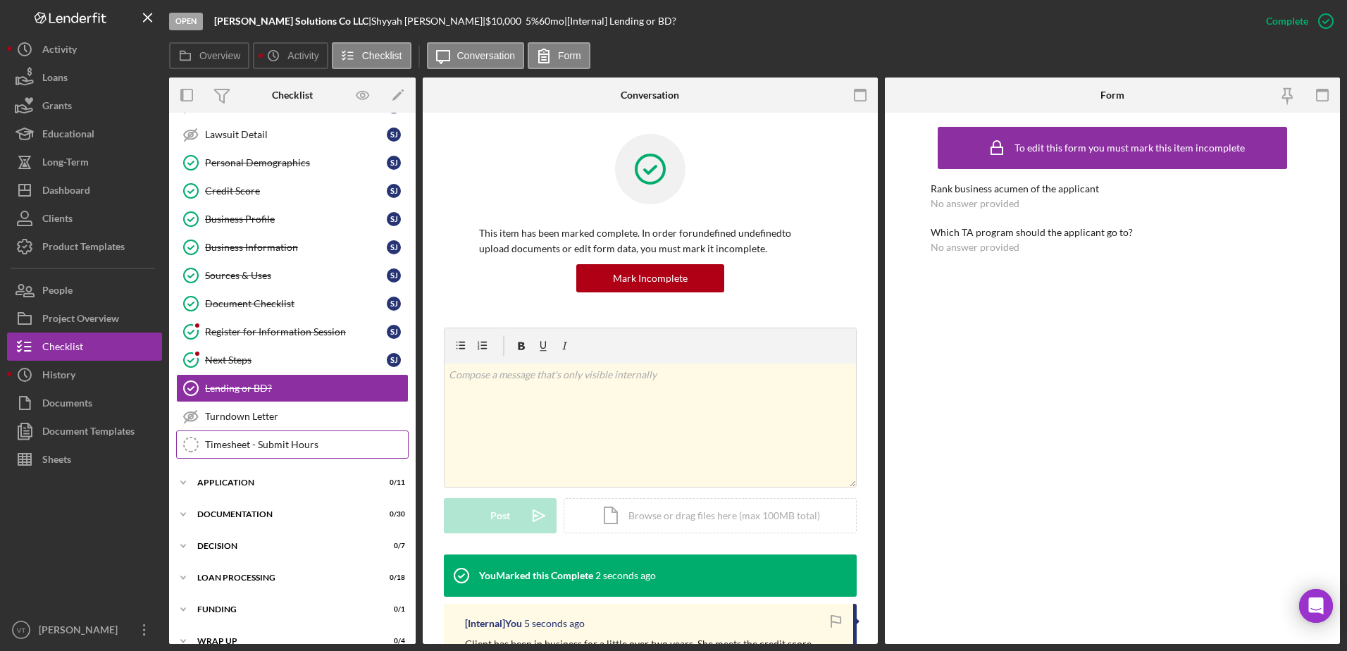
click at [289, 436] on link "Timesheet - Submit Hours Timesheet - Submit Hours" at bounding box center [292, 444] width 232 height 28
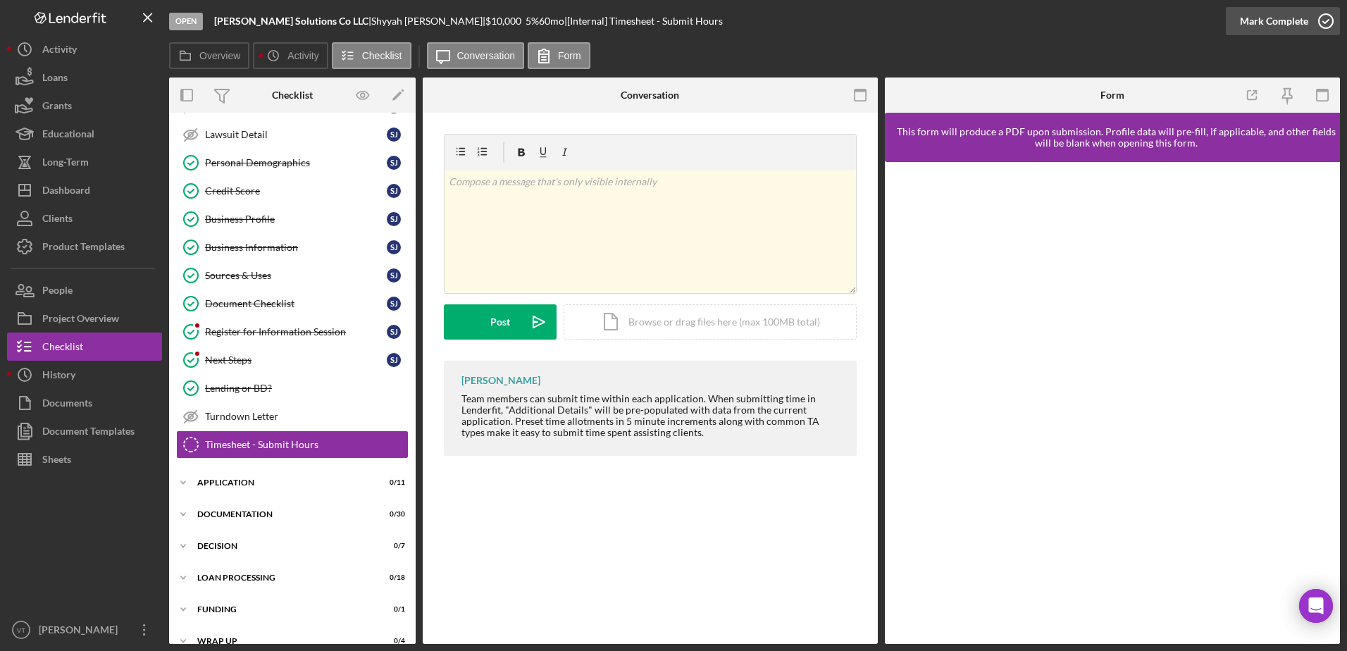
click at [1321, 24] on icon "button" at bounding box center [1325, 21] width 35 height 35
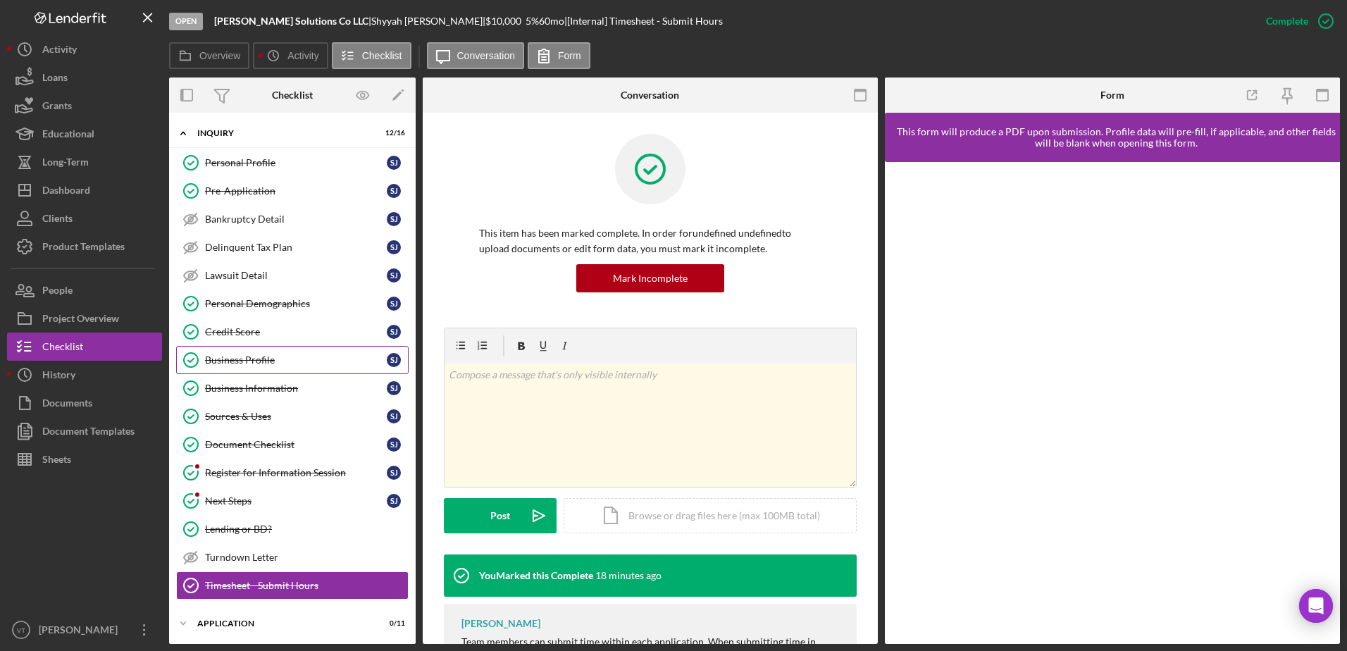
click at [256, 359] on div "Business Profile" at bounding box center [296, 359] width 182 height 11
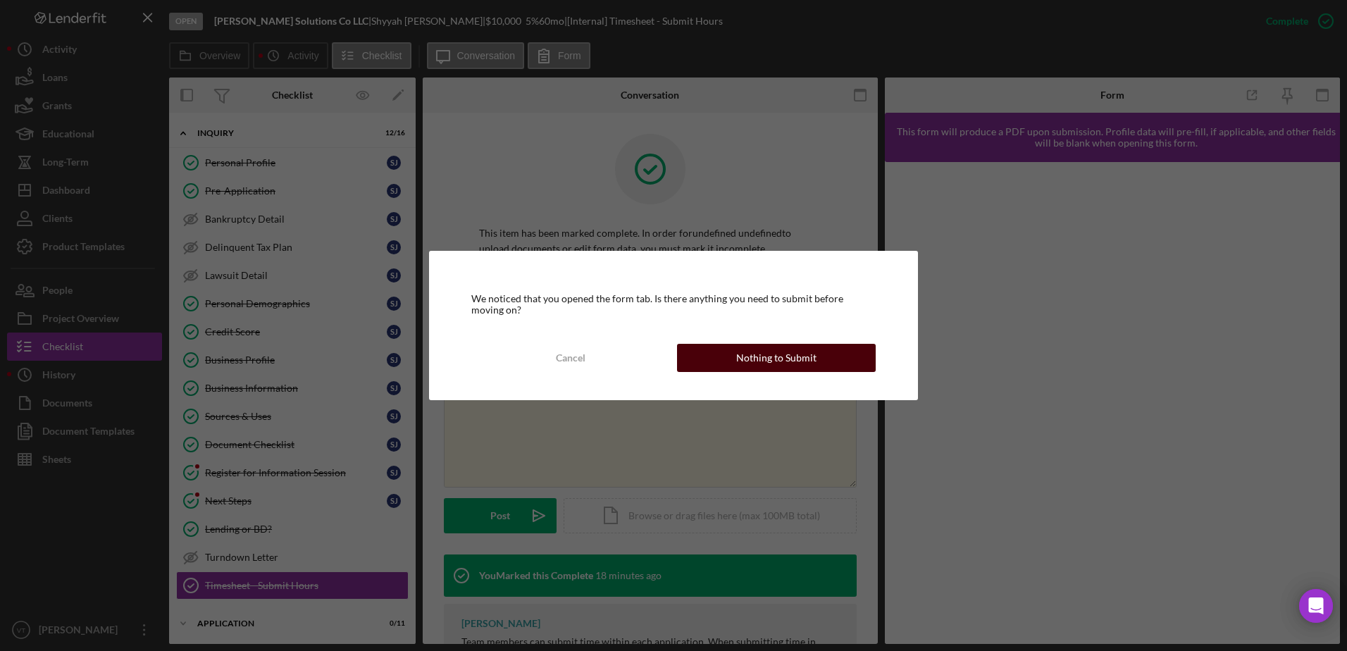
click at [728, 366] on button "Nothing to Submit" at bounding box center [776, 358] width 199 height 28
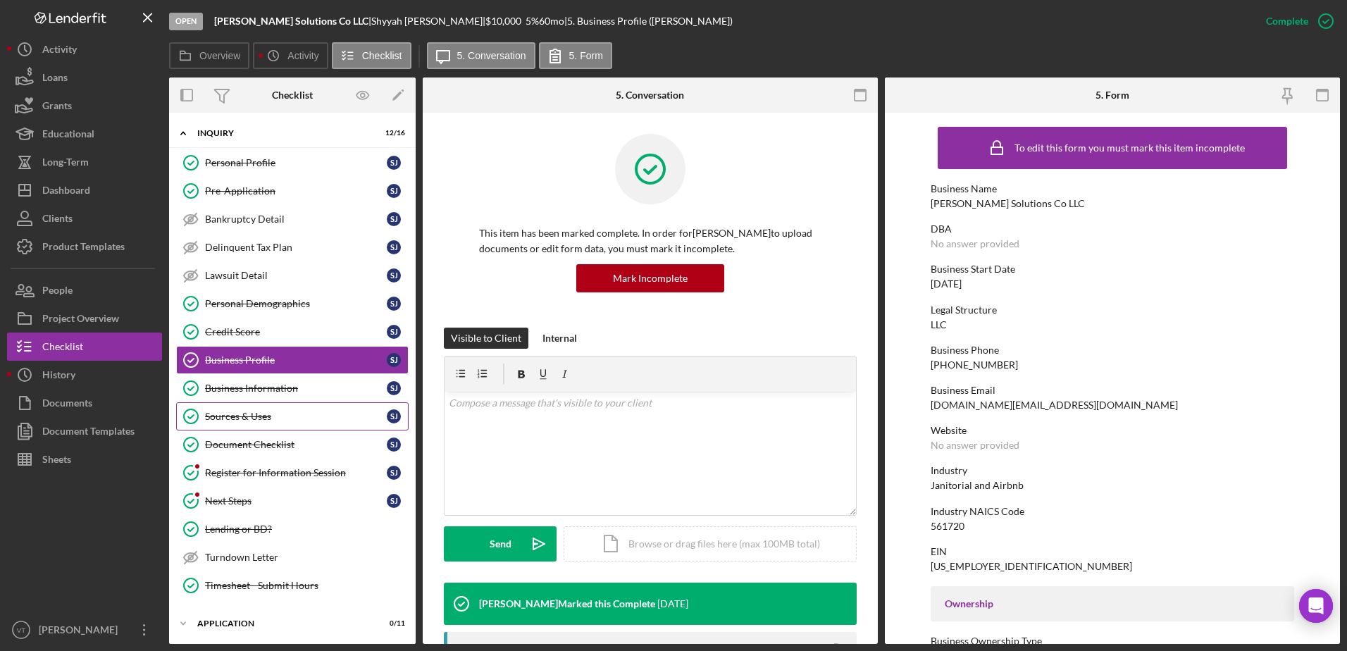
click at [291, 409] on link "Sources & Uses Sources & Uses [PERSON_NAME]" at bounding box center [292, 416] width 232 height 28
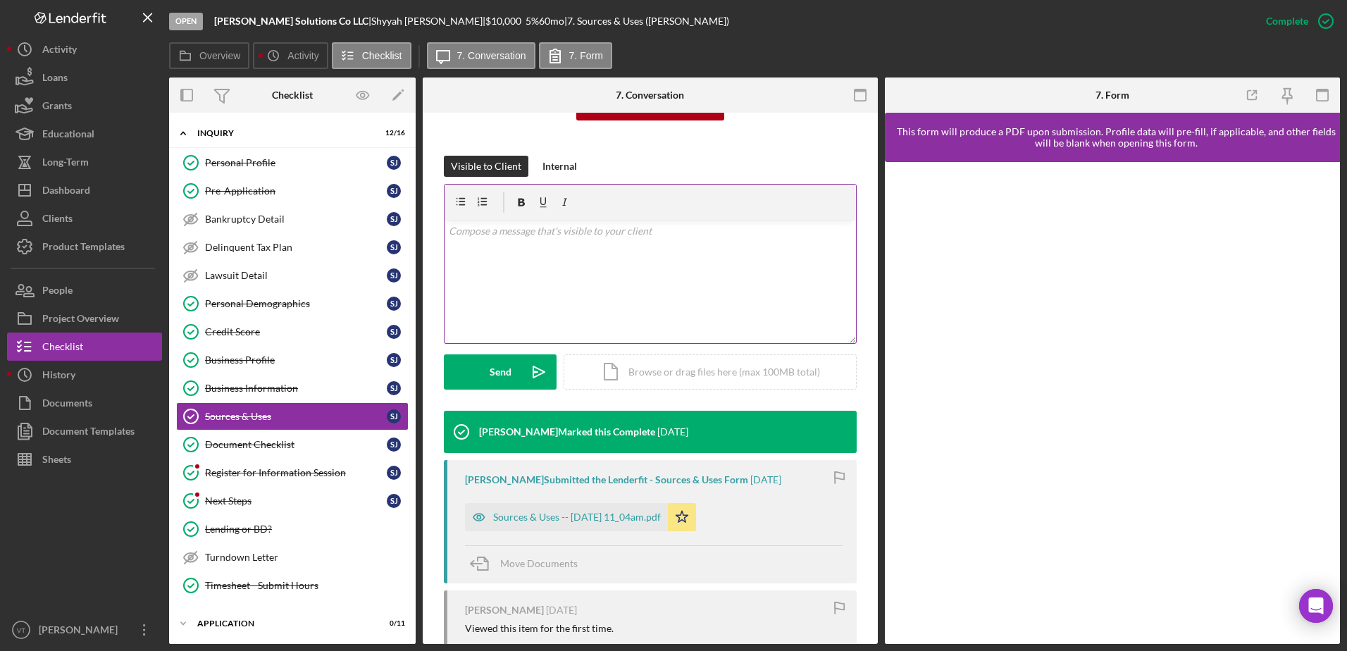
scroll to position [211, 0]
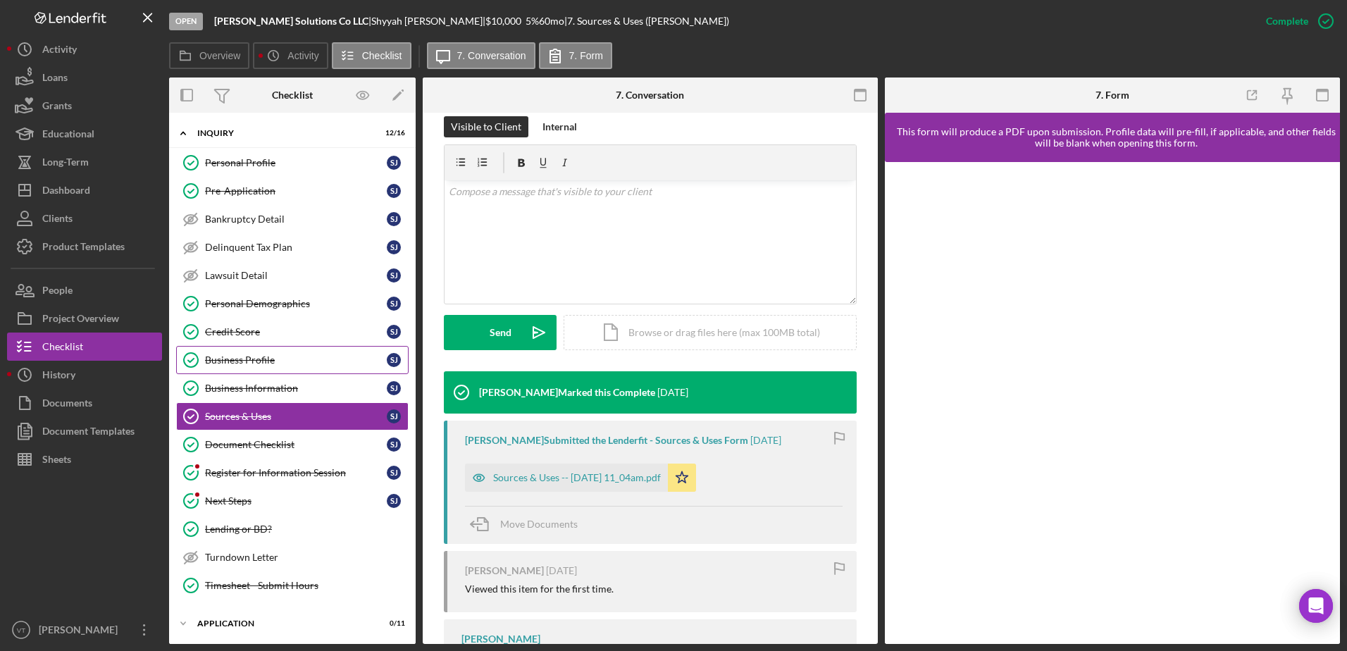
click at [278, 363] on div "Business Profile" at bounding box center [296, 359] width 182 height 11
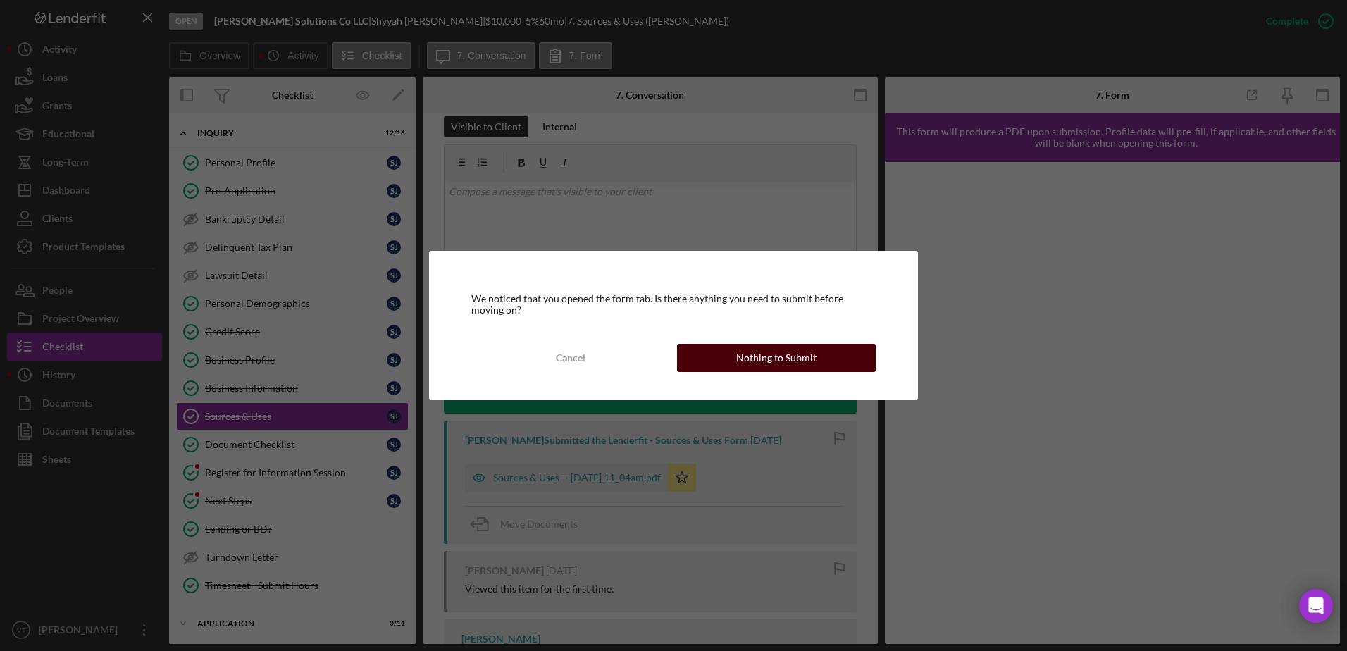
click at [847, 359] on button "Nothing to Submit" at bounding box center [776, 358] width 199 height 28
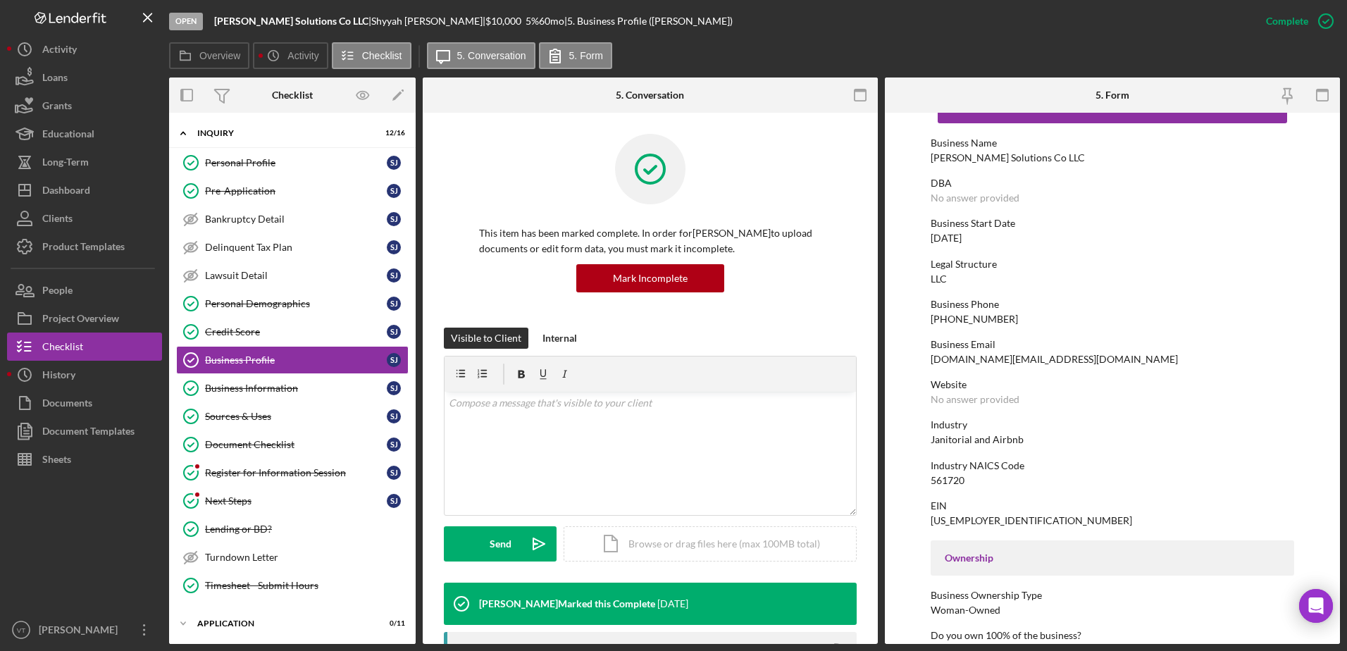
scroll to position [70, 0]
